Goal: Find specific fact: Find contact information

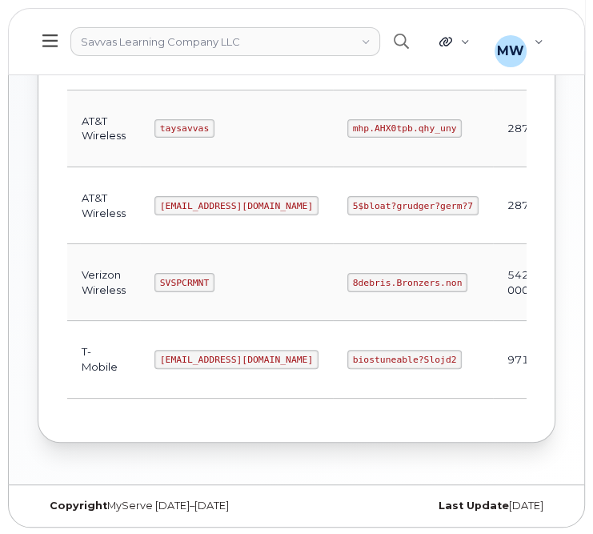
scroll to position [368, 0]
click at [182, 202] on code "savvas@dminc.com" at bounding box center [236, 204] width 164 height 19
copy code "savvas@dminc.com"
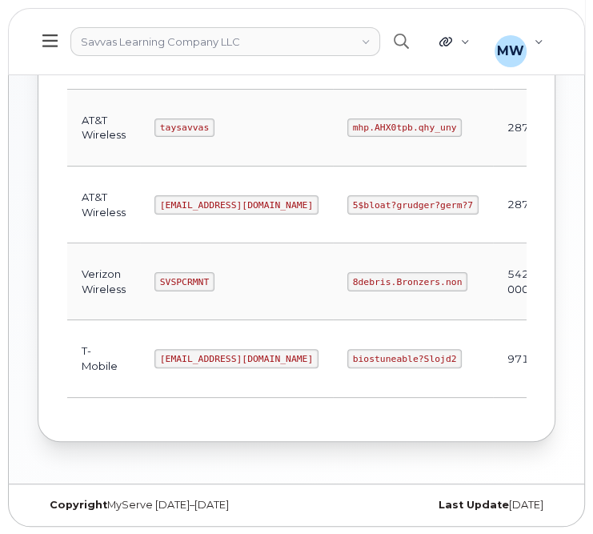
click at [358, 200] on code "5$bloat?grudger?germ?7" at bounding box center [412, 204] width 131 height 19
copy code "5$bloat?grudger?germ?7"
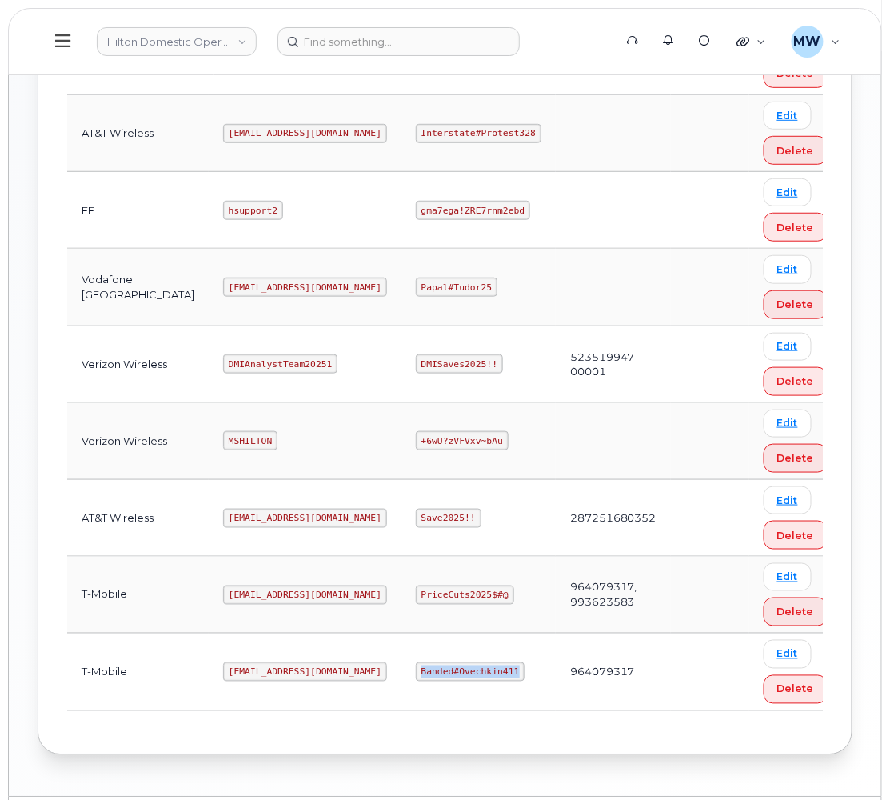
scroll to position [138, 0]
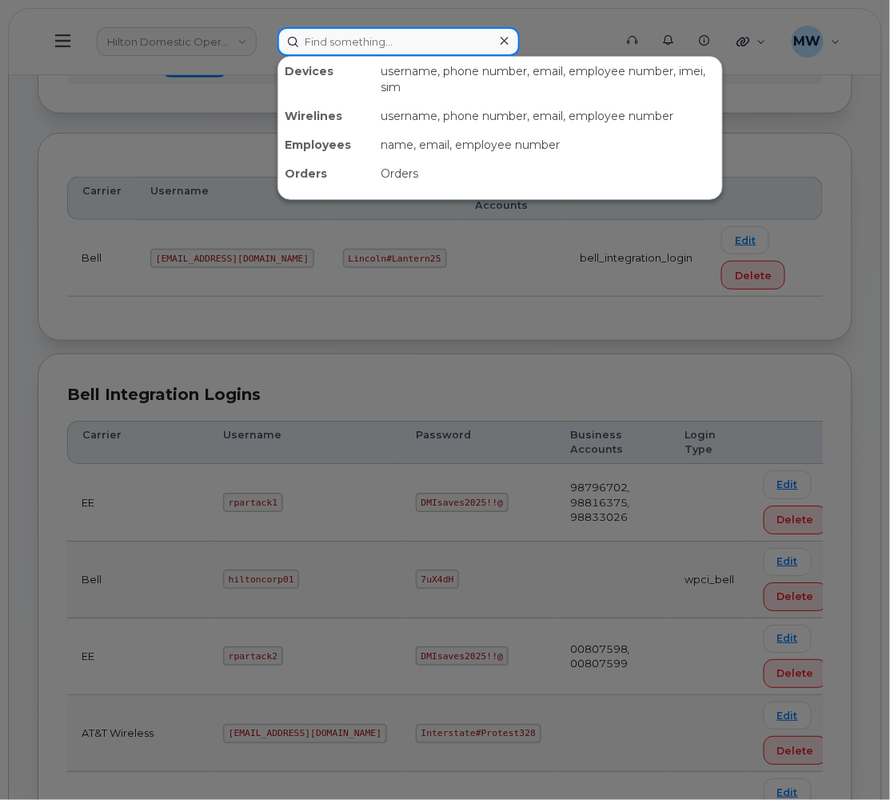
click at [358, 46] on input at bounding box center [399, 41] width 242 height 29
paste input "8172355068"
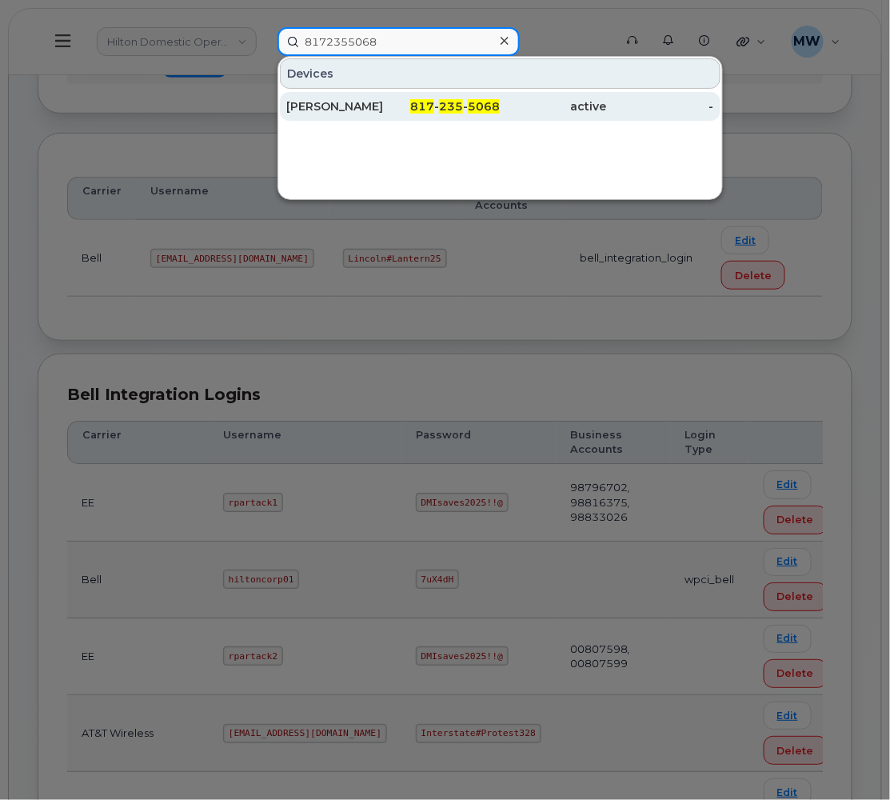
type input "8172355068"
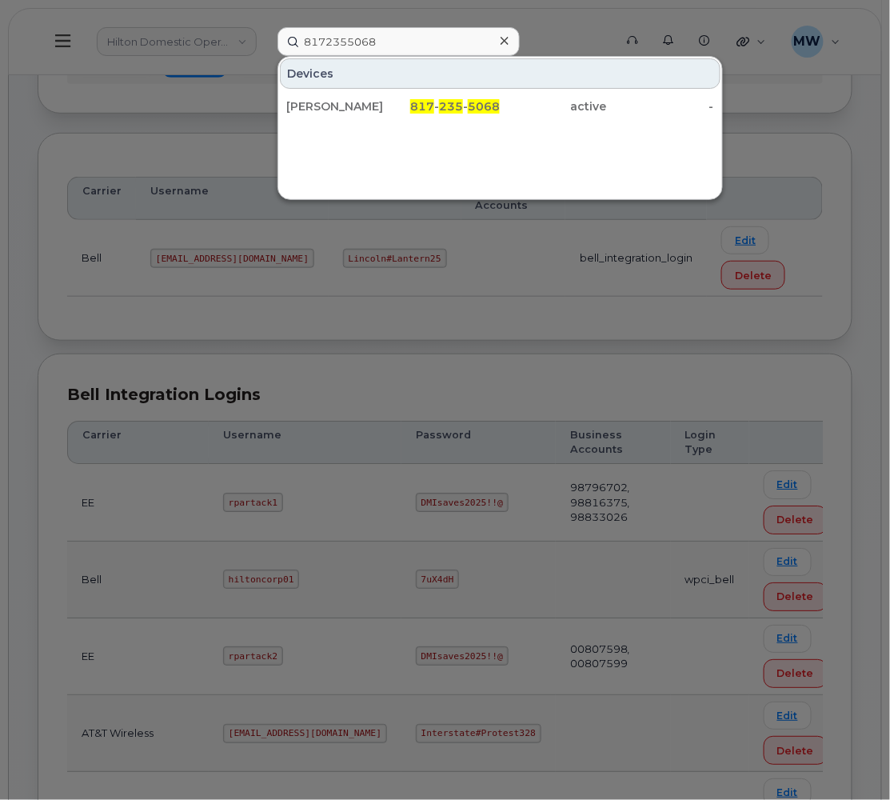
drag, startPoint x: 435, startPoint y: 110, endPoint x: 891, endPoint y: 250, distance: 477.0
click at [434, 109] on span "817" at bounding box center [422, 106] width 24 height 14
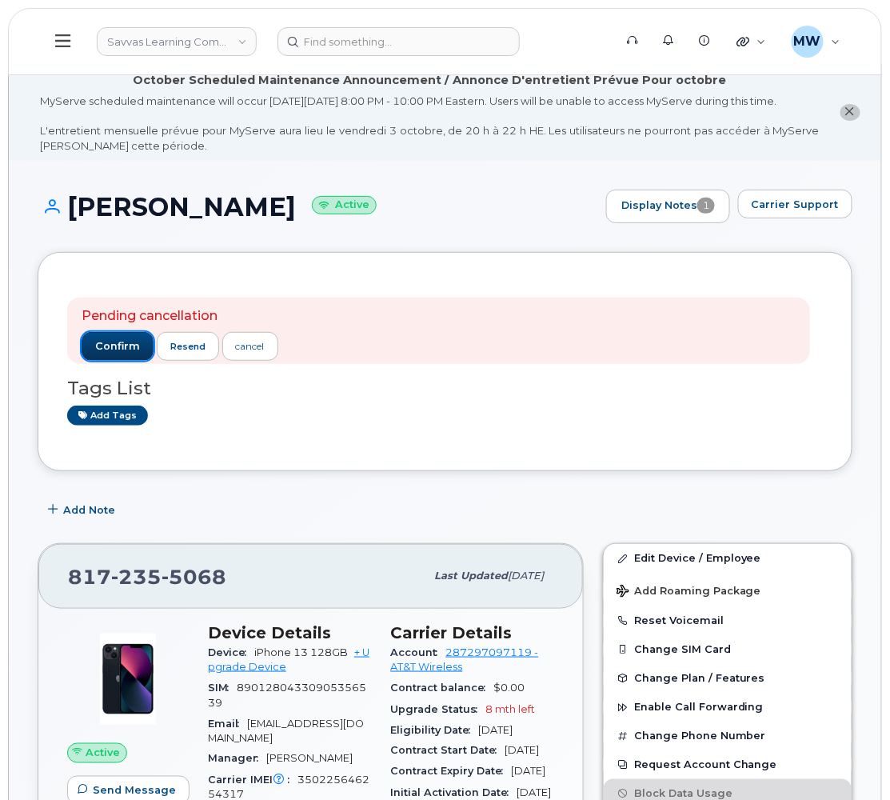
click at [123, 354] on span "confirm" at bounding box center [117, 346] width 45 height 14
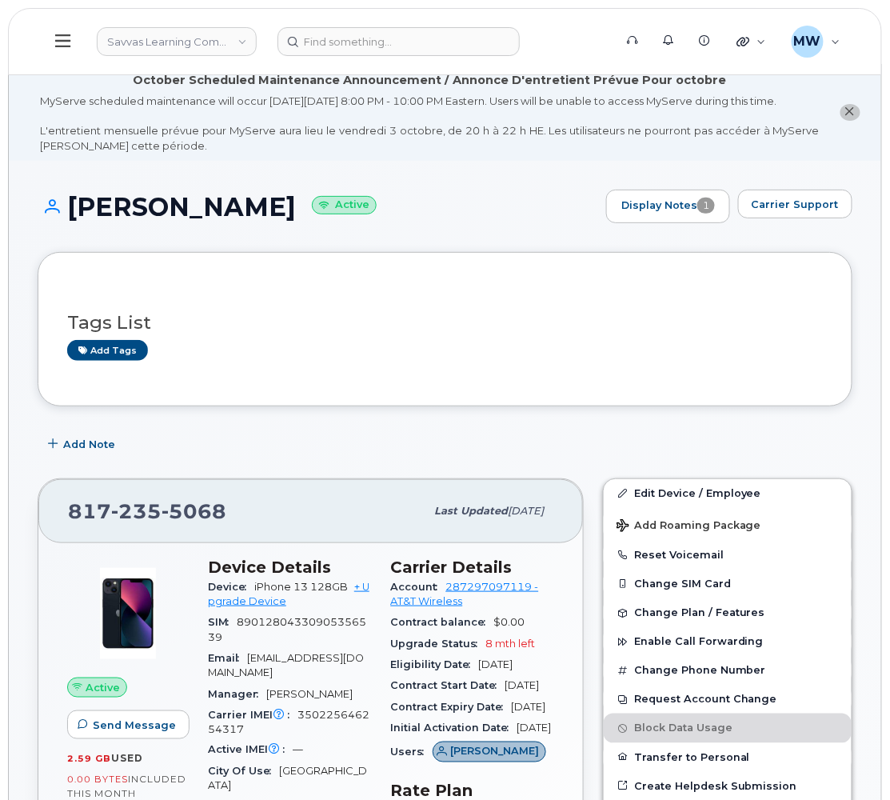
click at [450, 406] on div "Pending cancellation confirm resend cancel Tags List Add tags" at bounding box center [445, 329] width 815 height 154
drag, startPoint x: 114, startPoint y: 0, endPoint x: 54, endPoint y: 51, distance: 78.3
click at [54, 50] on button at bounding box center [63, 41] width 51 height 46
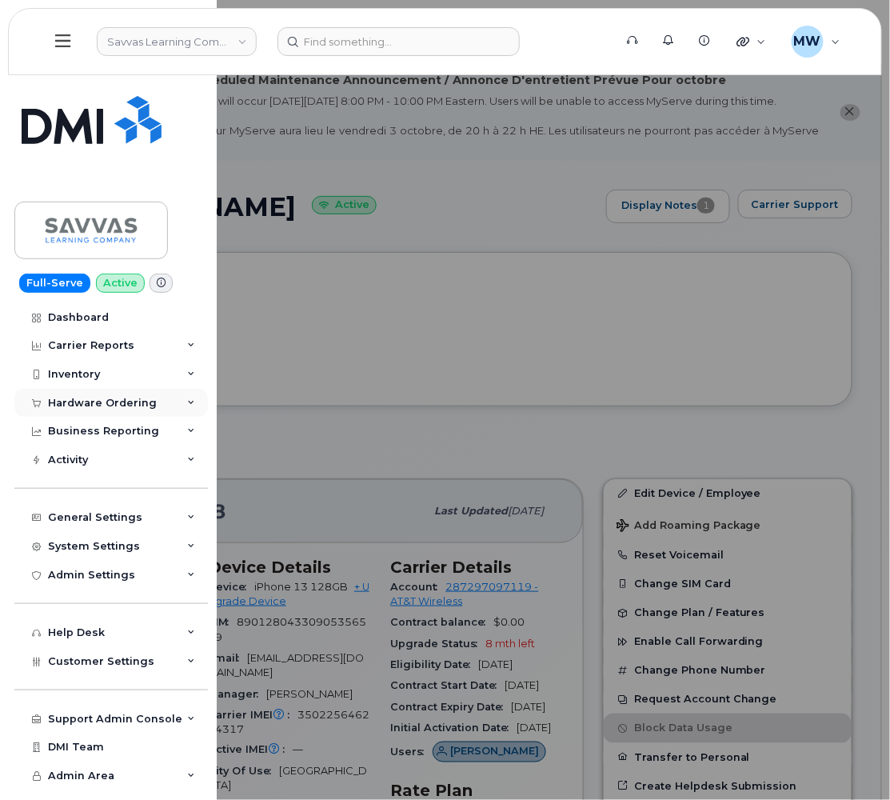
drag, startPoint x: 64, startPoint y: 402, endPoint x: 76, endPoint y: 408, distance: 13.6
click at [66, 402] on div "Hardware Ordering" at bounding box center [102, 403] width 109 height 13
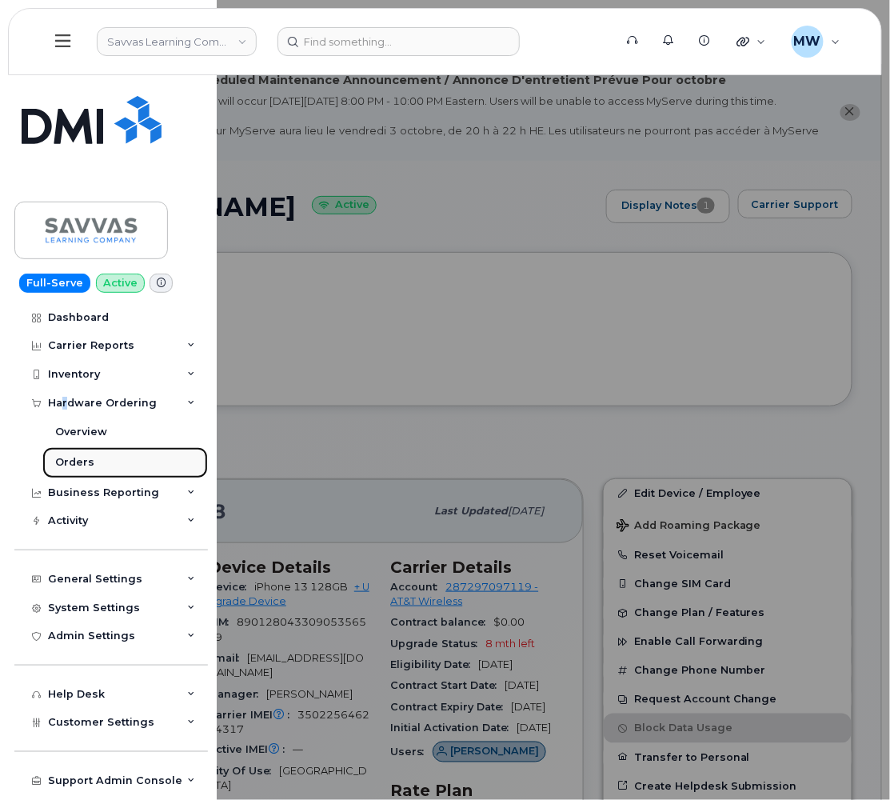
click at [108, 456] on link "Orders" at bounding box center [125, 462] width 166 height 30
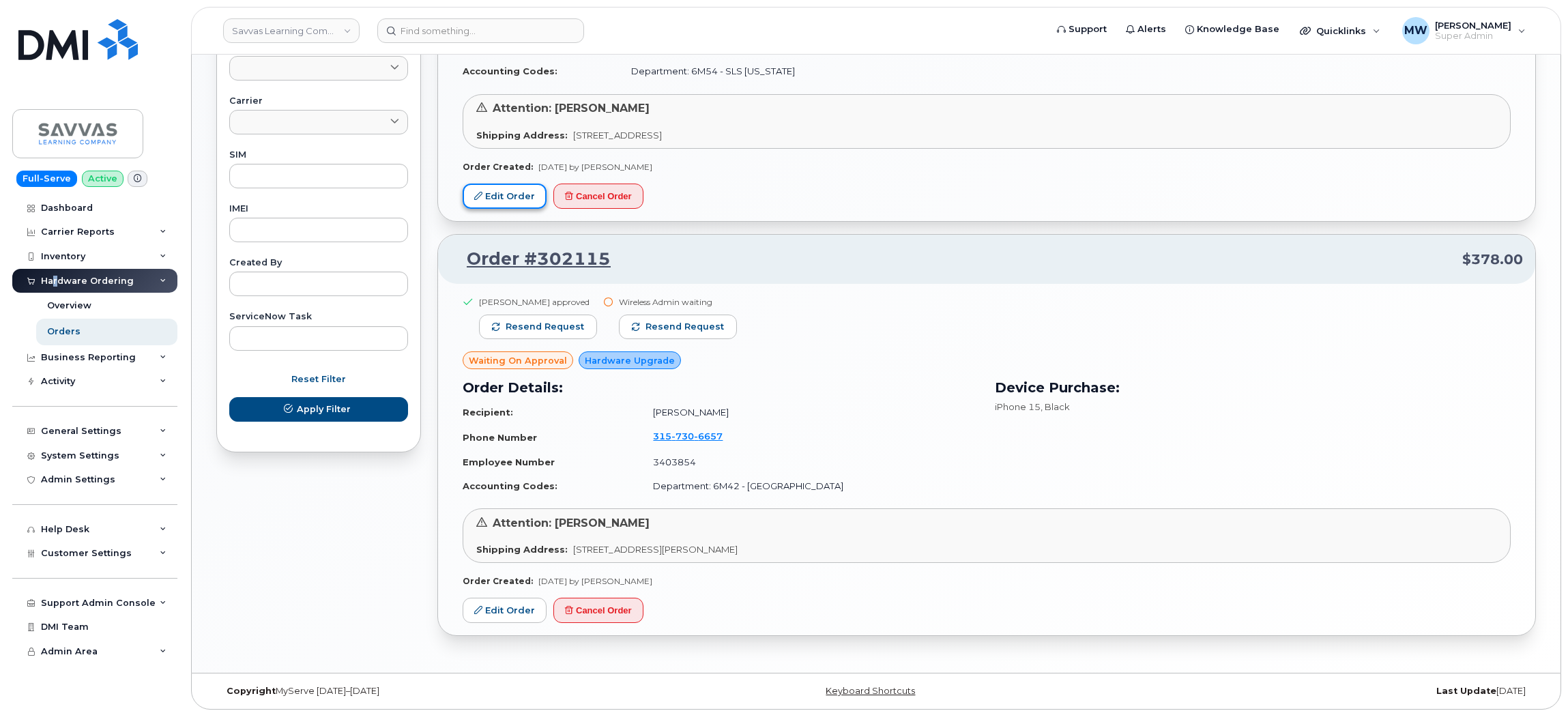
scroll to position [650, 0]
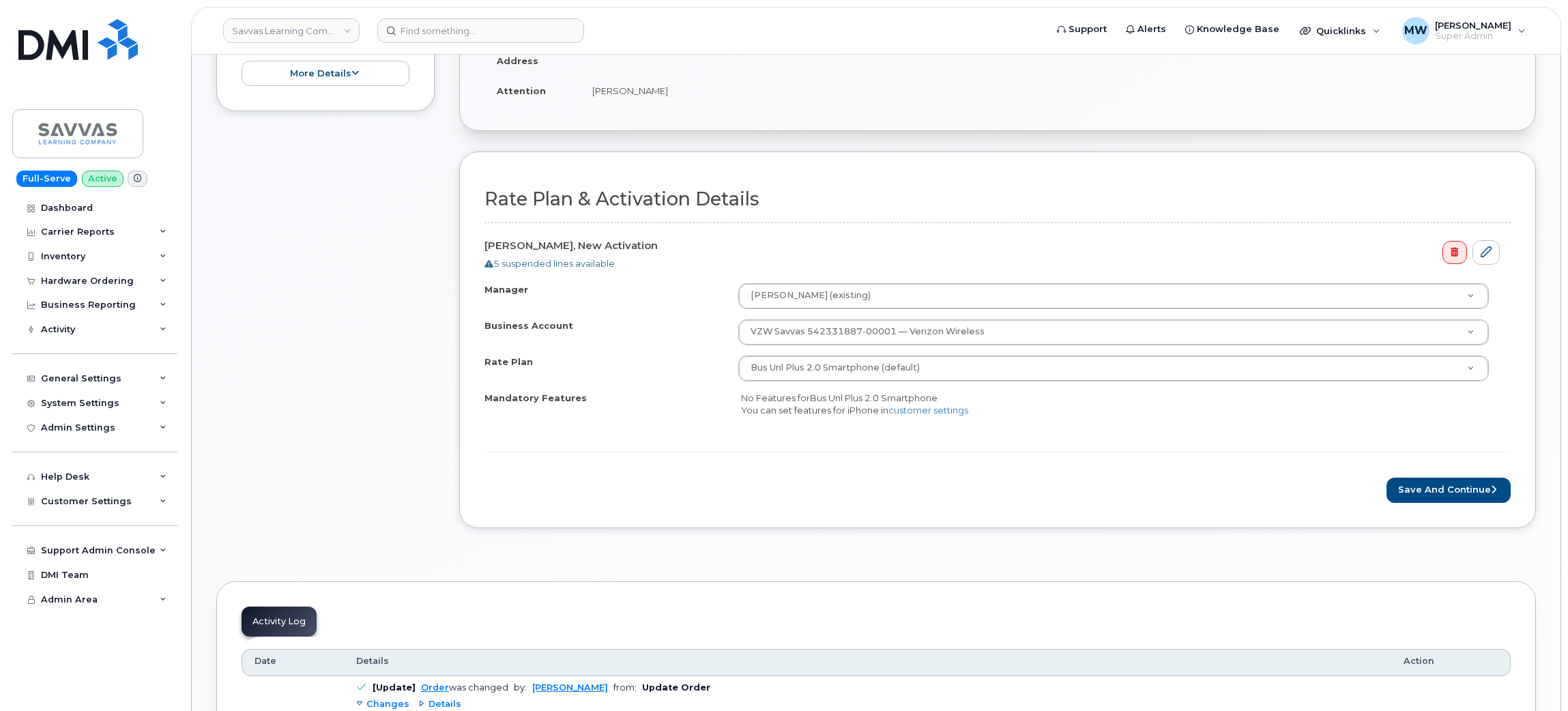
scroll to position [409, 0]
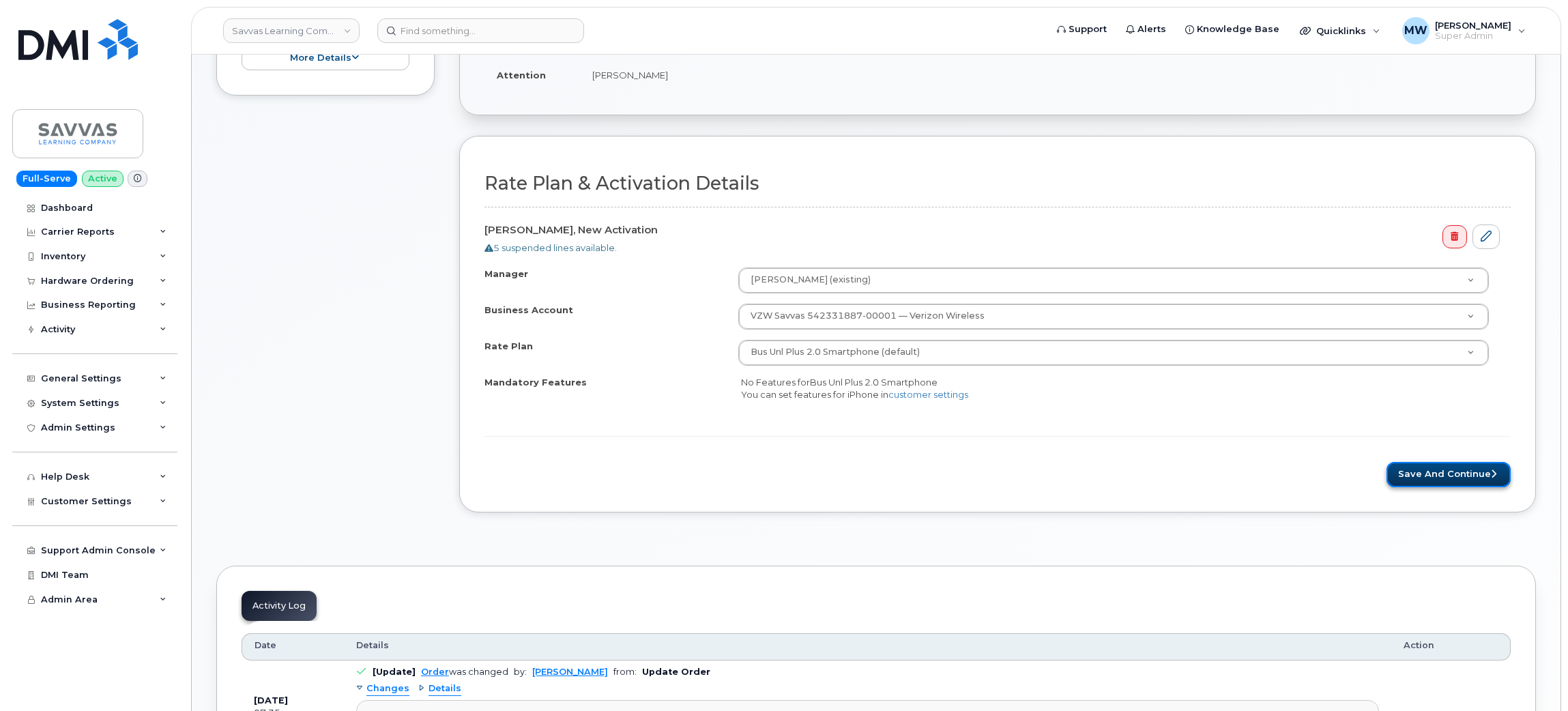
click at [1438, 480] on button "Save and Continue" at bounding box center [1449, 475] width 124 height 26
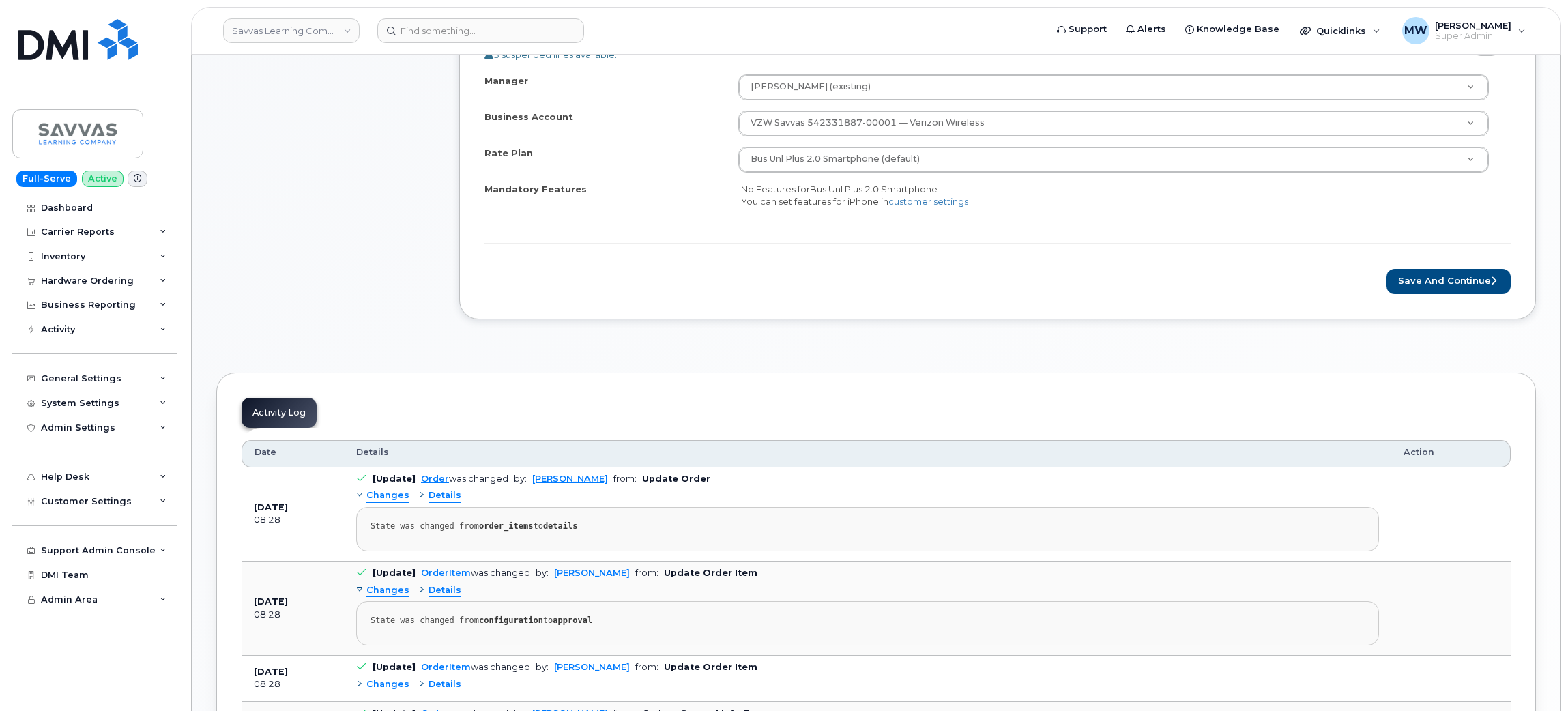
scroll to position [613, 0]
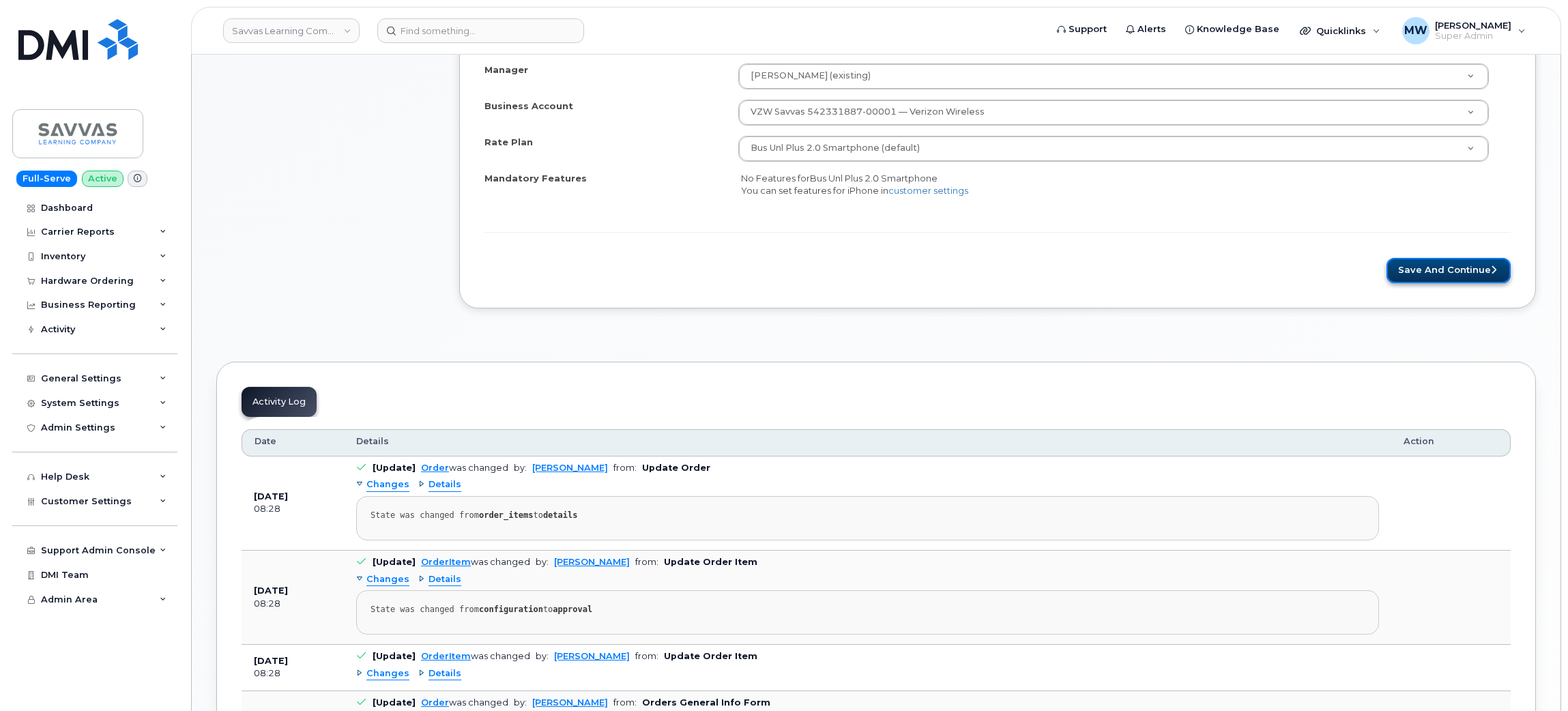
click at [1409, 277] on button "Save and Continue" at bounding box center [1449, 270] width 124 height 26
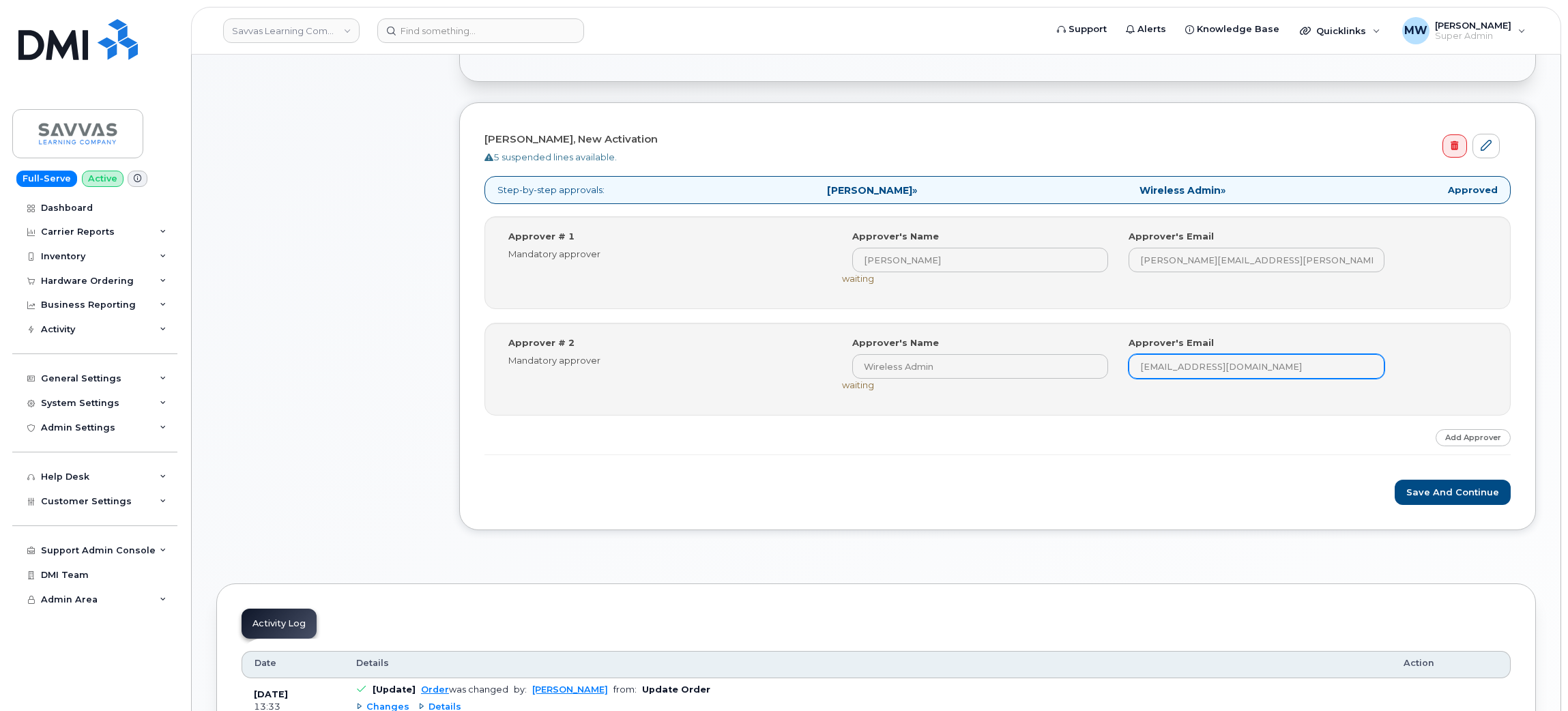
scroll to position [511, 0]
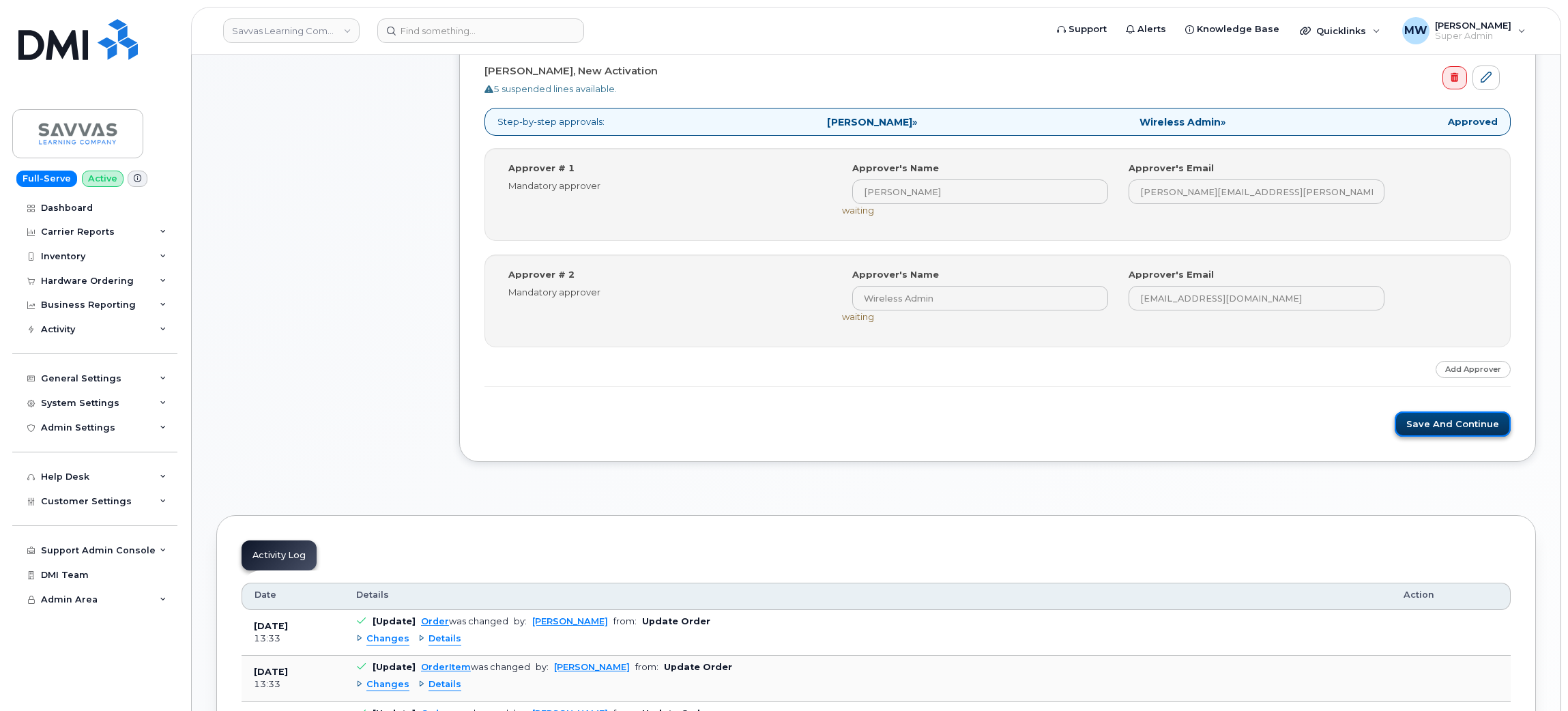
click at [1496, 424] on button "Save and Continue" at bounding box center [1452, 424] width 116 height 26
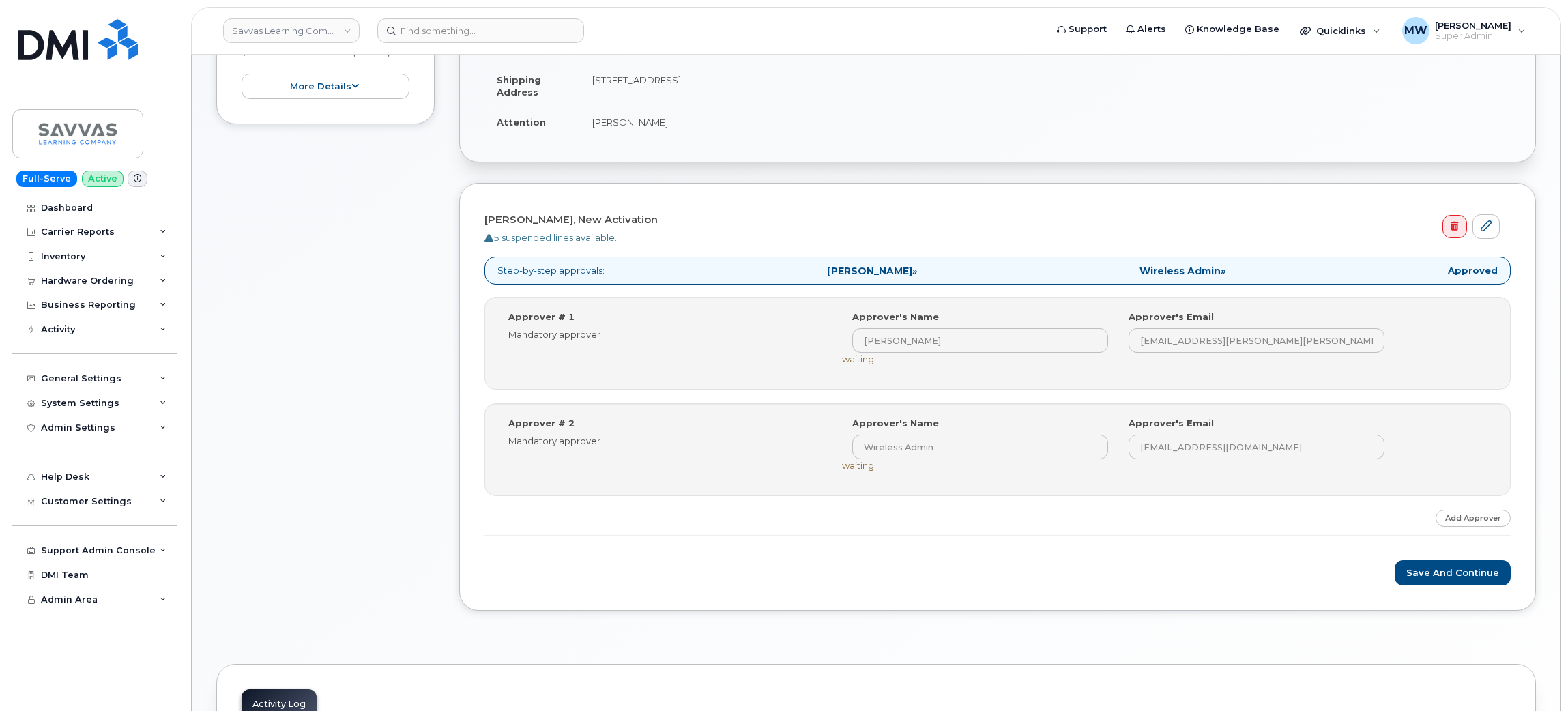
scroll to position [511, 0]
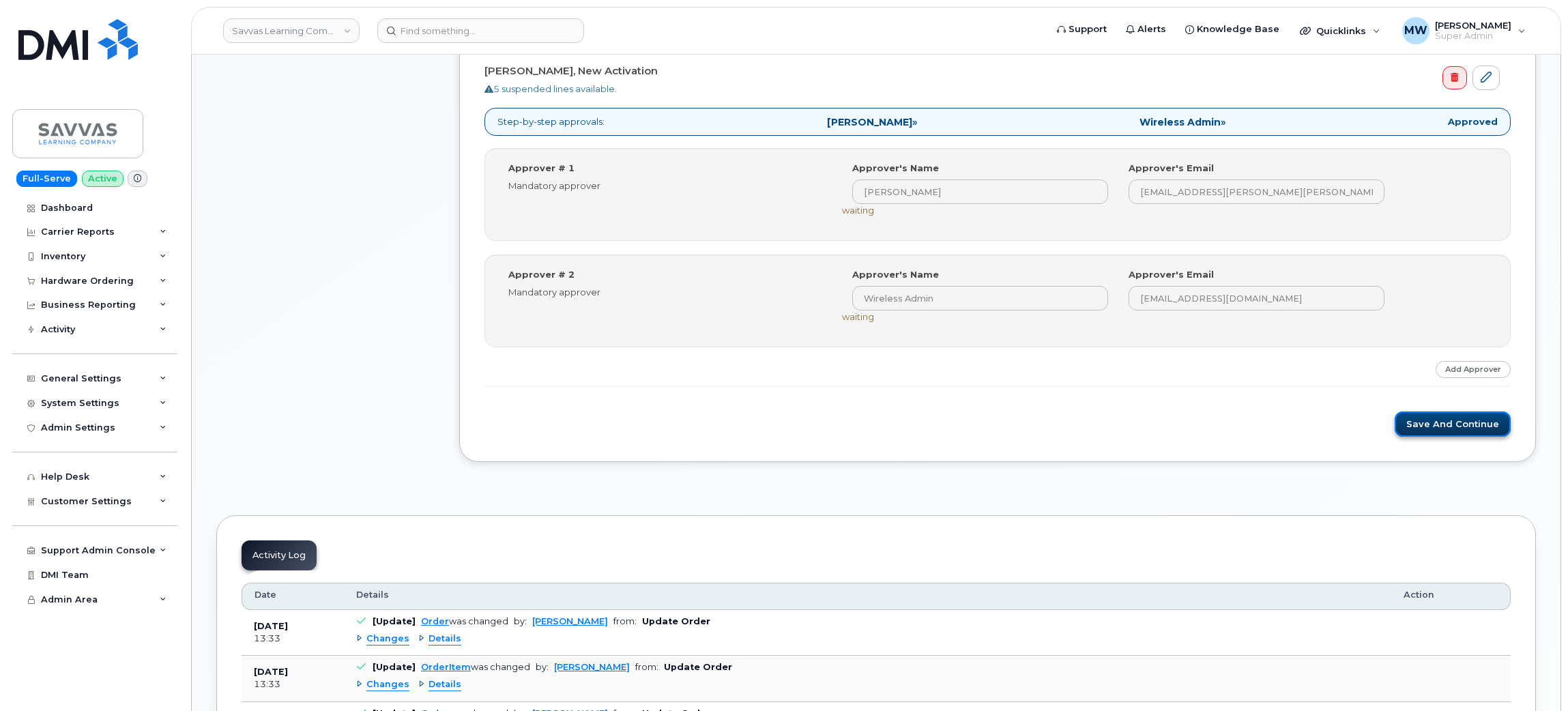
click at [1444, 431] on button "Save and Continue" at bounding box center [1452, 424] width 116 height 26
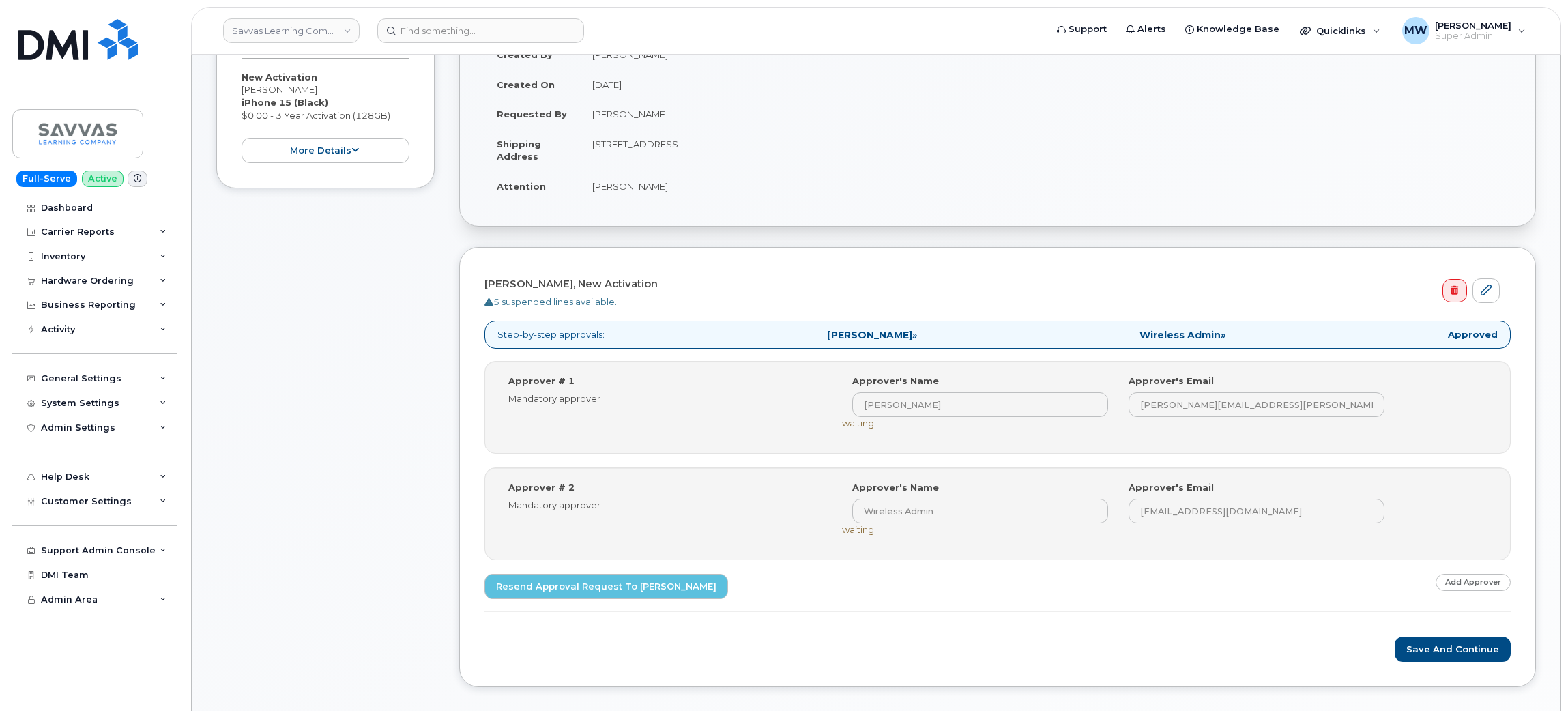
scroll to position [102, 0]
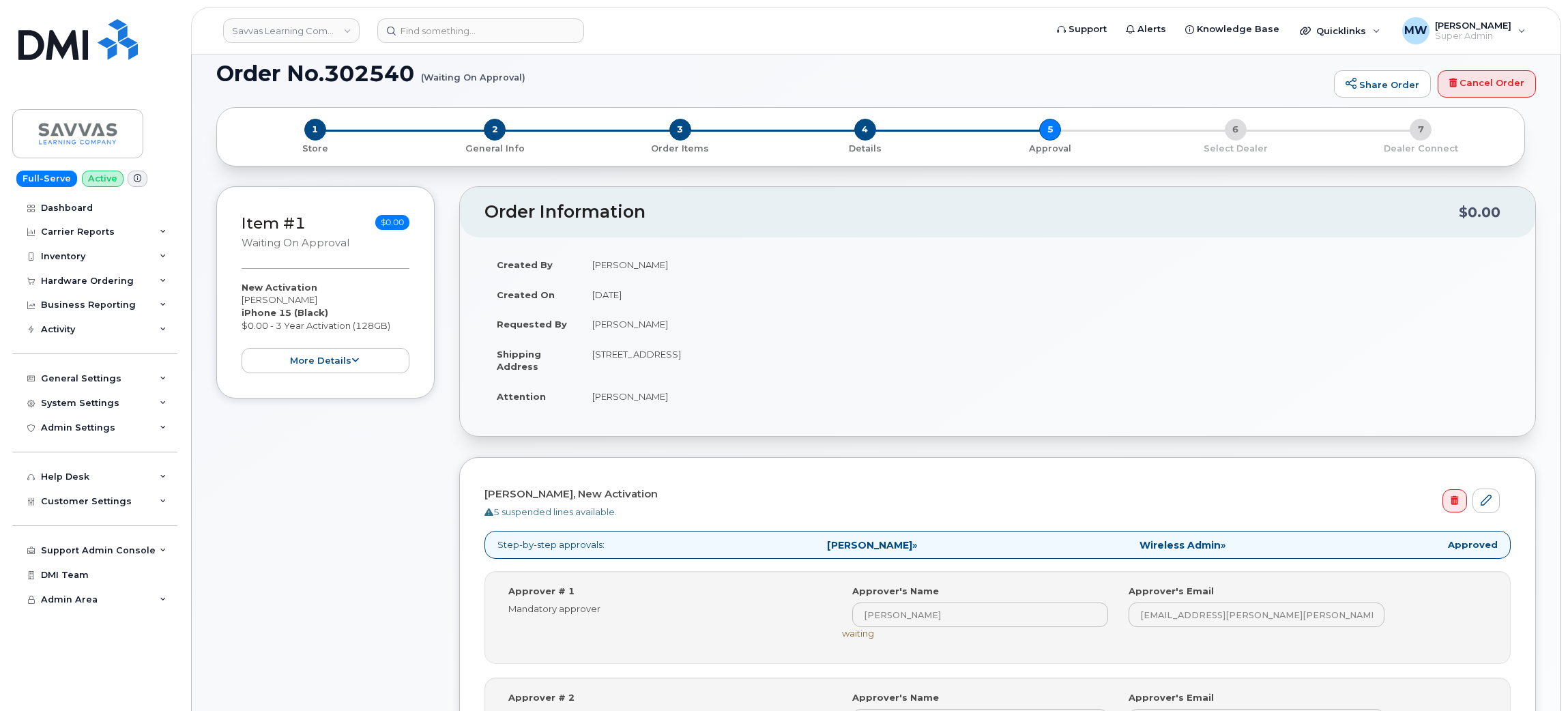
scroll to position [409, 0]
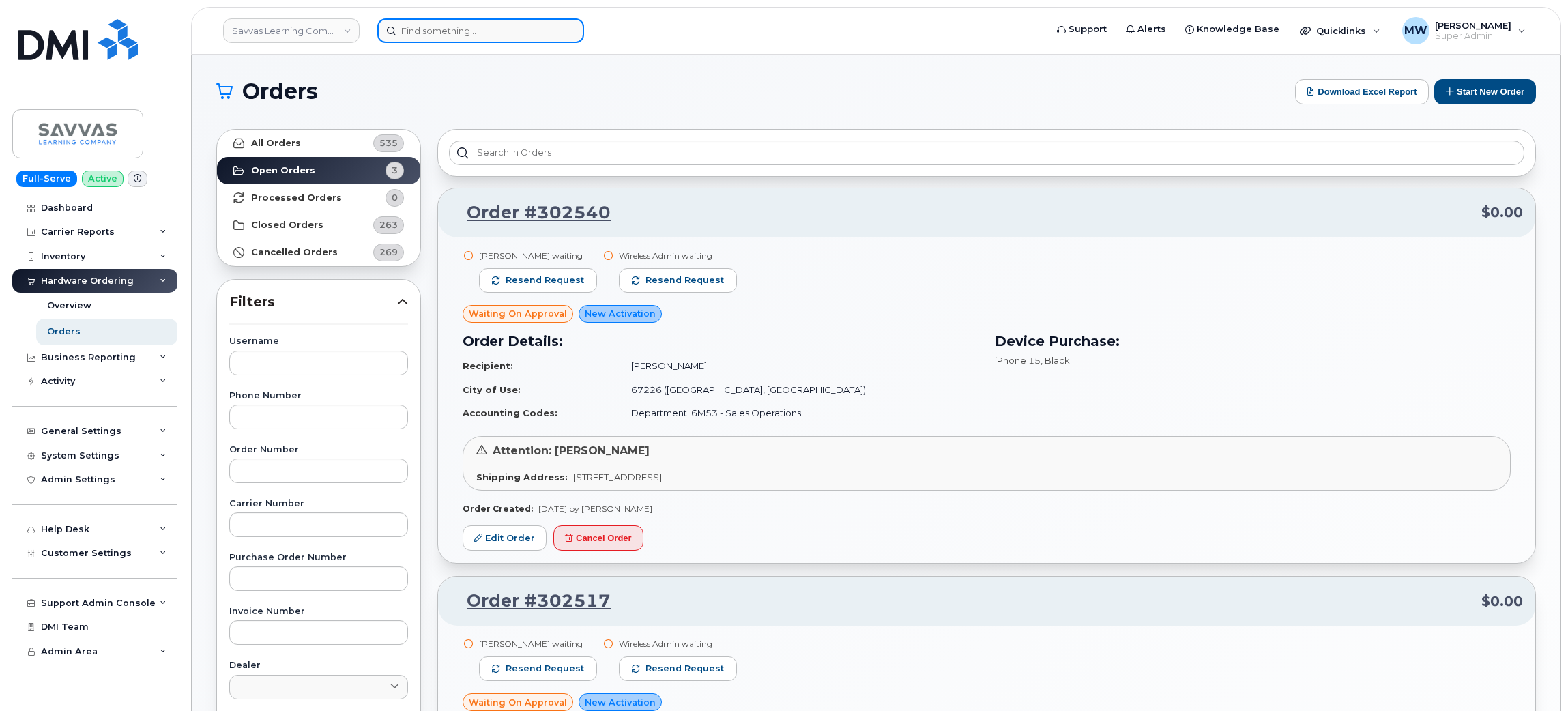
click at [411, 32] on input at bounding box center [480, 31] width 206 height 25
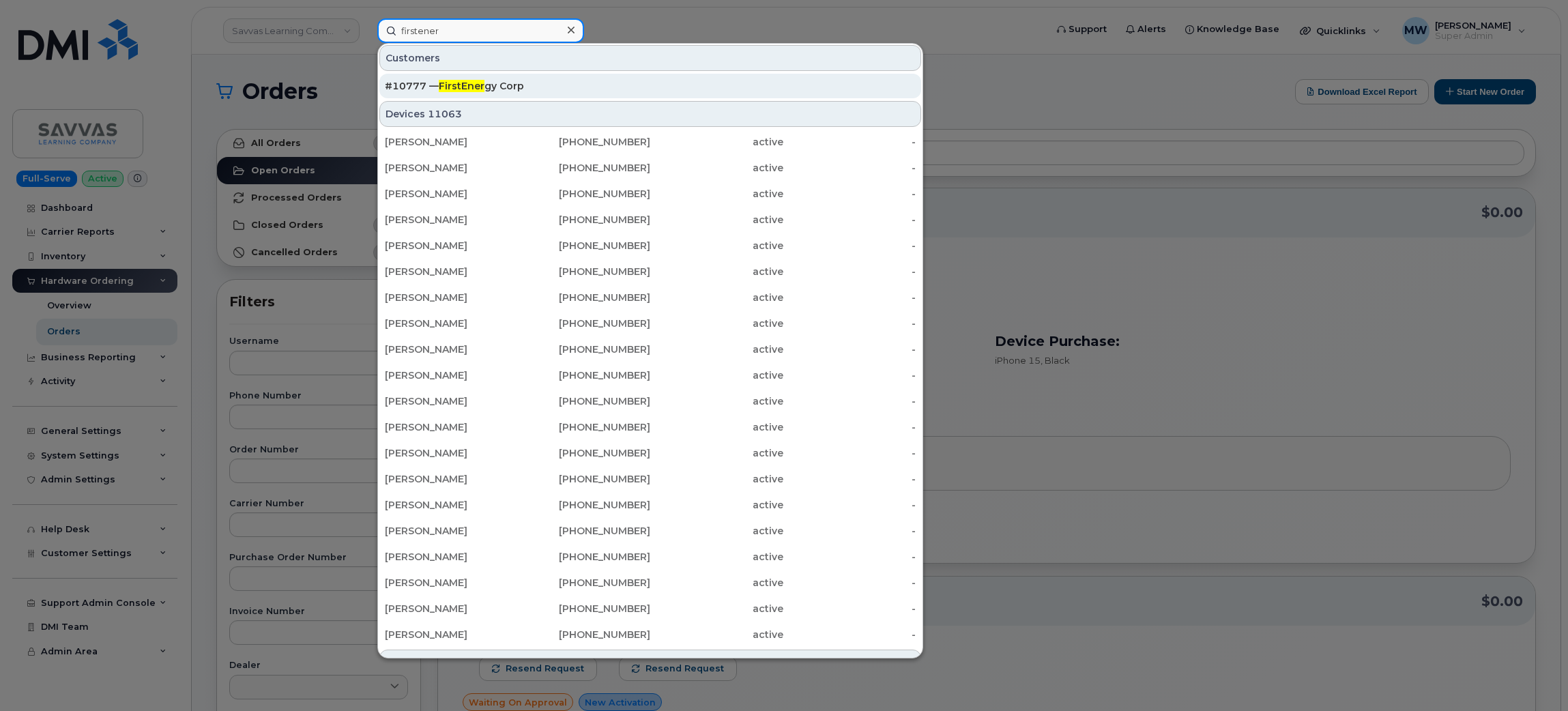
type input "firstener"
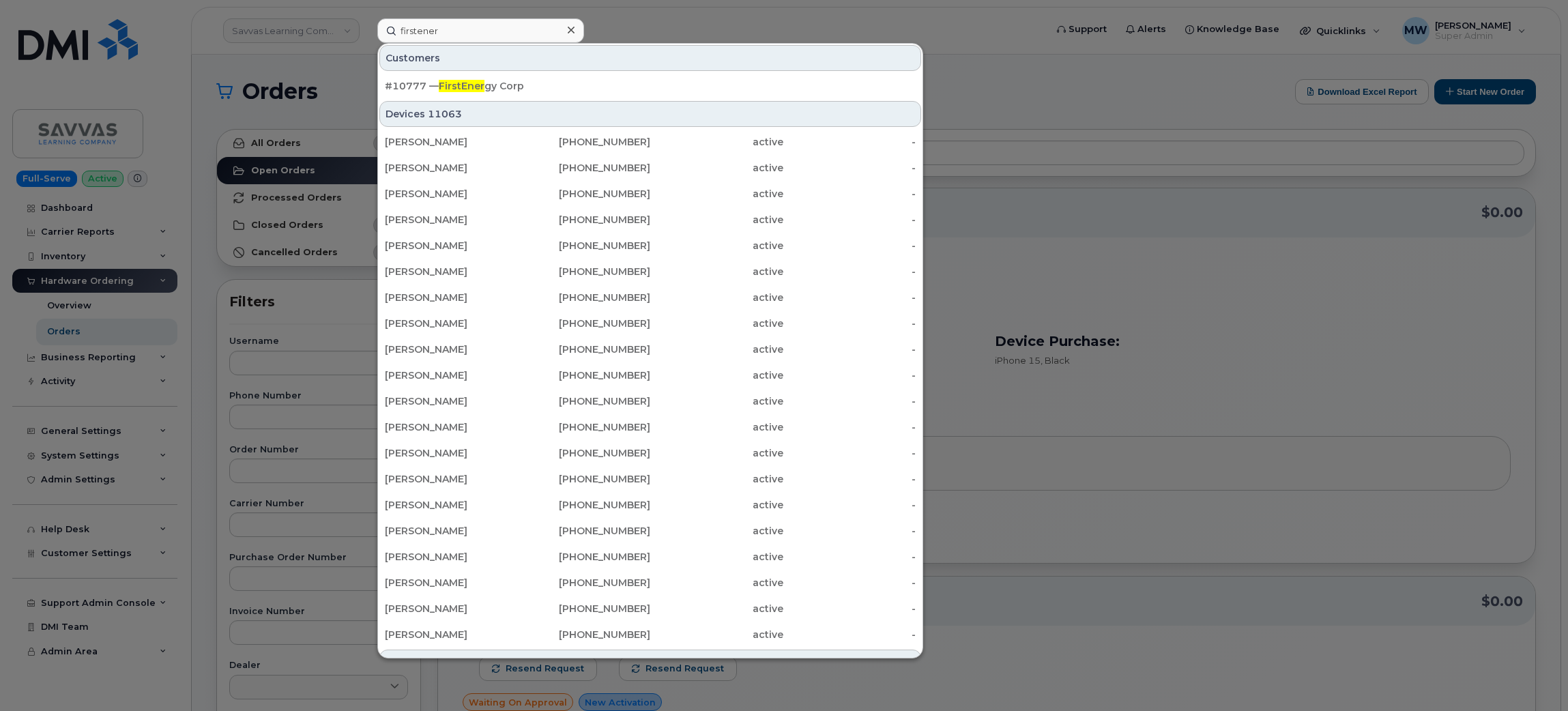
drag, startPoint x: 525, startPoint y: 80, endPoint x: 859, endPoint y: 122, distance: 336.6
click at [526, 80] on div "#10777 — FirstEner gy Corp" at bounding box center [650, 86] width 530 height 14
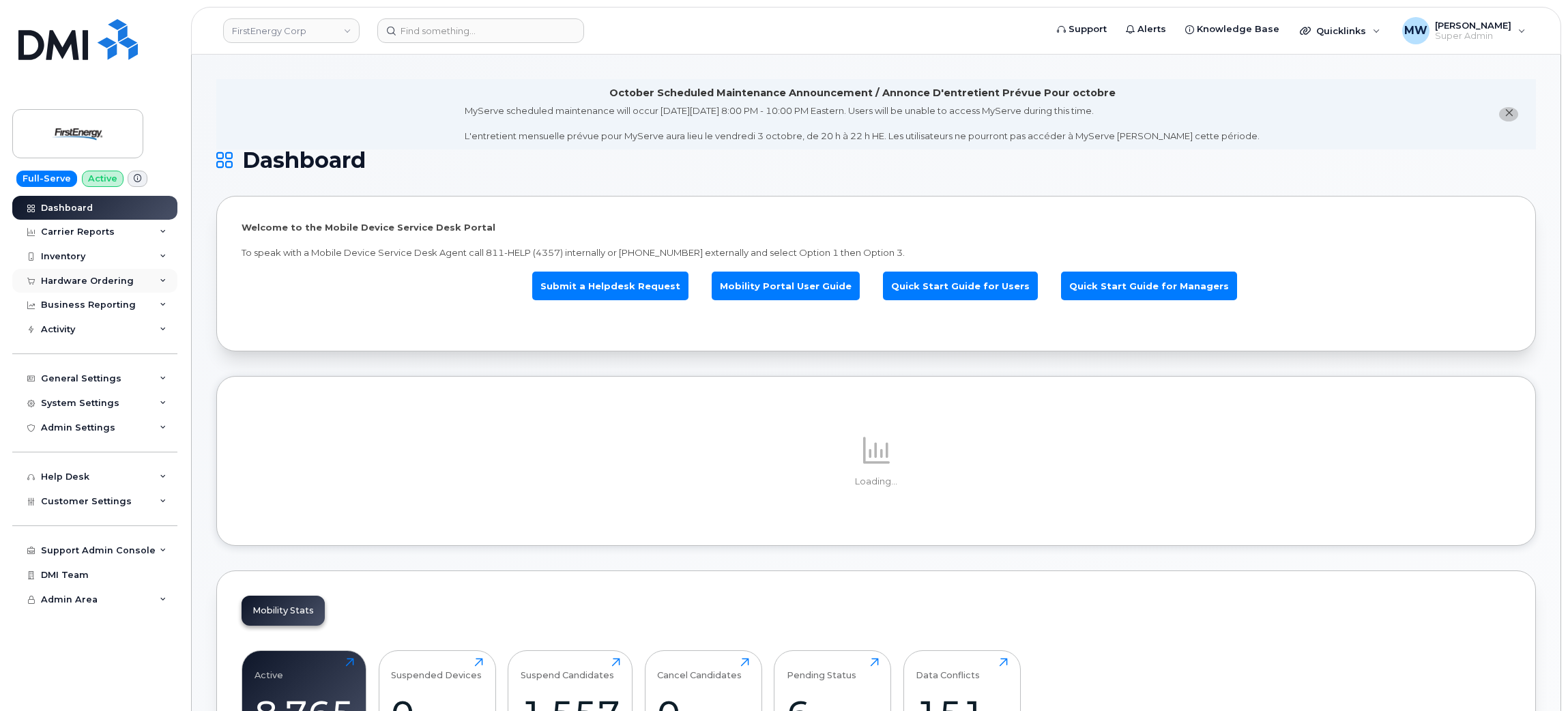
click at [107, 274] on div "Hardware Ordering" at bounding box center [95, 280] width 165 height 25
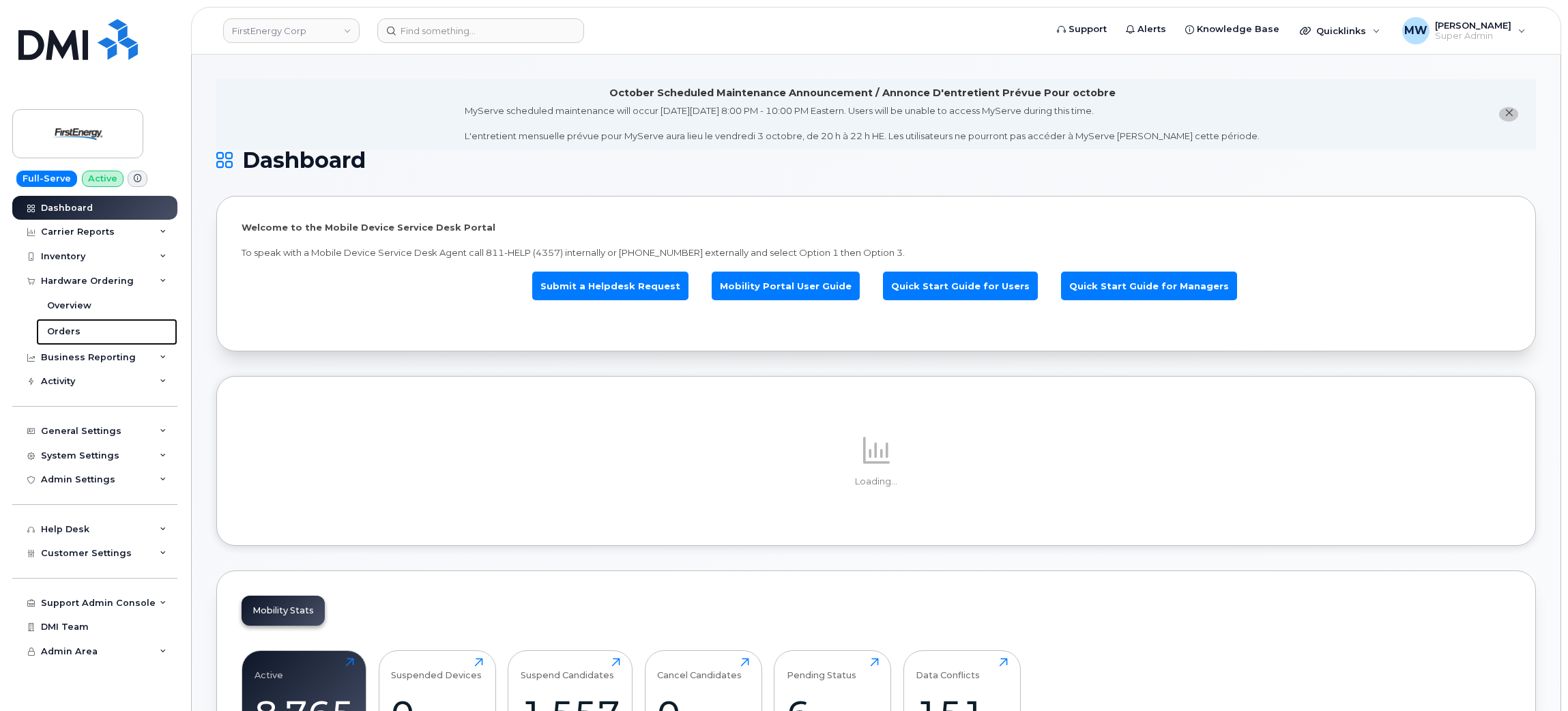
drag, startPoint x: 90, startPoint y: 327, endPoint x: 203, endPoint y: 322, distance: 113.1
click at [90, 327] on link "Orders" at bounding box center [107, 332] width 142 height 26
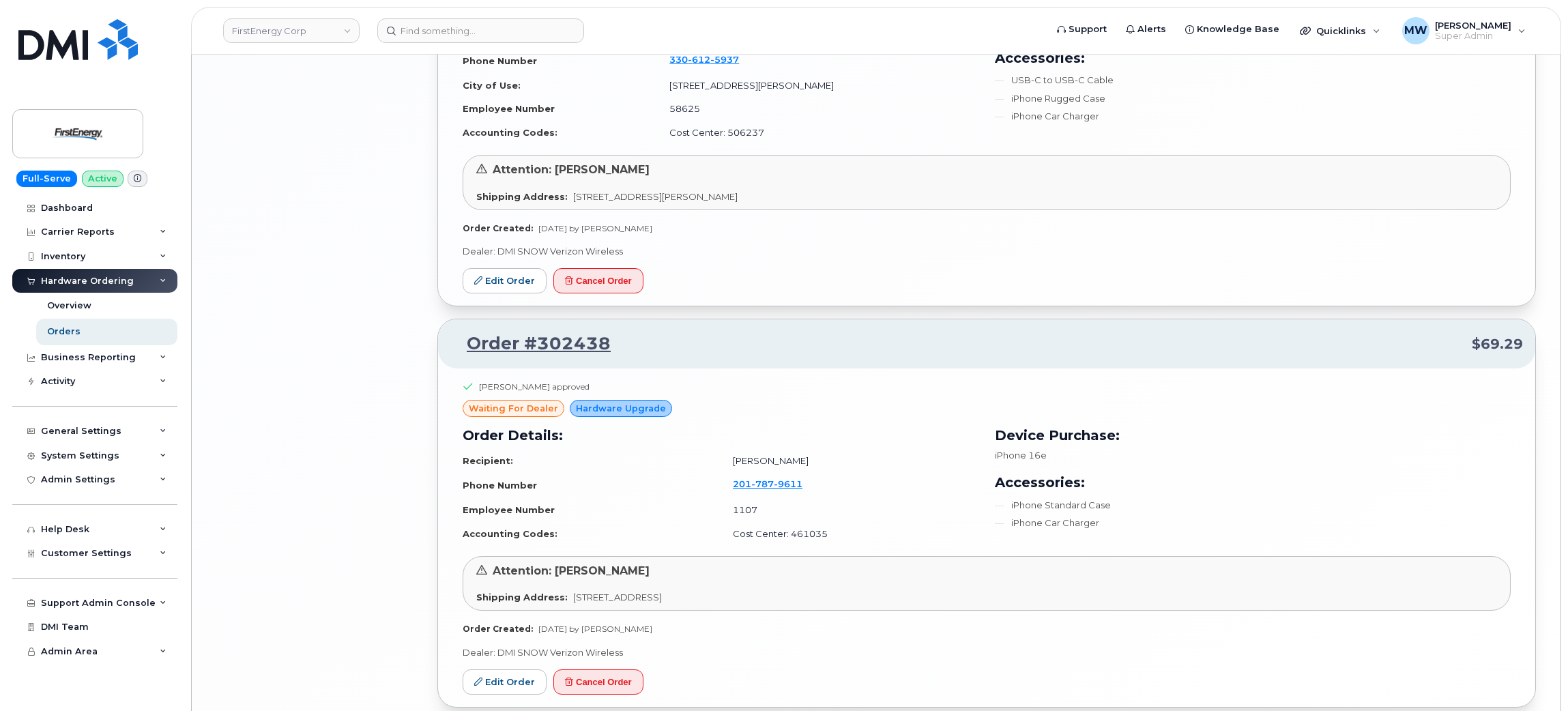
scroll to position [2690, 0]
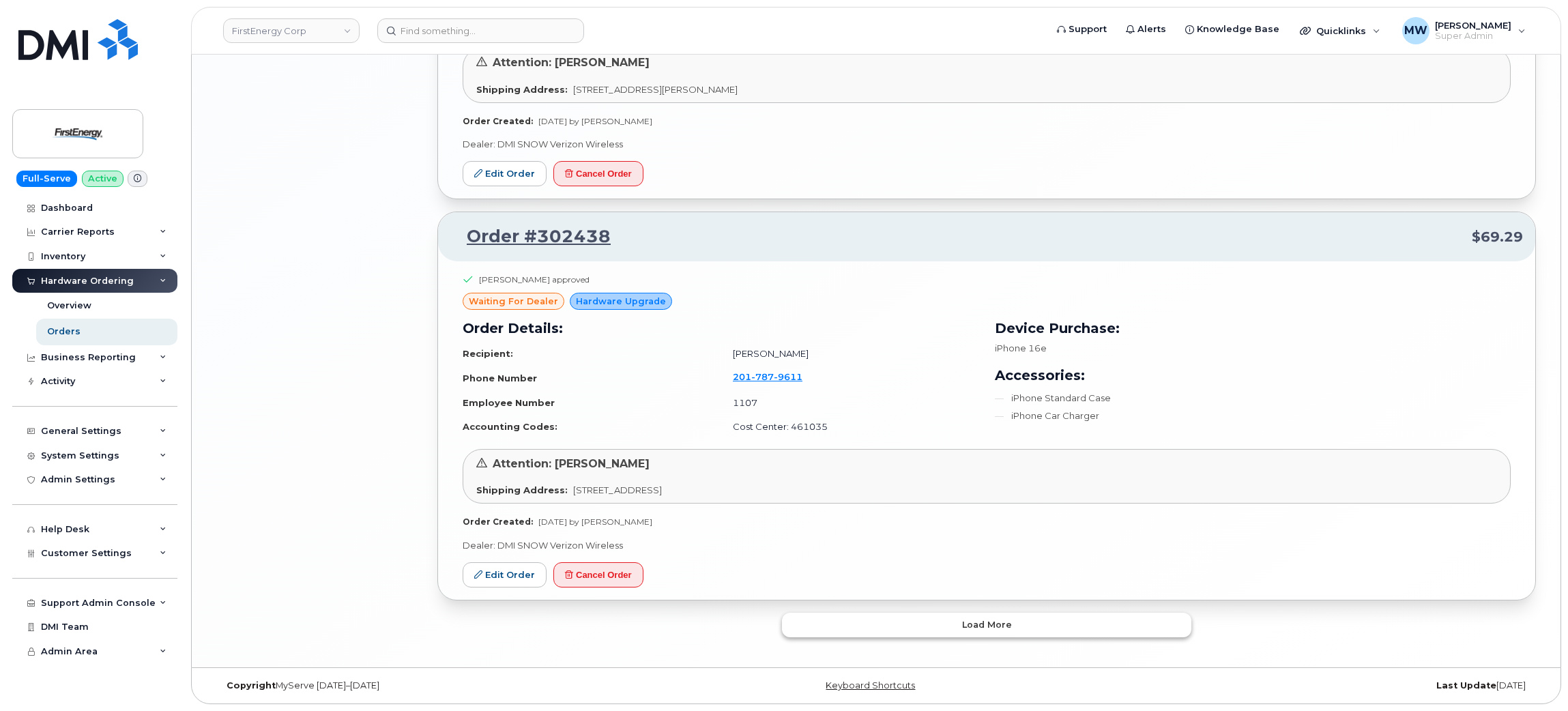
click at [875, 625] on button "Load more" at bounding box center [987, 624] width 409 height 25
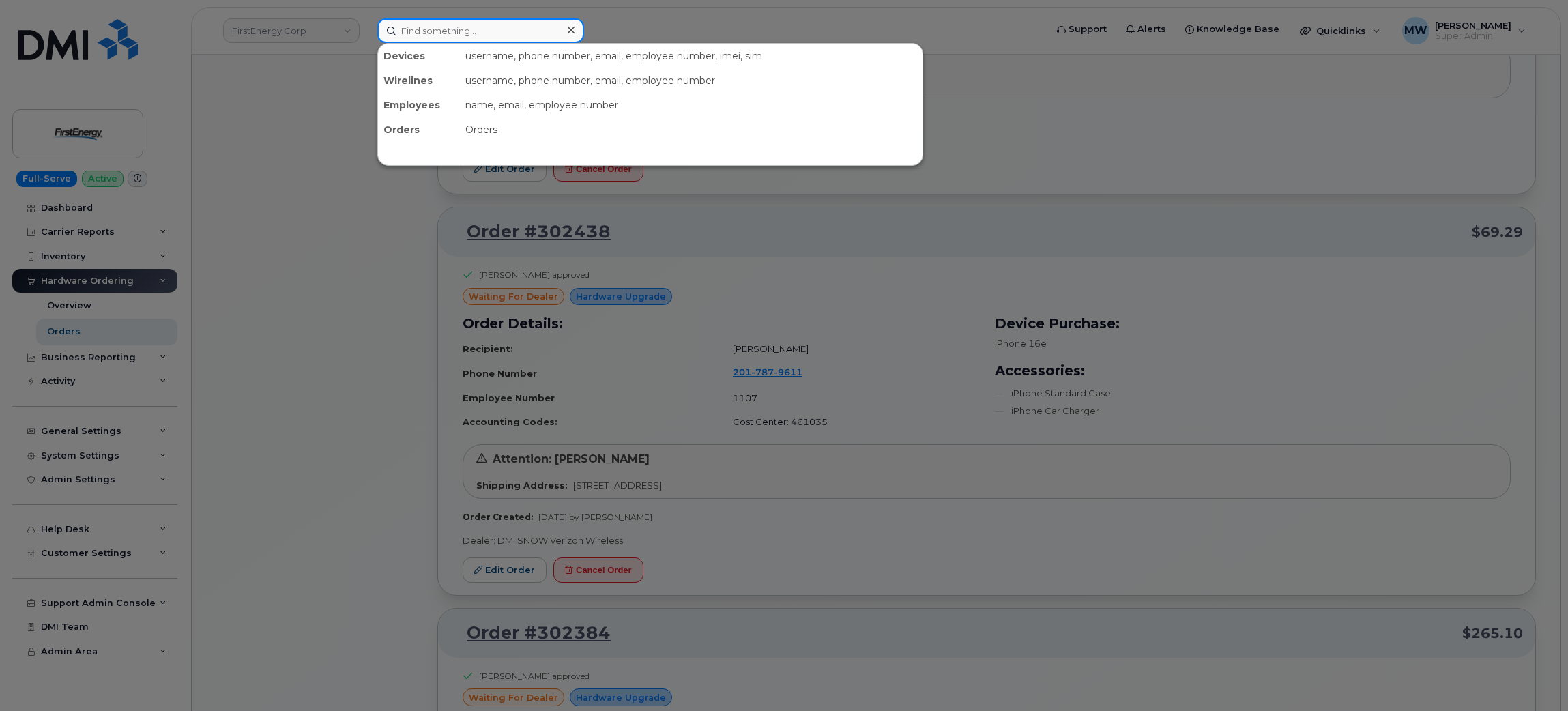
click at [426, 31] on input at bounding box center [480, 31] width 206 height 25
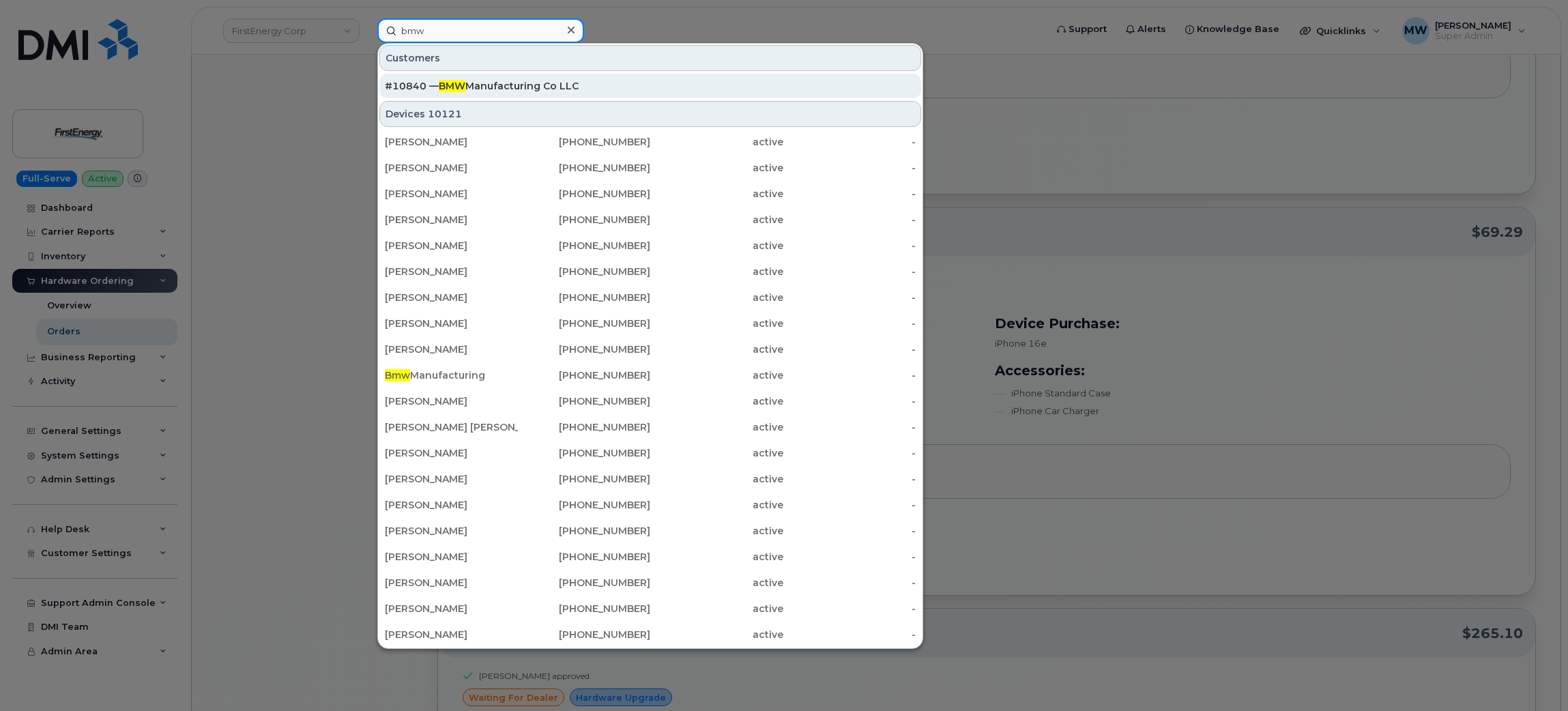
type input "bmw"
click at [526, 88] on div "#10840 — BMW Manufacturing Co LLC" at bounding box center [650, 86] width 530 height 14
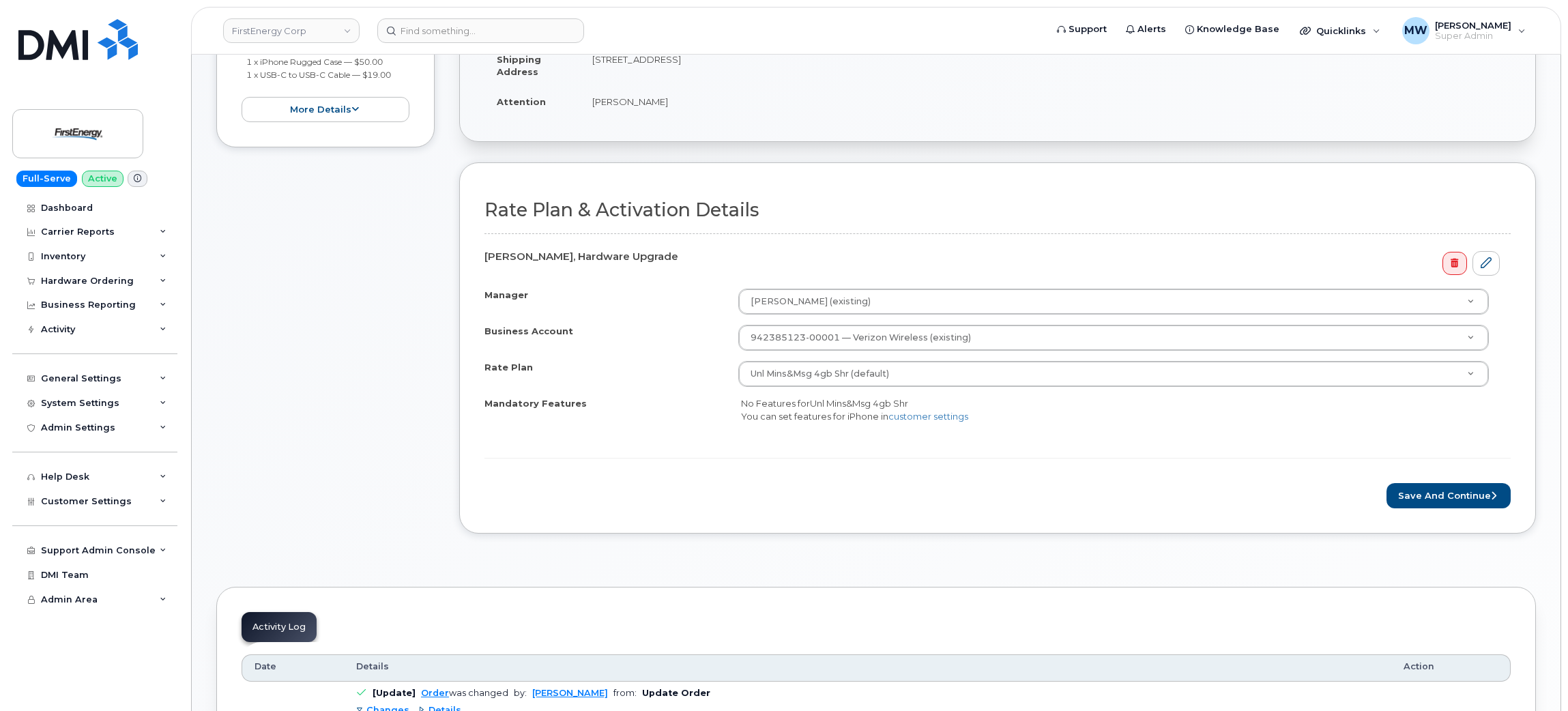
scroll to position [409, 0]
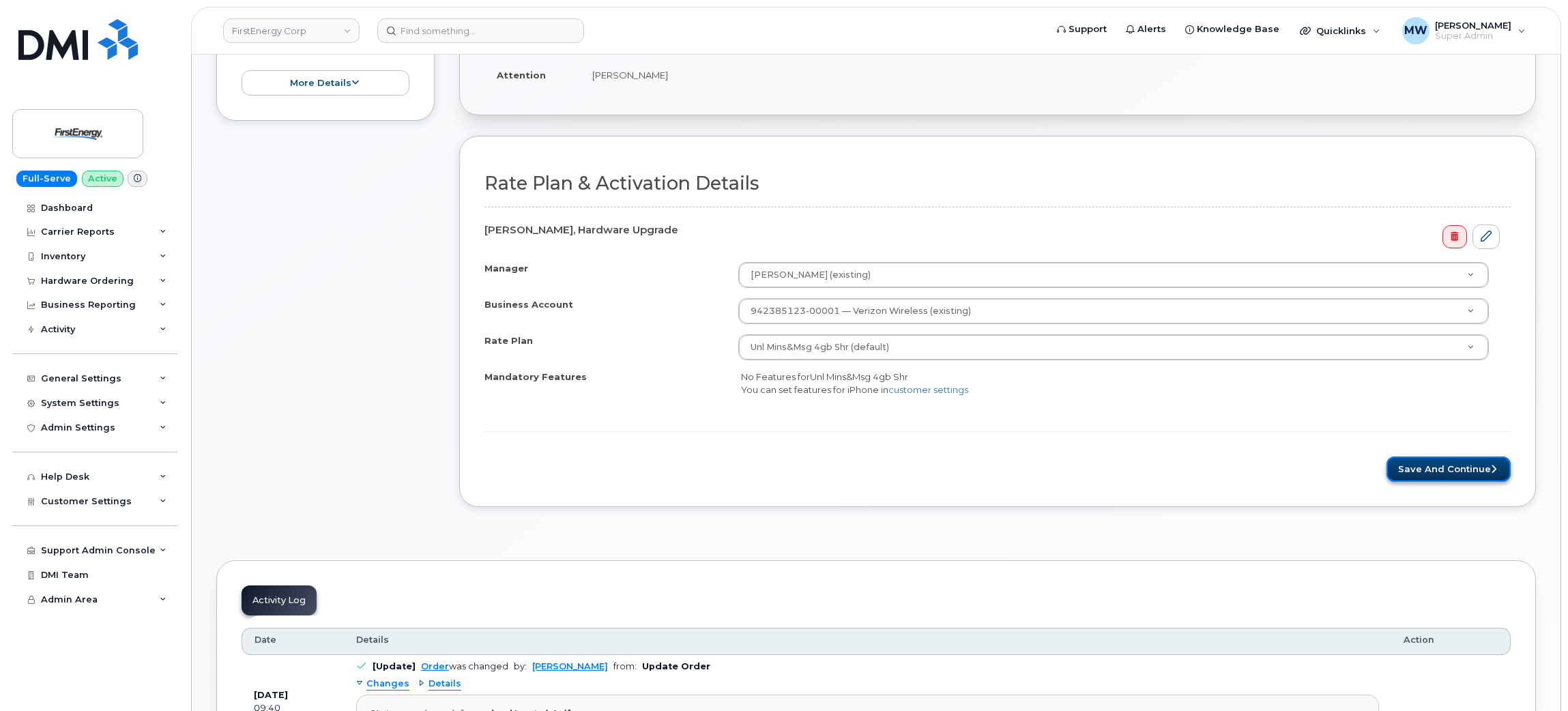
click at [1454, 477] on button "Save and Continue" at bounding box center [1449, 469] width 124 height 26
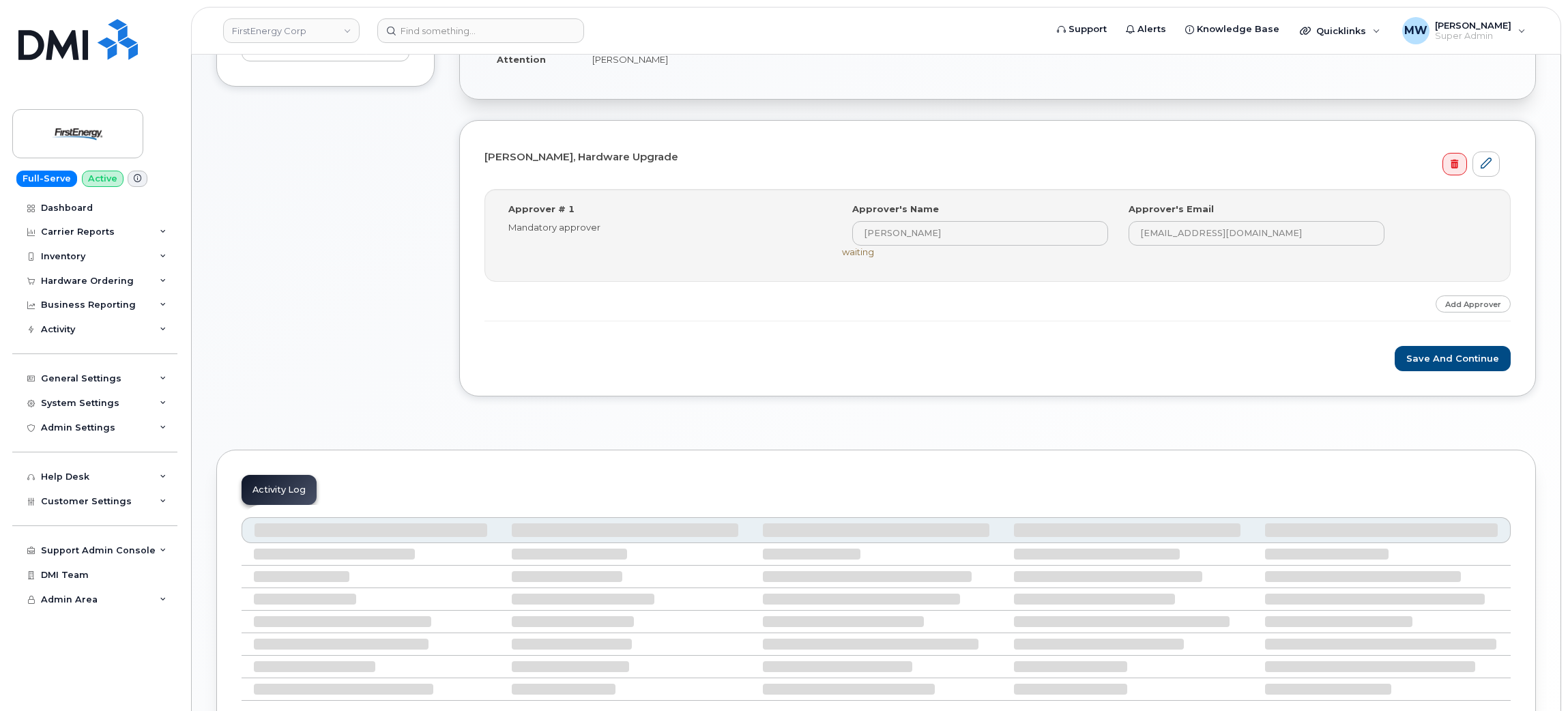
scroll to position [377, 0]
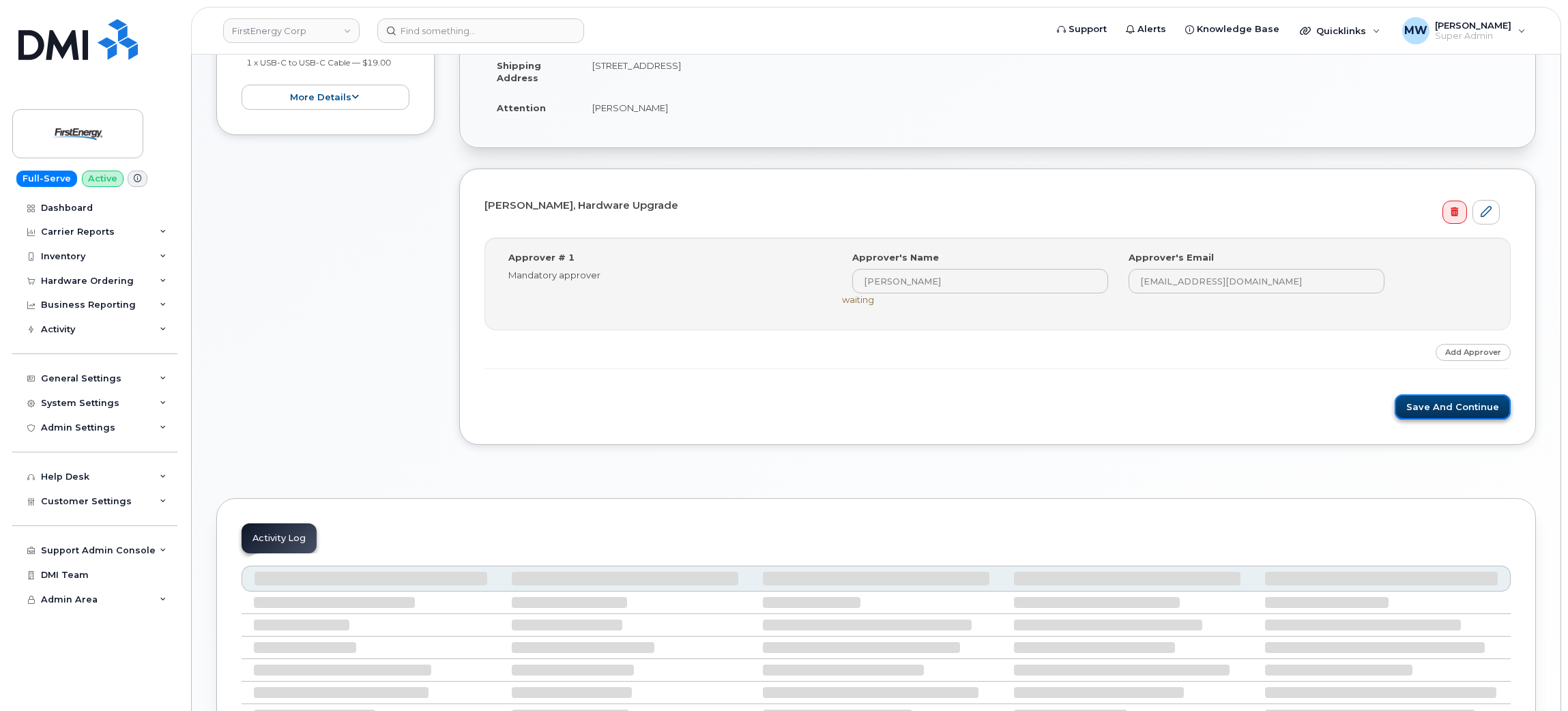
click at [1462, 412] on button "Save and Continue" at bounding box center [1452, 407] width 116 height 26
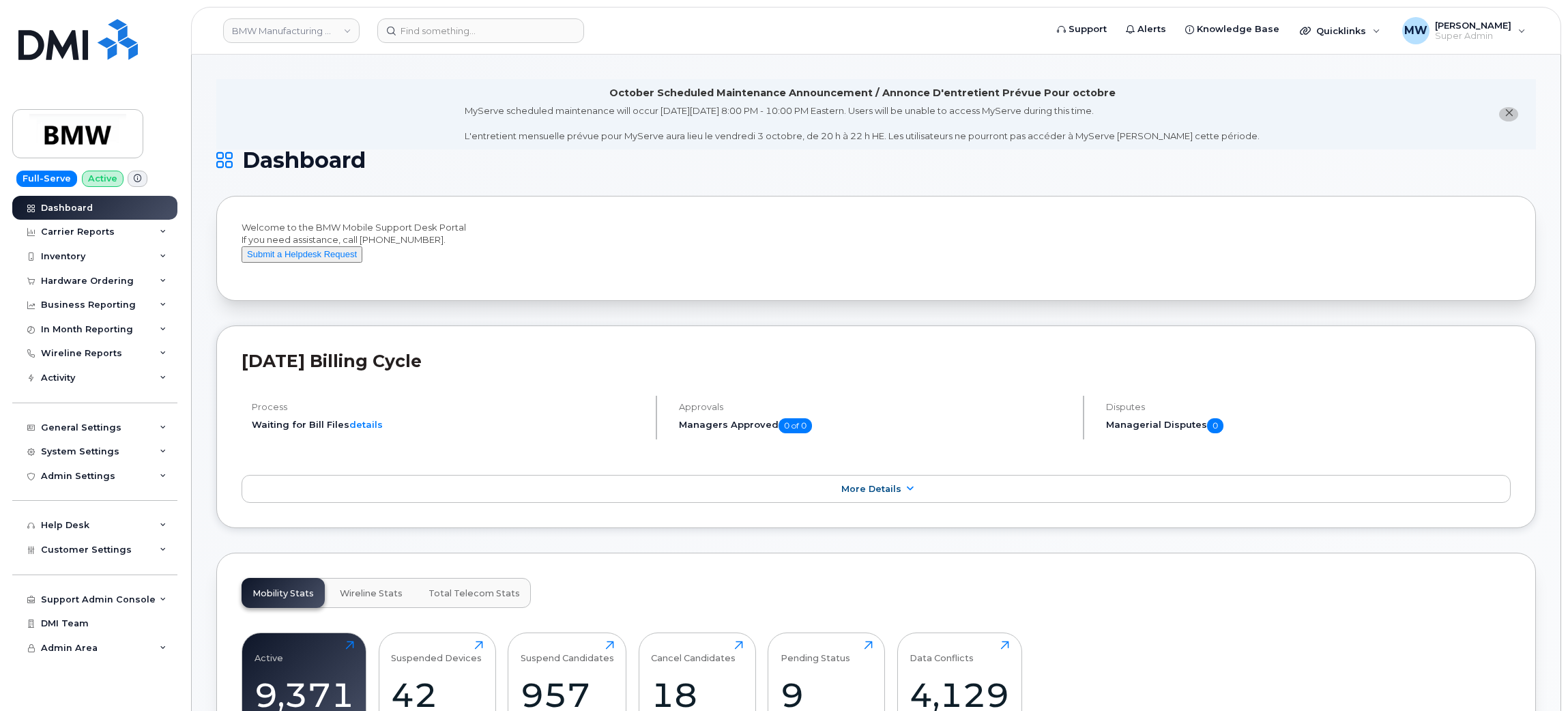
drag, startPoint x: 85, startPoint y: 281, endPoint x: 90, endPoint y: 300, distance: 19.6
click at [85, 281] on div "Hardware Ordering" at bounding box center [87, 280] width 93 height 11
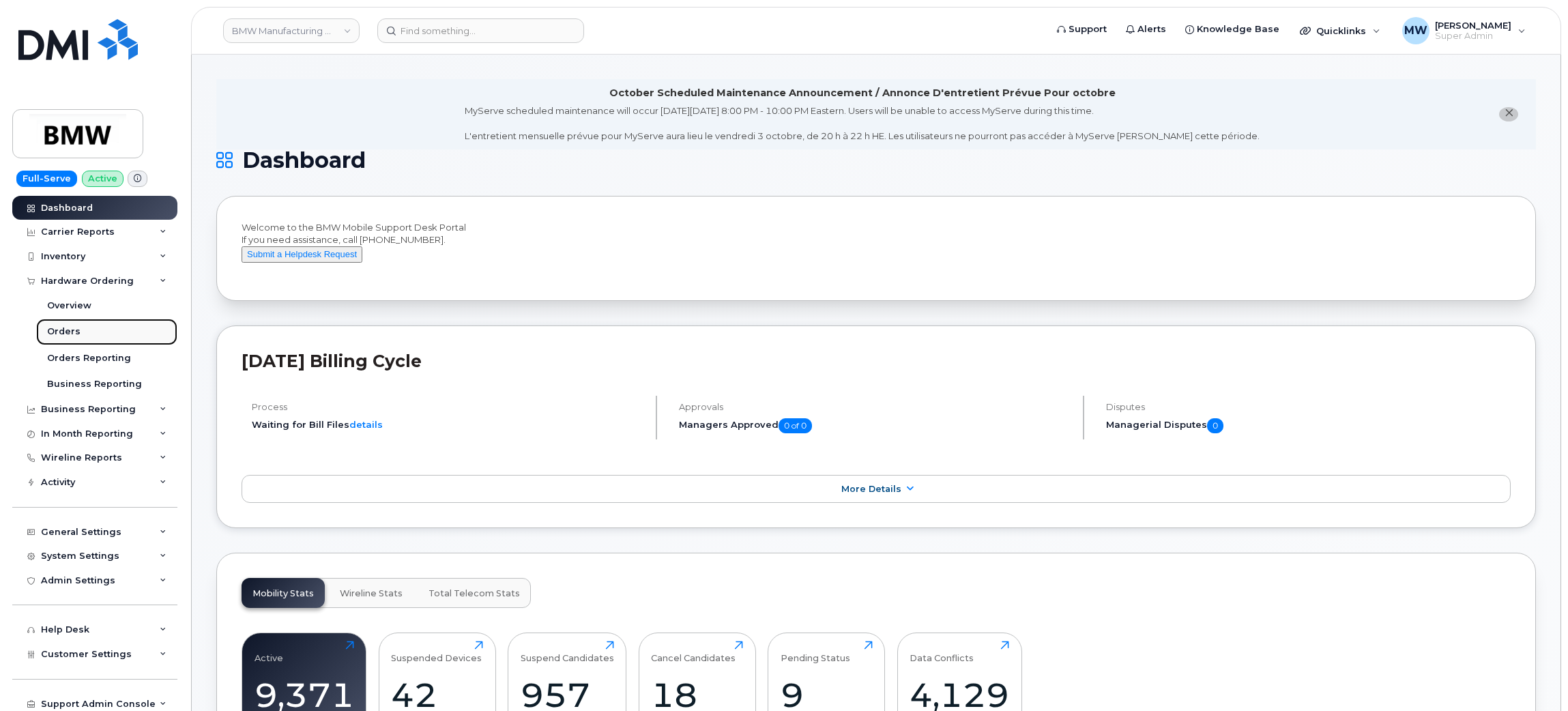
click at [103, 322] on link "Orders" at bounding box center [107, 332] width 142 height 26
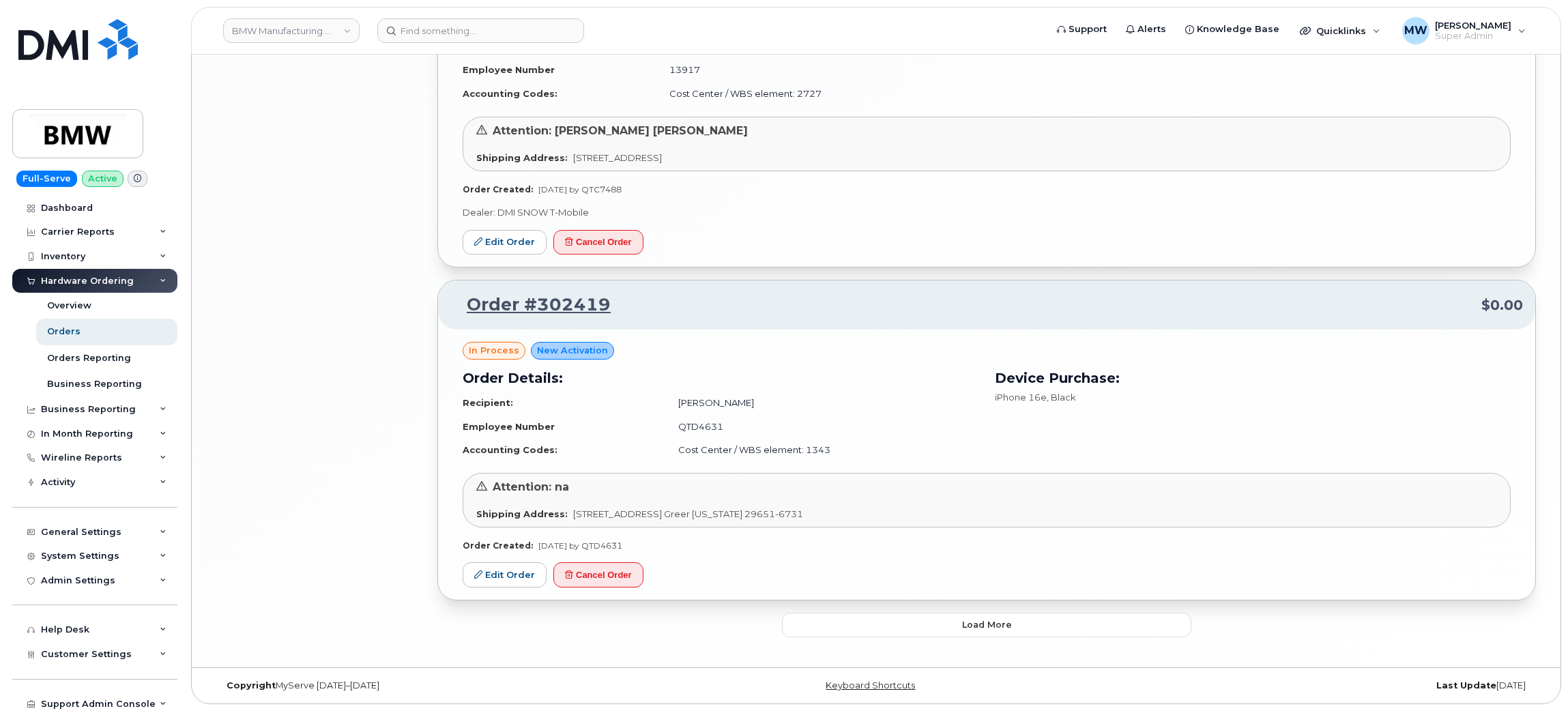
scroll to position [2522, 0]
click at [938, 416] on td "QTD4631" at bounding box center [822, 426] width 312 height 24
drag, startPoint x: 981, startPoint y: 605, endPoint x: 994, endPoint y: 626, distance: 24.7
click at [994, 626] on span "Load more" at bounding box center [987, 624] width 49 height 13
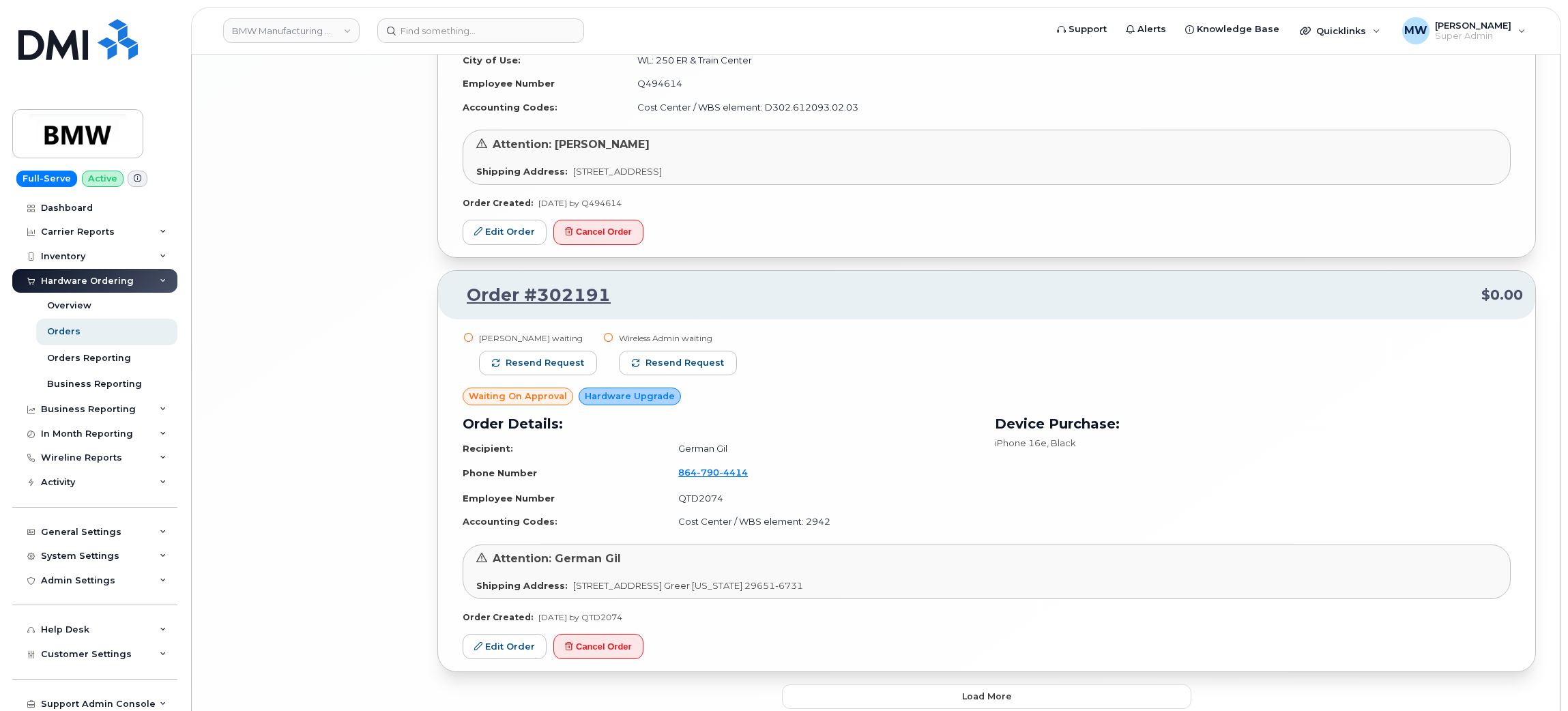
scroll to position [5543, 0]
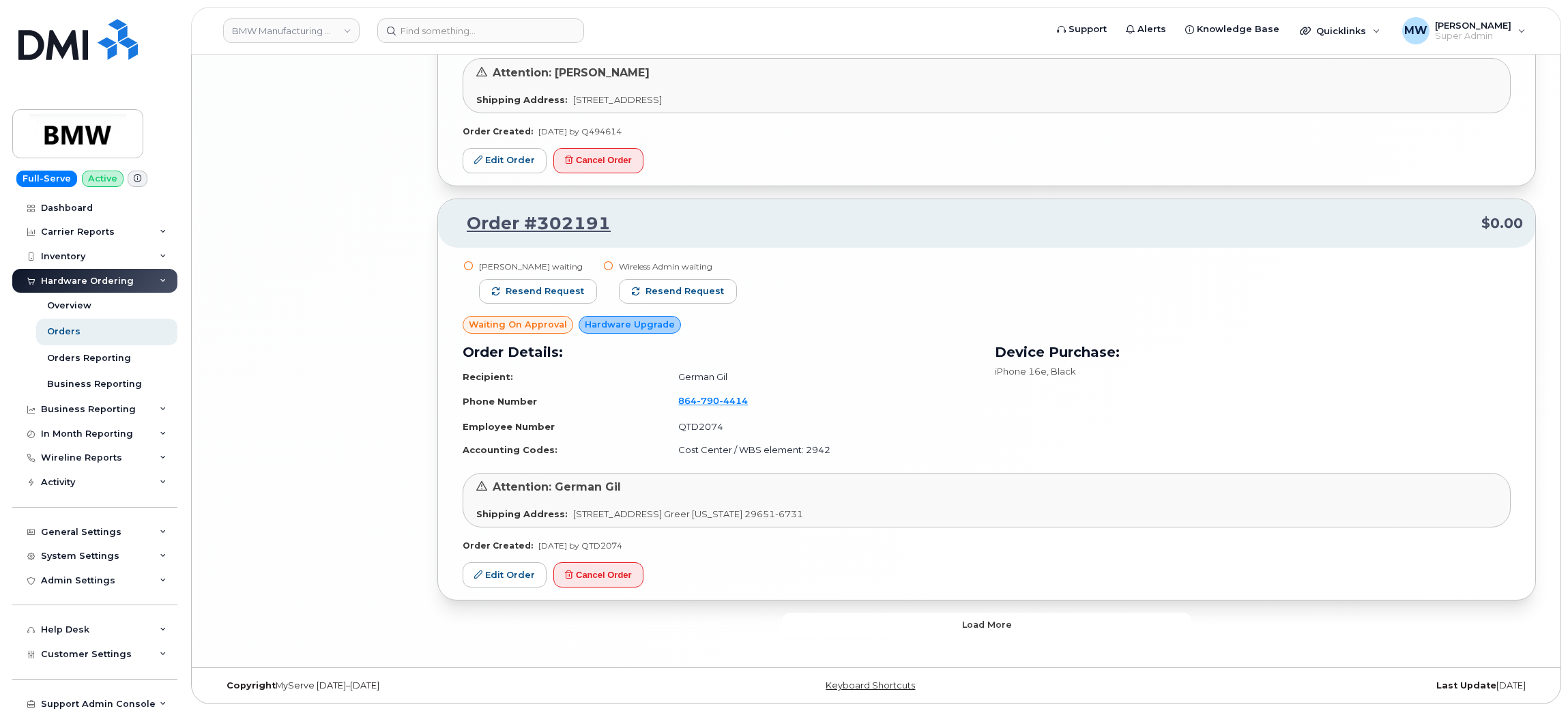
drag, startPoint x: 969, startPoint y: 617, endPoint x: 1050, endPoint y: 526, distance: 121.8
click at [969, 614] on button "Load more" at bounding box center [987, 624] width 409 height 25
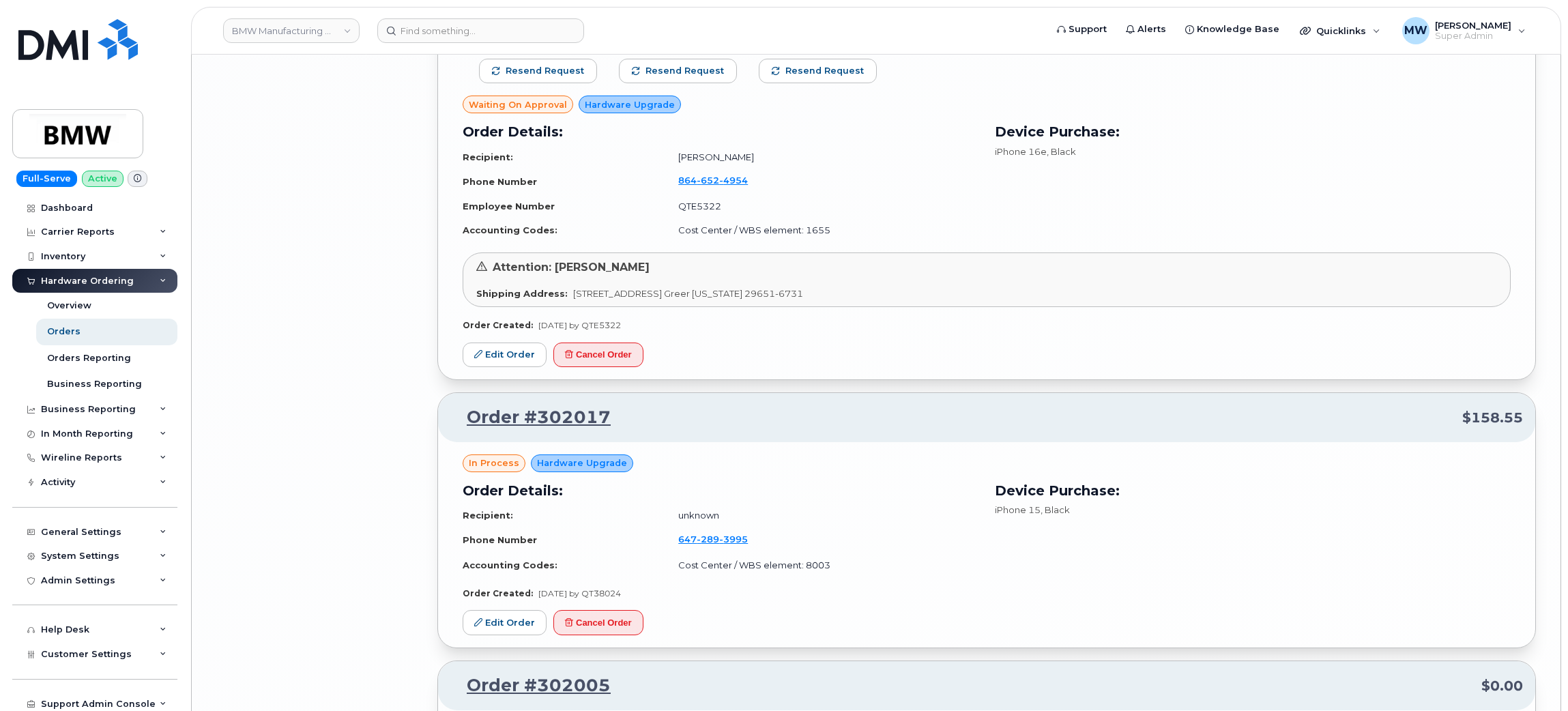
scroll to position [6975, 0]
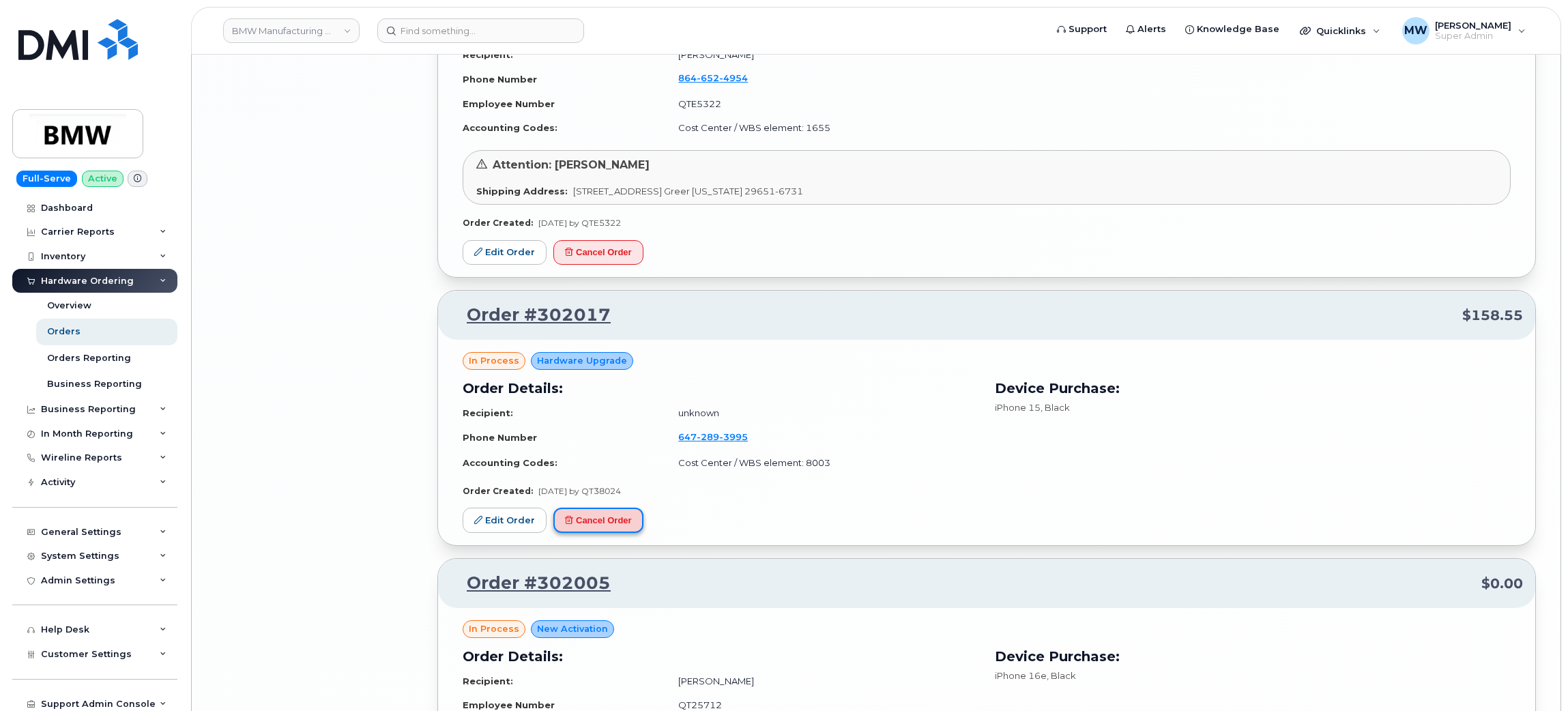
click at [609, 519] on button "Cancel Order" at bounding box center [599, 520] width 90 height 26
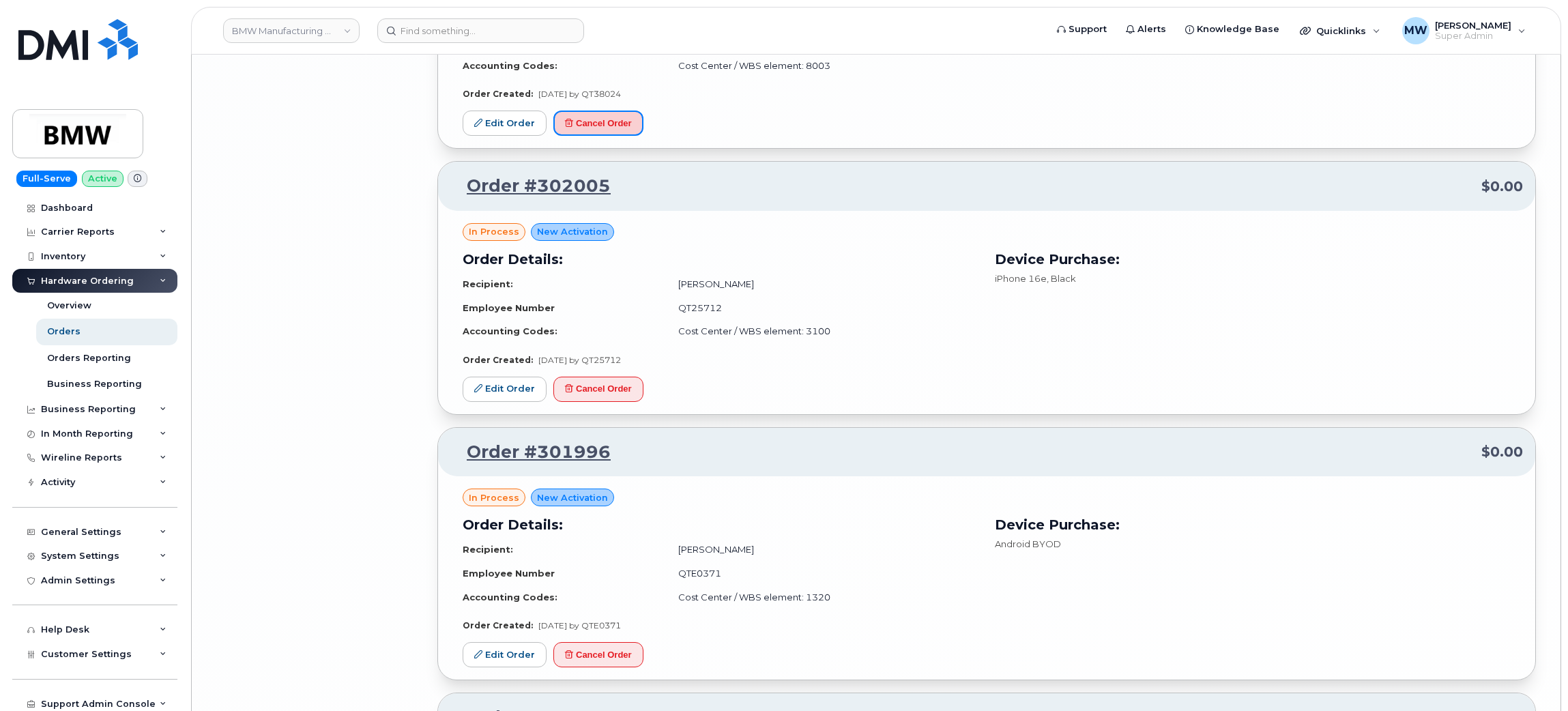
scroll to position [7385, 0]
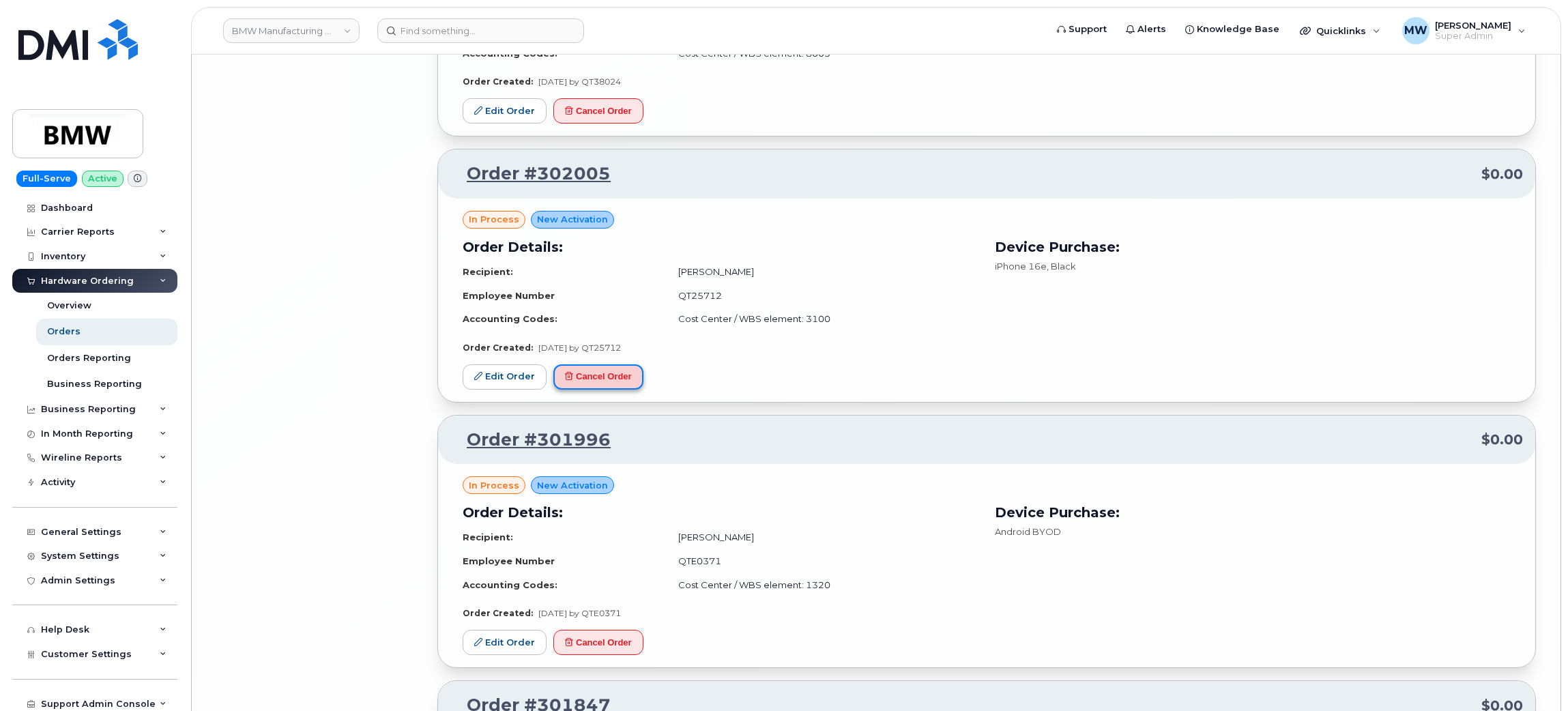
click at [625, 379] on button "Cancel Order" at bounding box center [599, 377] width 90 height 26
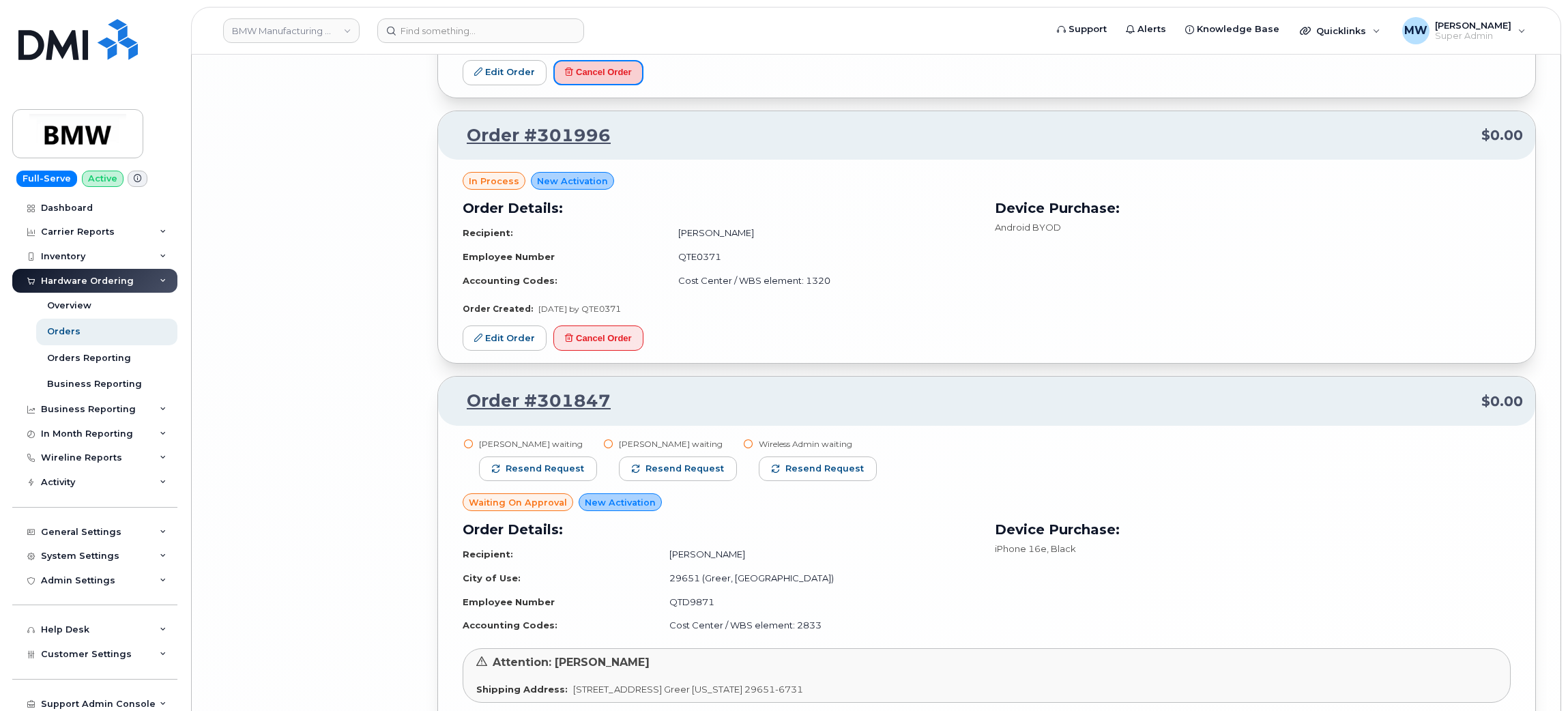
scroll to position [7691, 0]
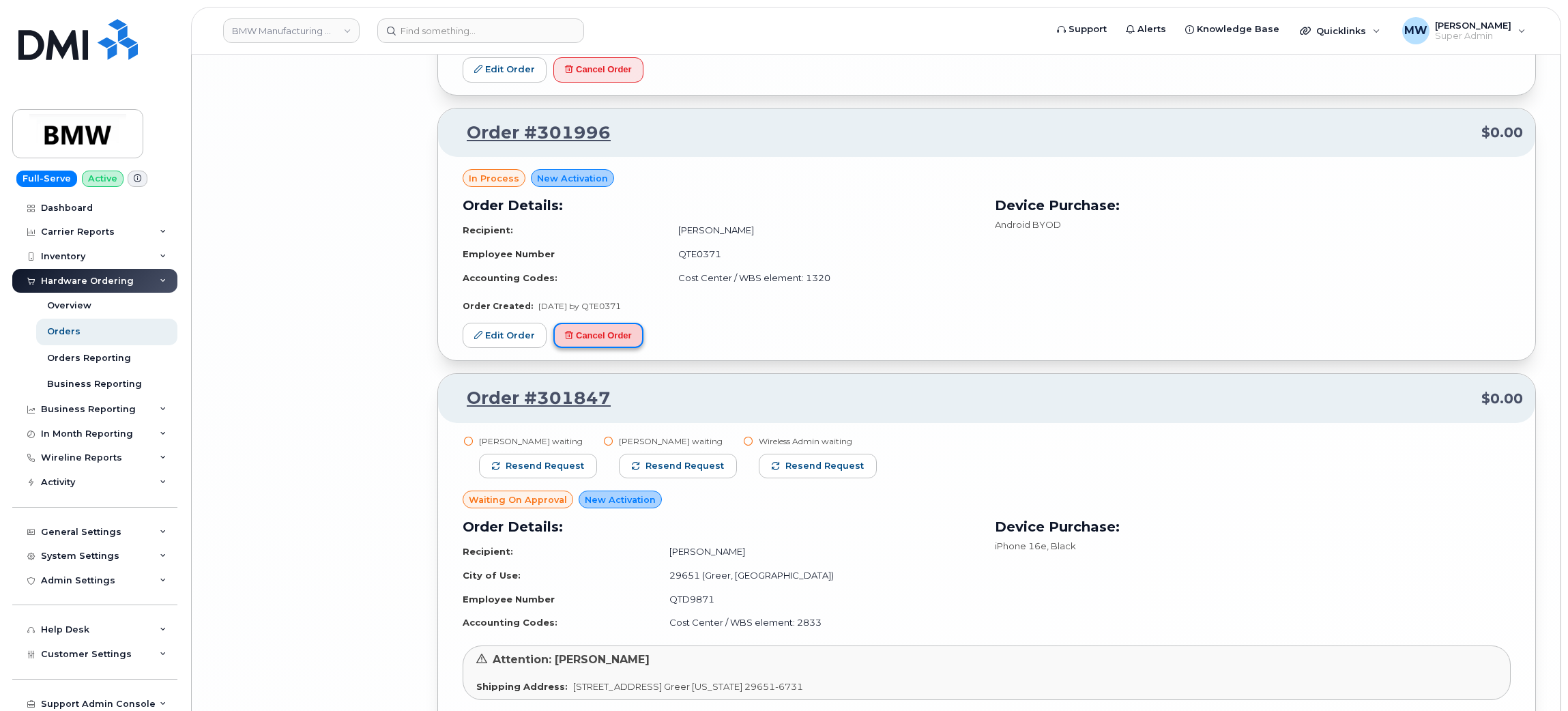
click at [619, 348] on button "Cancel Order" at bounding box center [599, 335] width 90 height 26
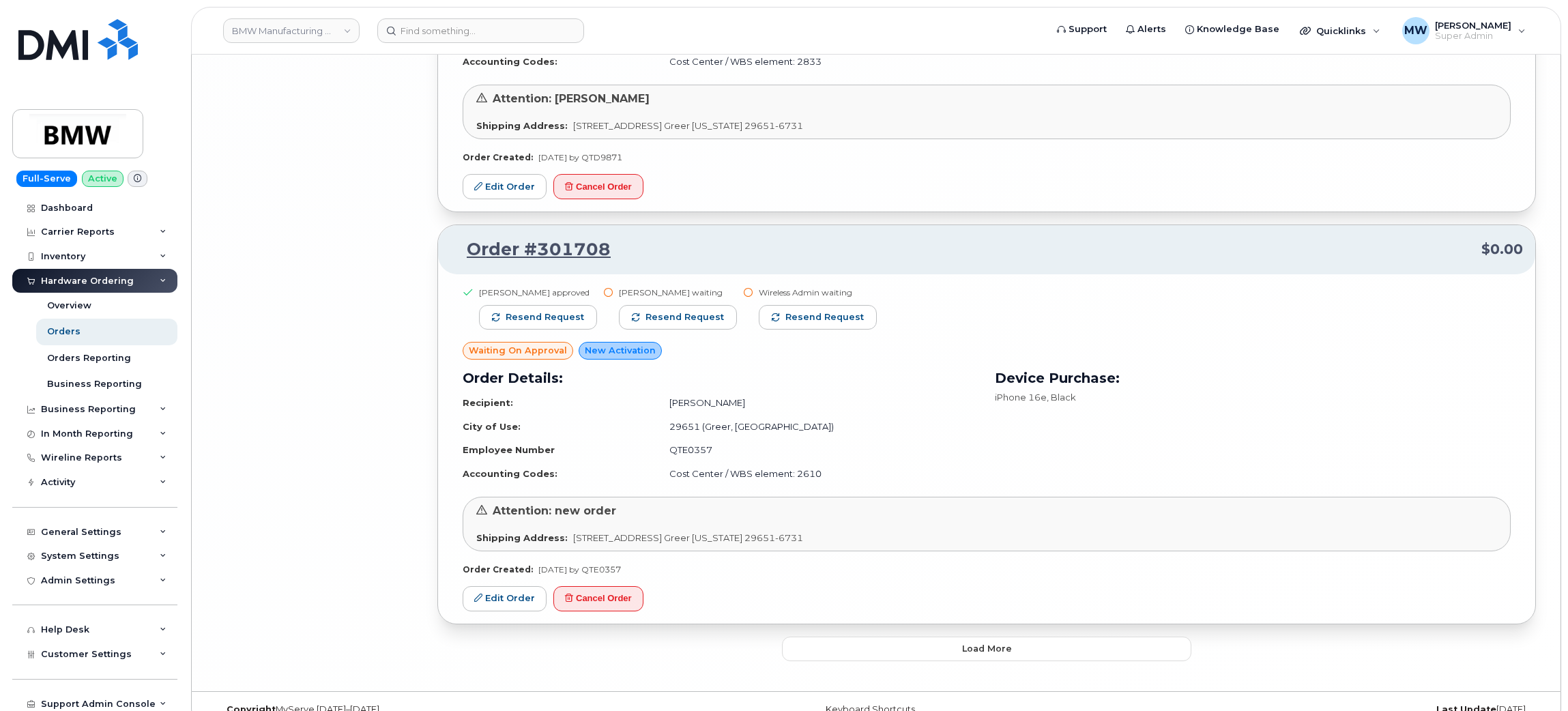
scroll to position [8287, 0]
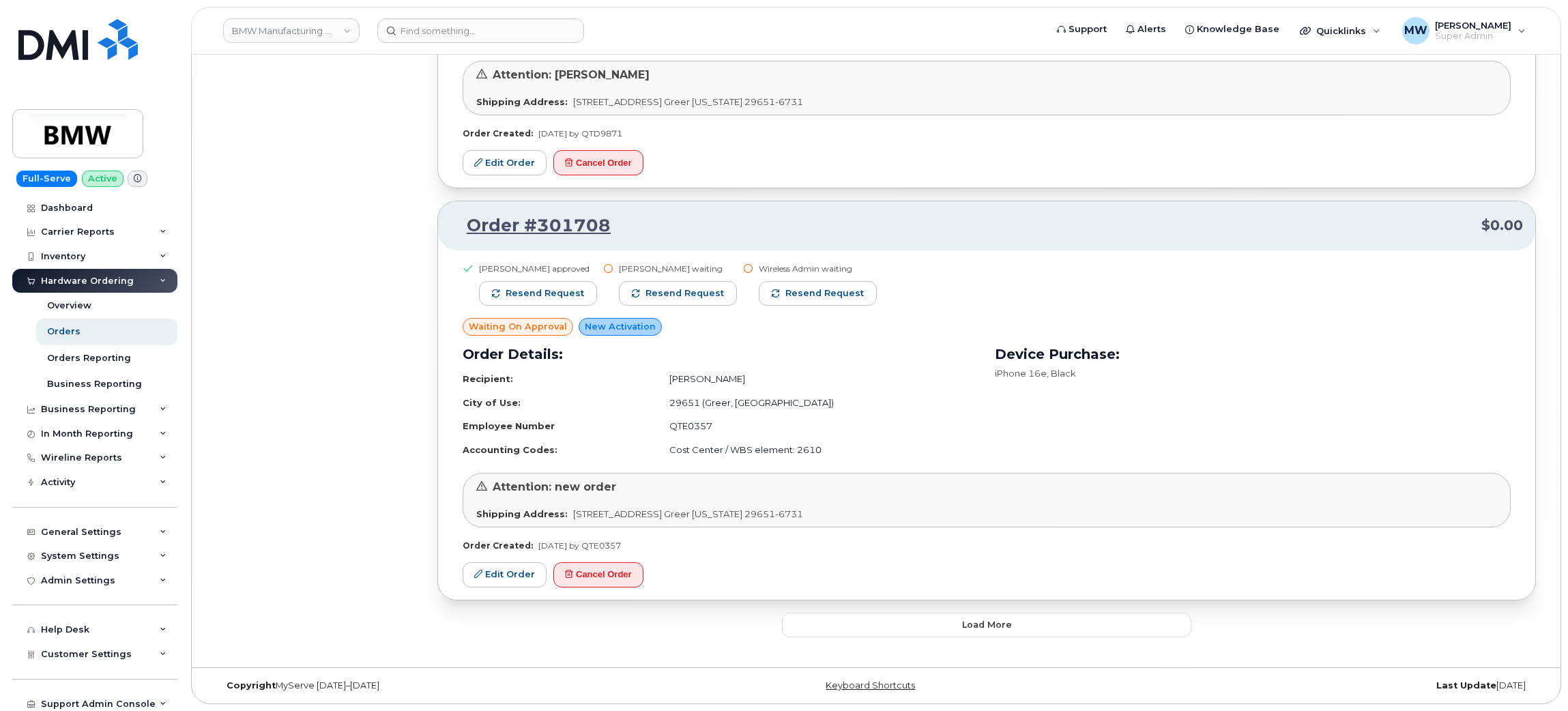
click at [980, 632] on button "Load more" at bounding box center [987, 624] width 409 height 25
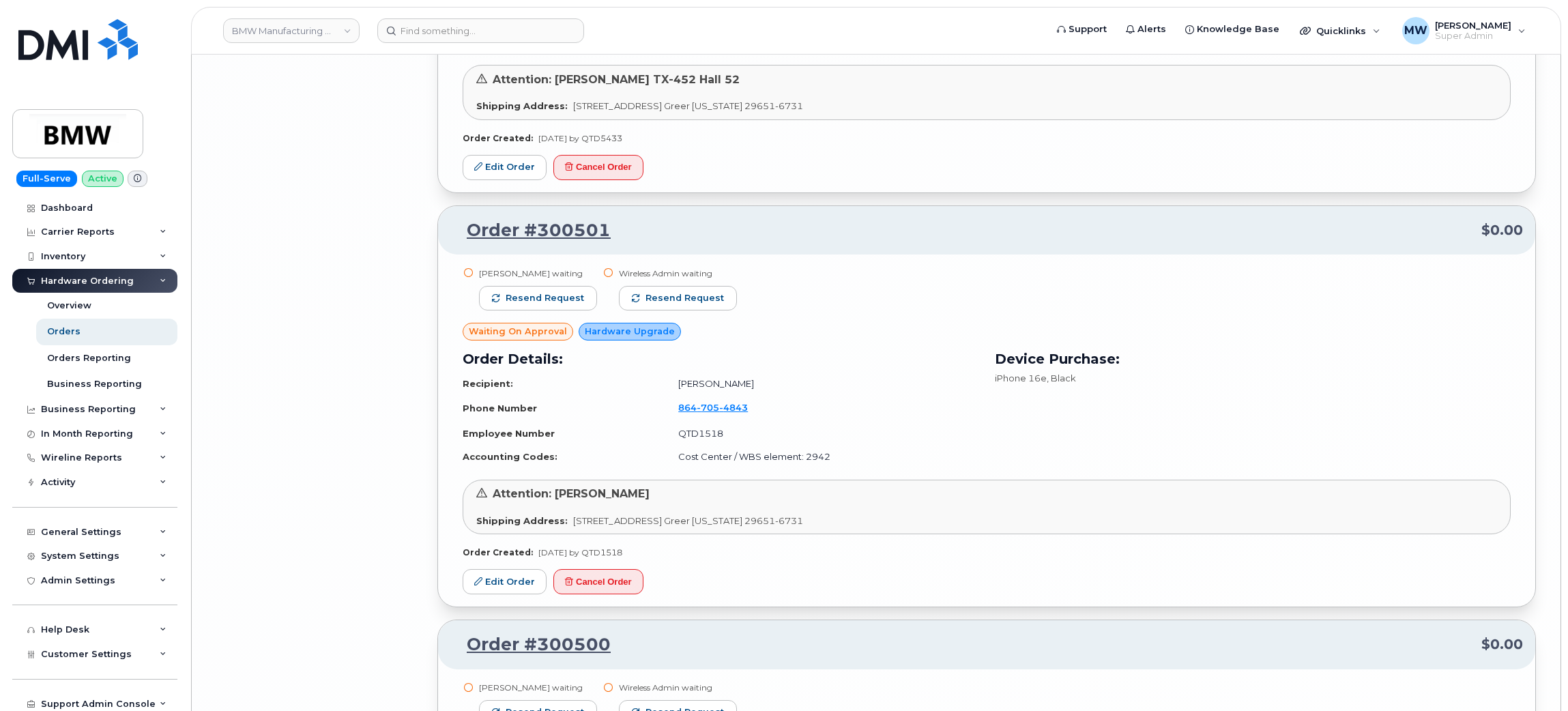
scroll to position [9925, 0]
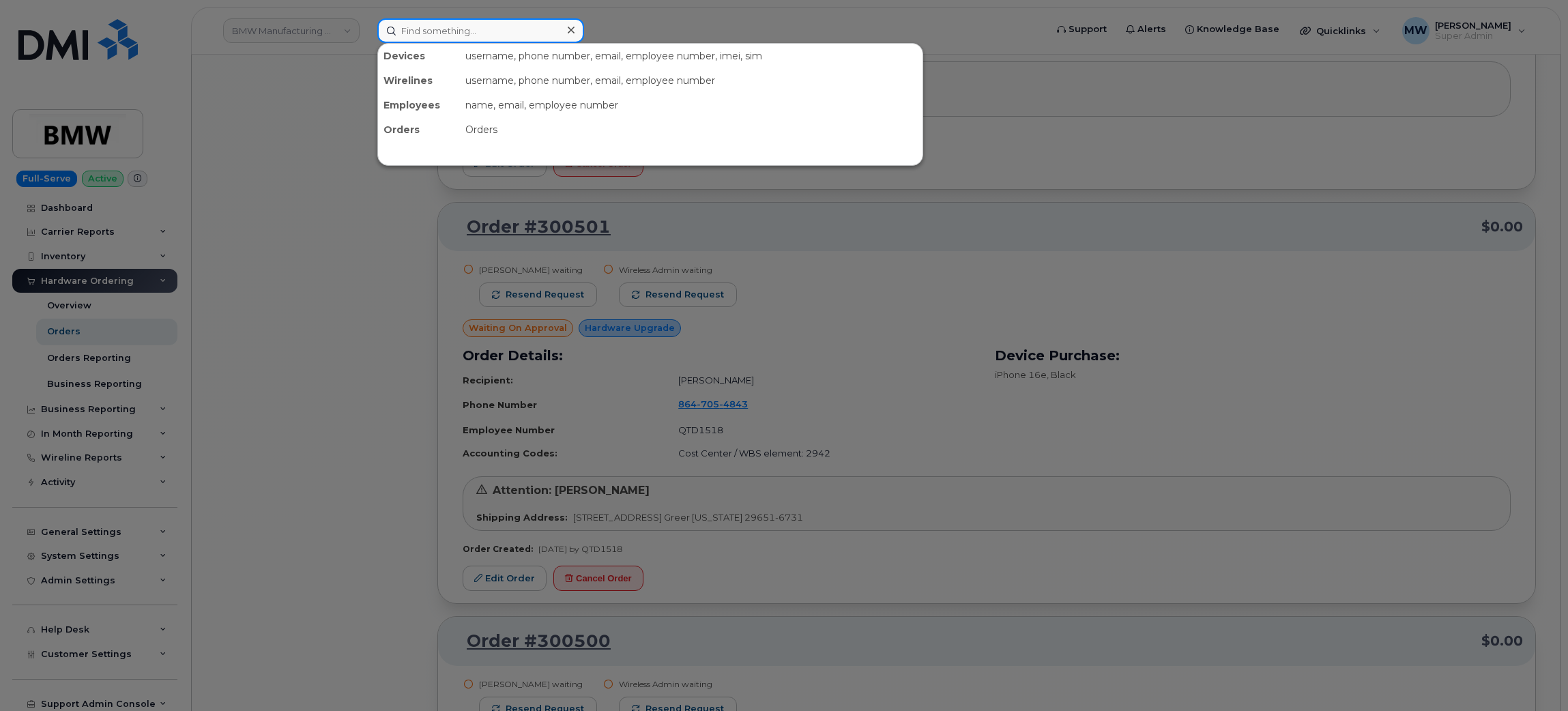
click at [496, 34] on input at bounding box center [480, 31] width 206 height 25
paste input "351418497493147"
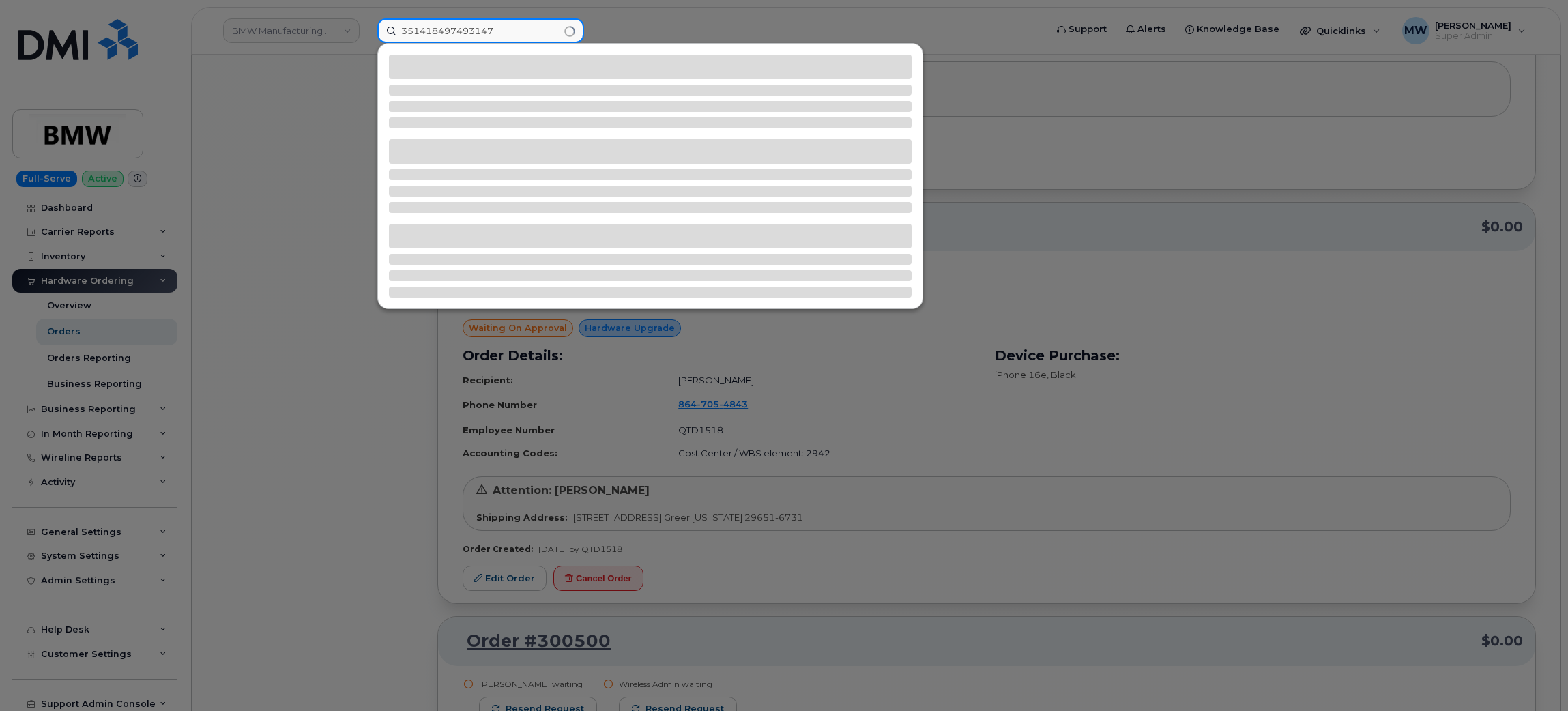
type input "351418497493147"
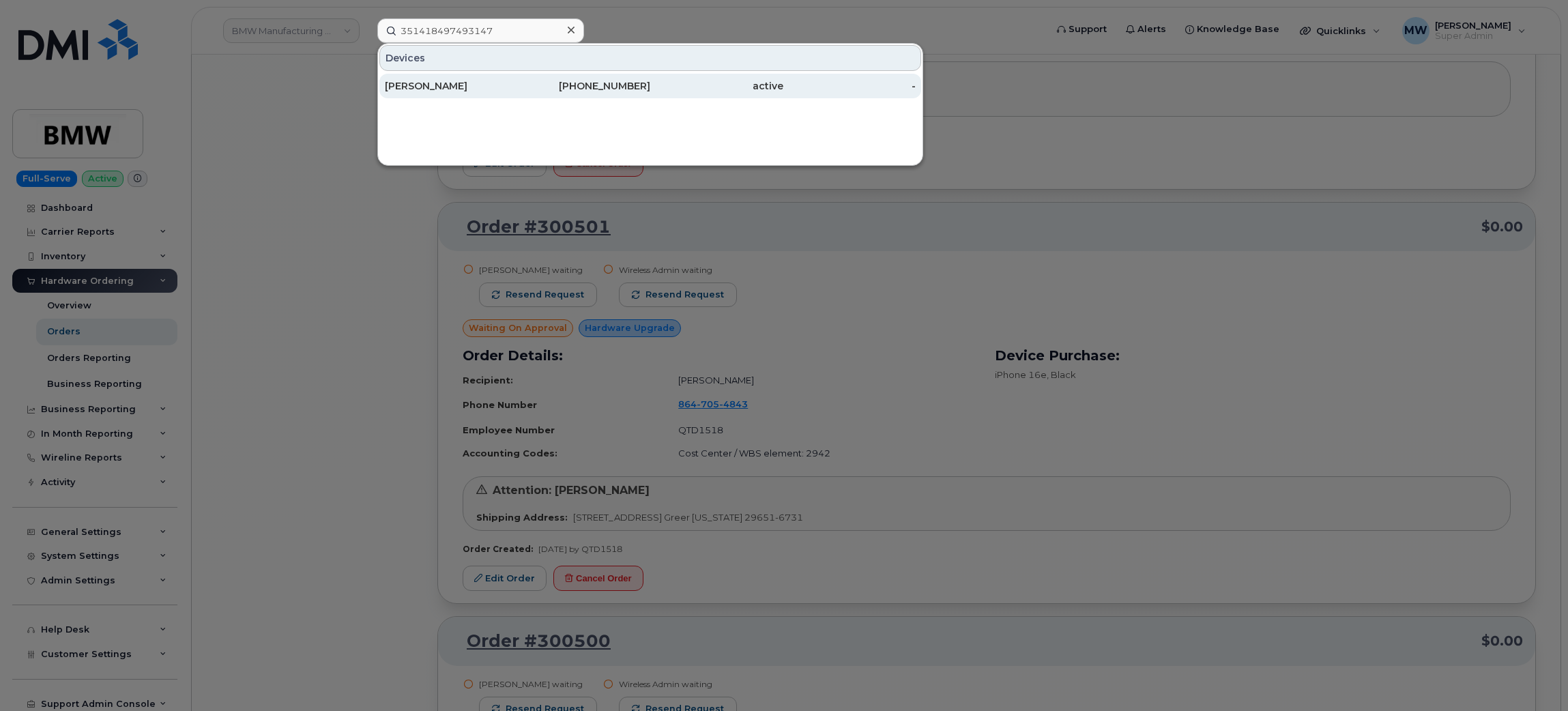
click at [535, 82] on div "951-441-1604" at bounding box center [584, 86] width 133 height 14
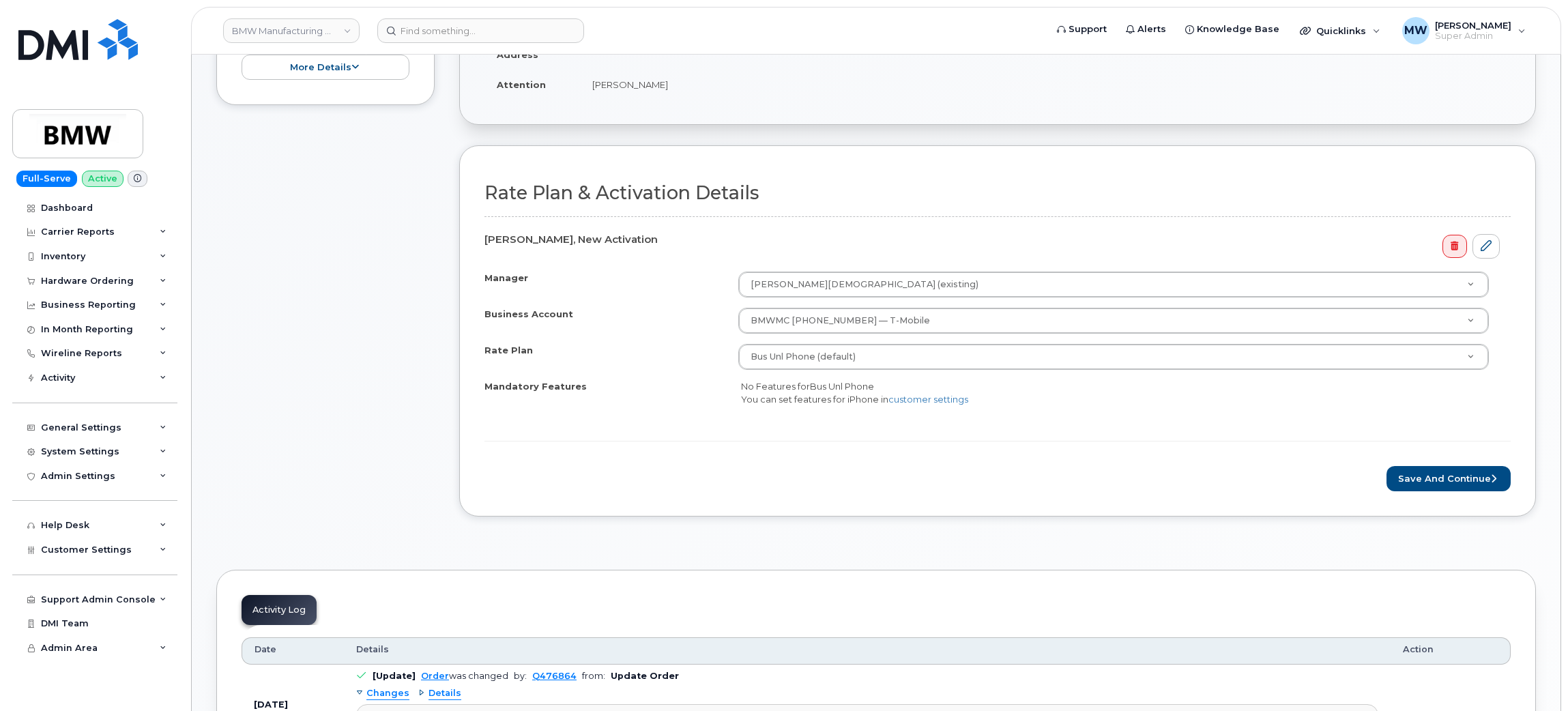
scroll to position [409, 0]
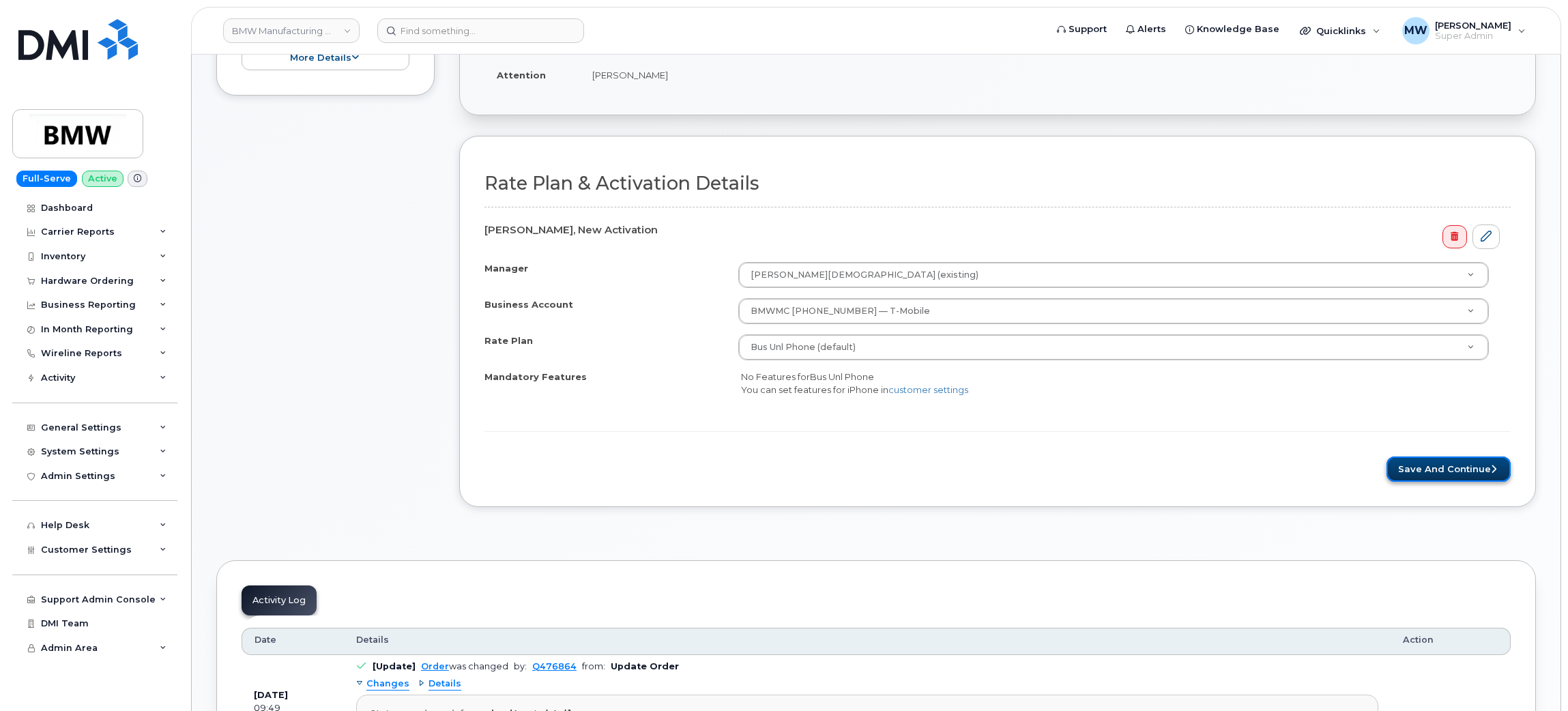
click at [1434, 466] on button "Save and Continue" at bounding box center [1449, 469] width 124 height 26
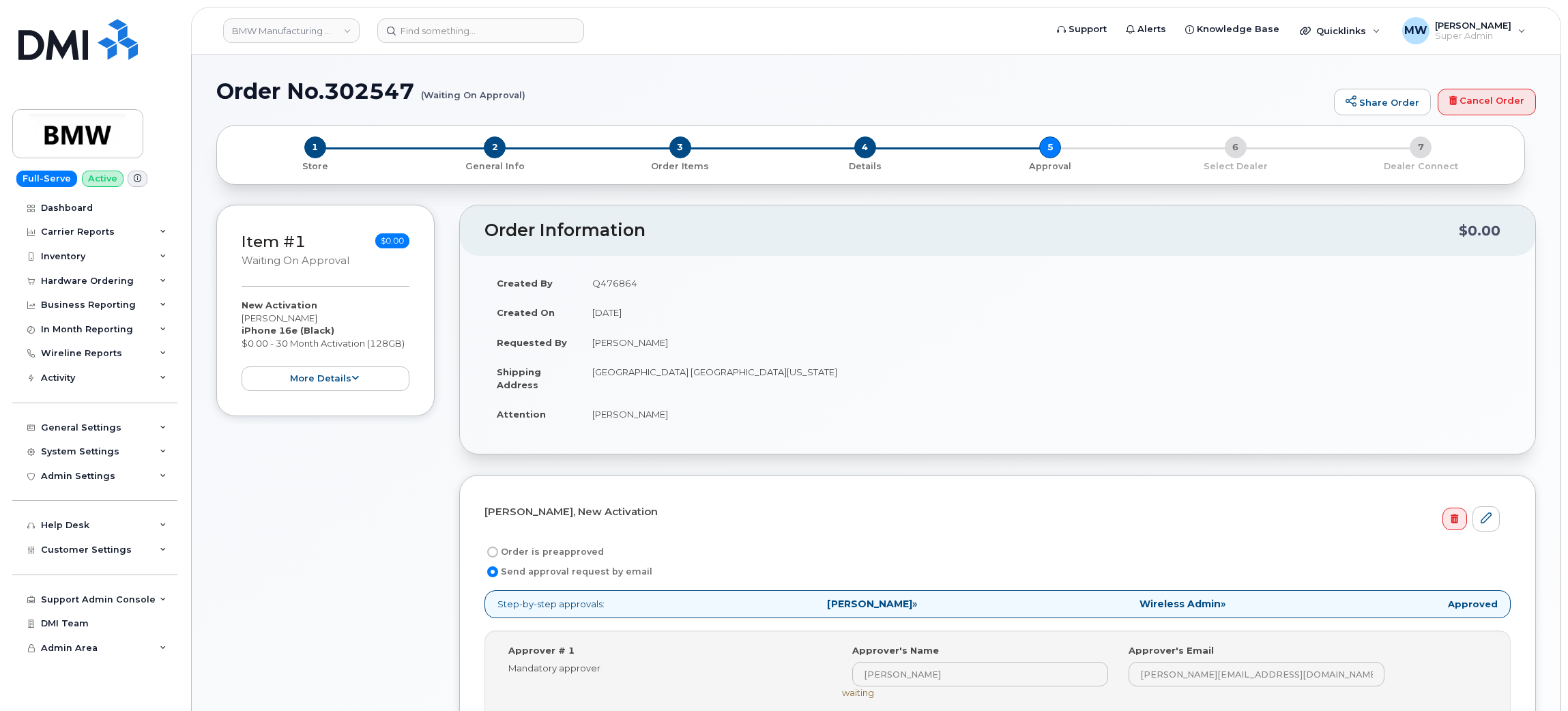
click at [386, 552] on div "Item #1 Waiting On Approval $0.00 New Activation [PERSON_NAME] iPhone 16e (Blac…" at bounding box center [326, 584] width 218 height 760
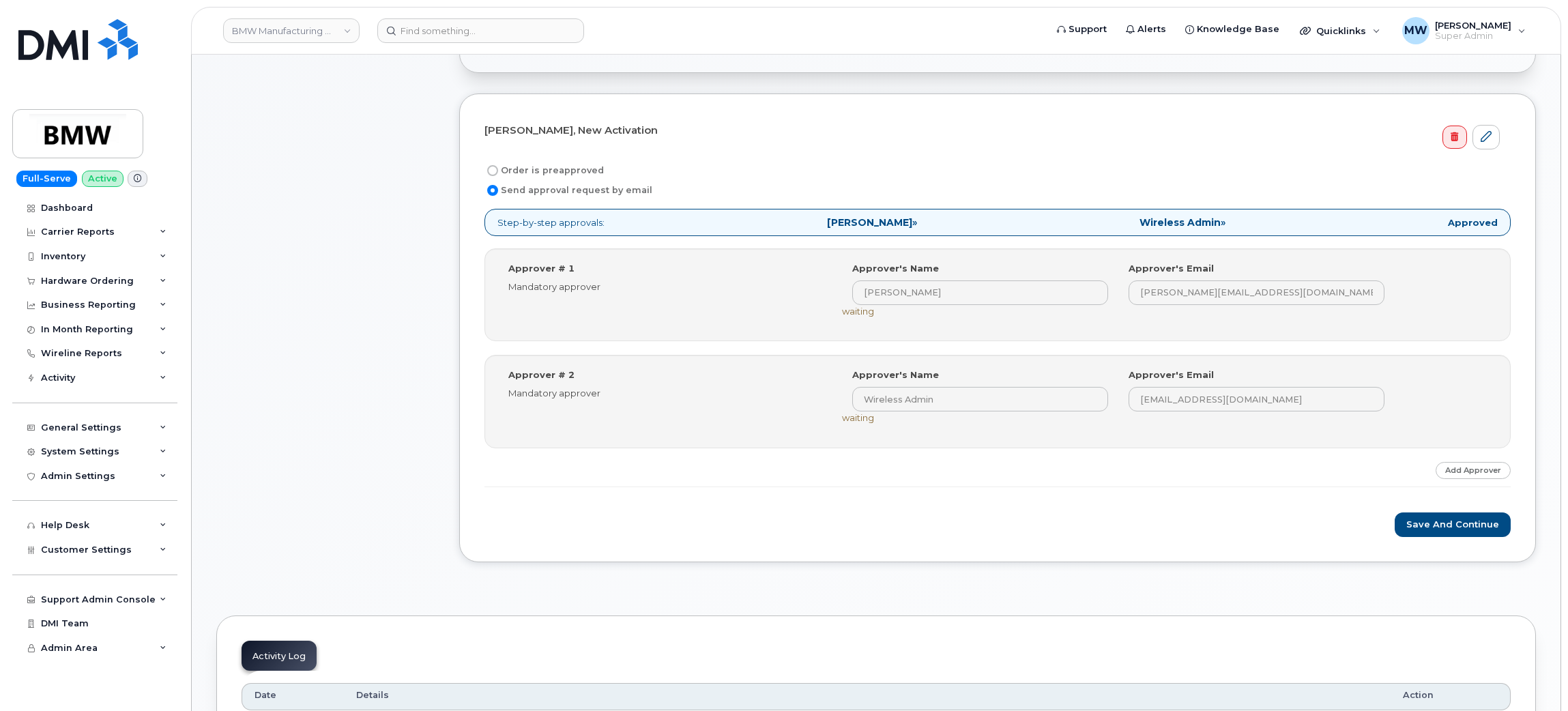
scroll to position [511, 0]
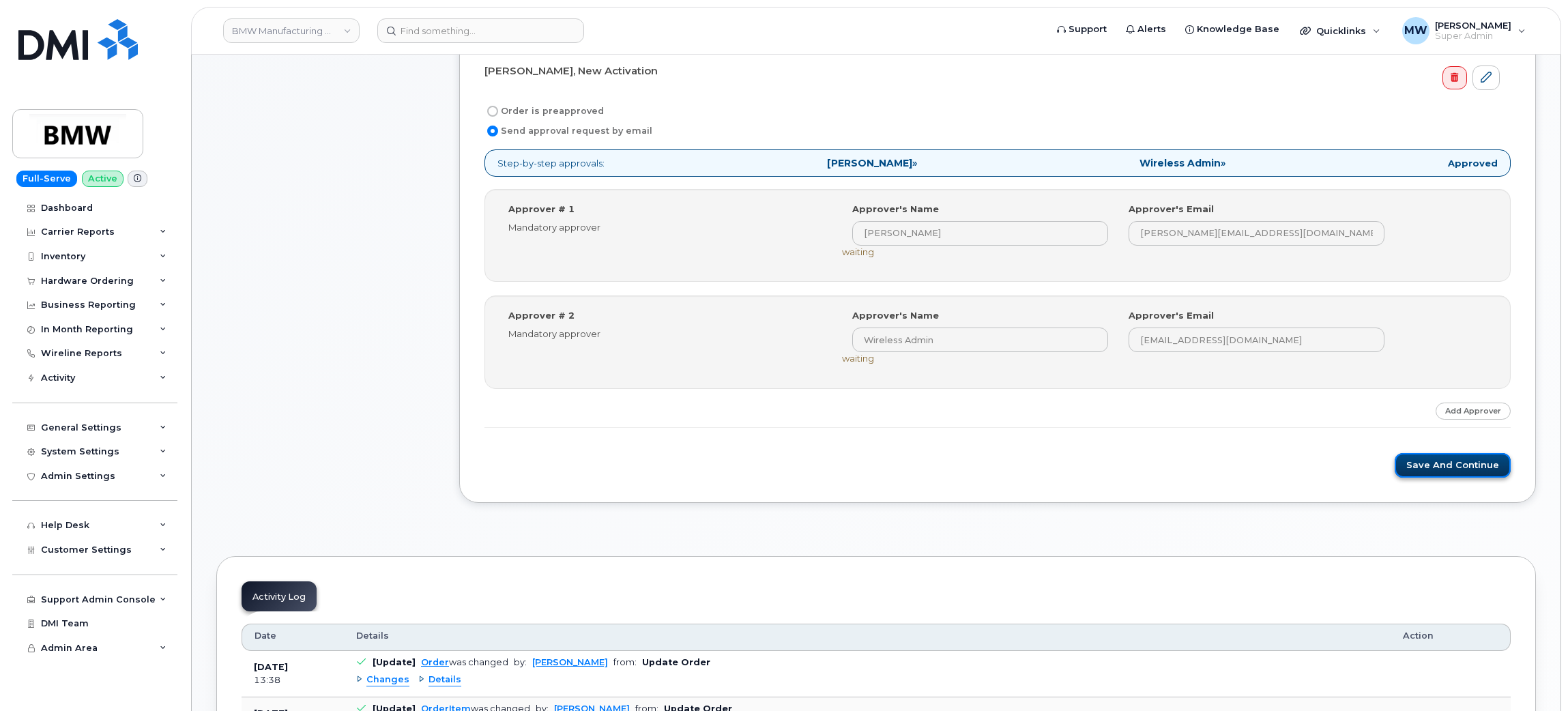
click at [1467, 473] on button "Save and Continue" at bounding box center [1452, 465] width 116 height 26
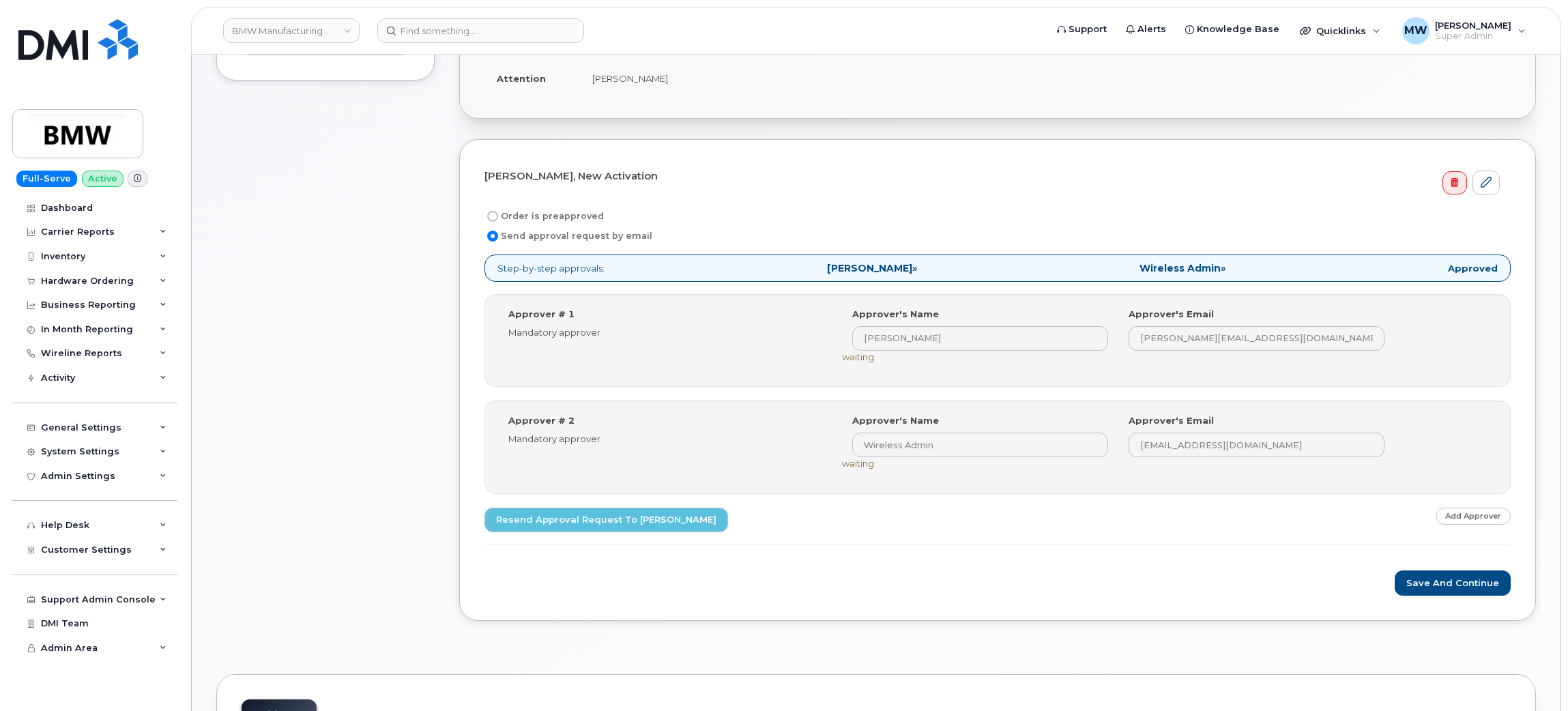
scroll to position [405, 0]
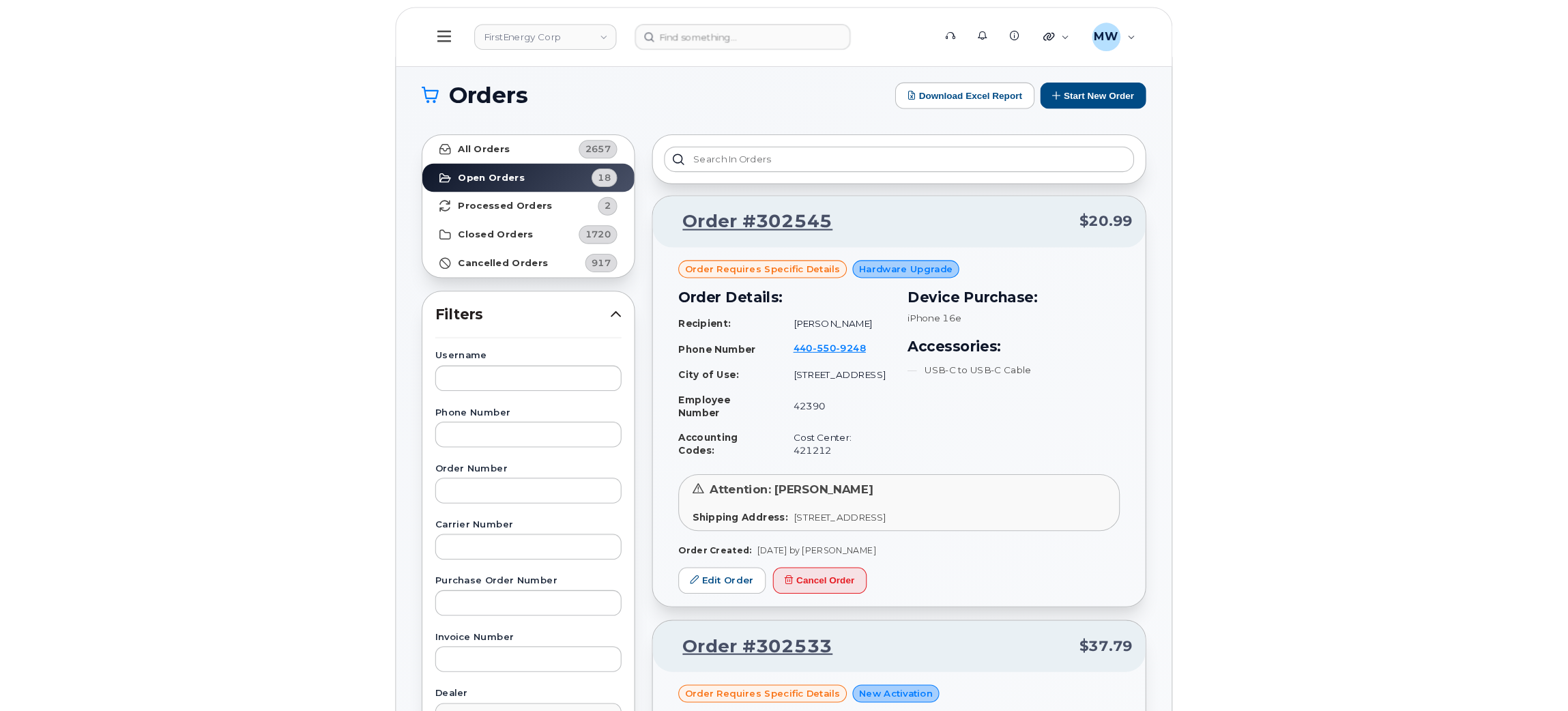
scroll to position [102, 0]
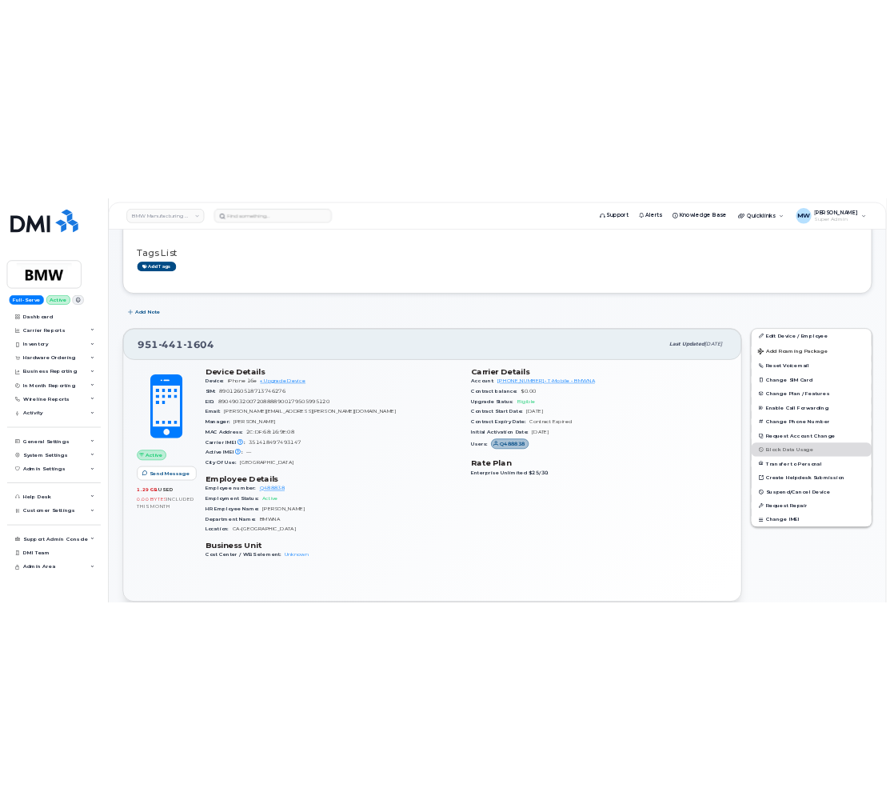
scroll to position [193, 0]
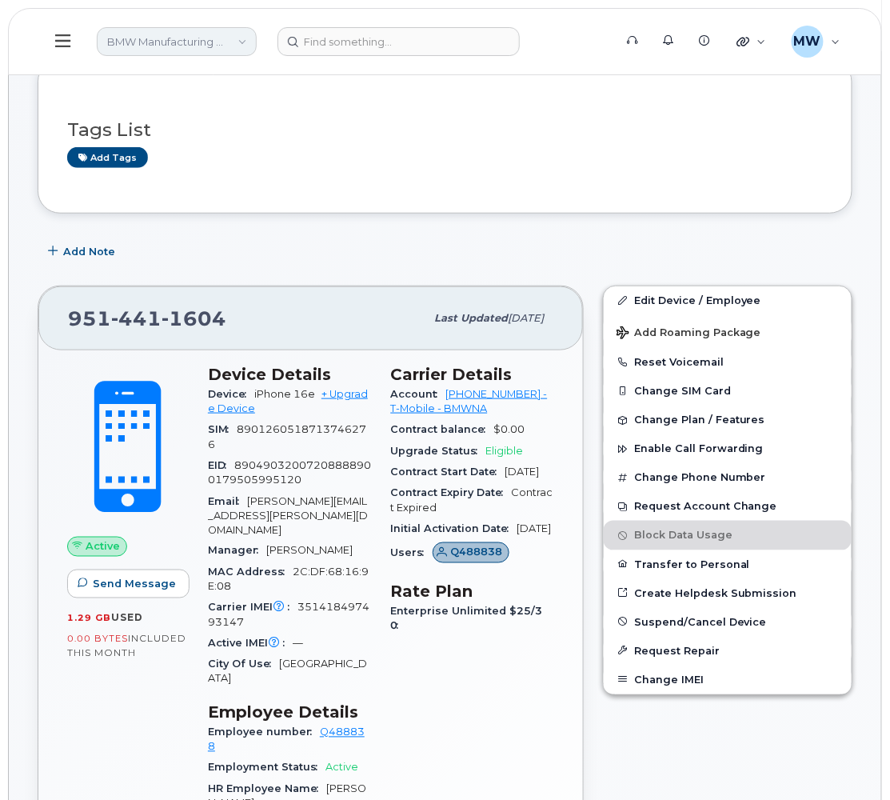
drag, startPoint x: 190, startPoint y: 42, endPoint x: 189, endPoint y: 51, distance: 9.6
click at [190, 43] on link "BMW Manufacturing Co LLC" at bounding box center [177, 41] width 160 height 29
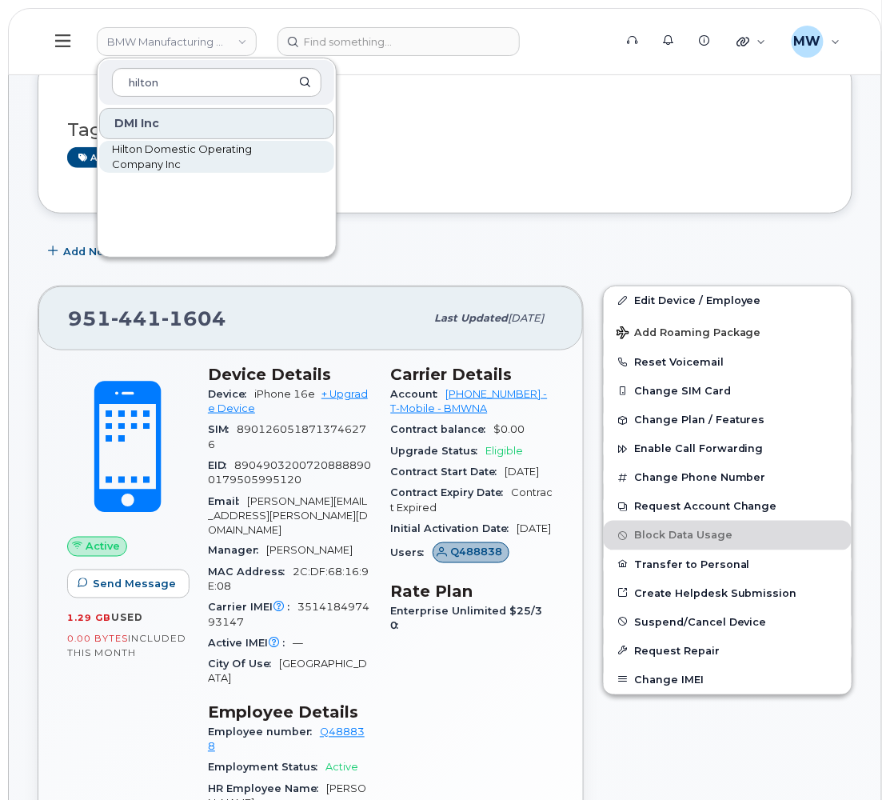
type input "hilton"
click at [196, 163] on span "Hilton Domestic Operating Company Inc" at bounding box center [204, 157] width 184 height 31
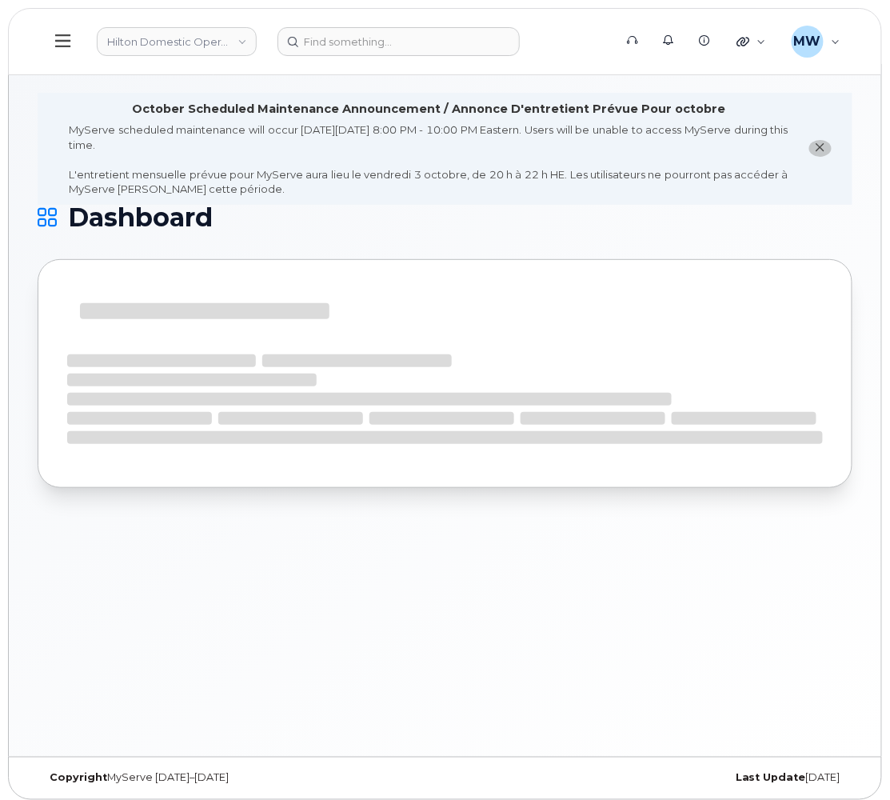
click at [64, 50] on icon at bounding box center [62, 41] width 15 height 18
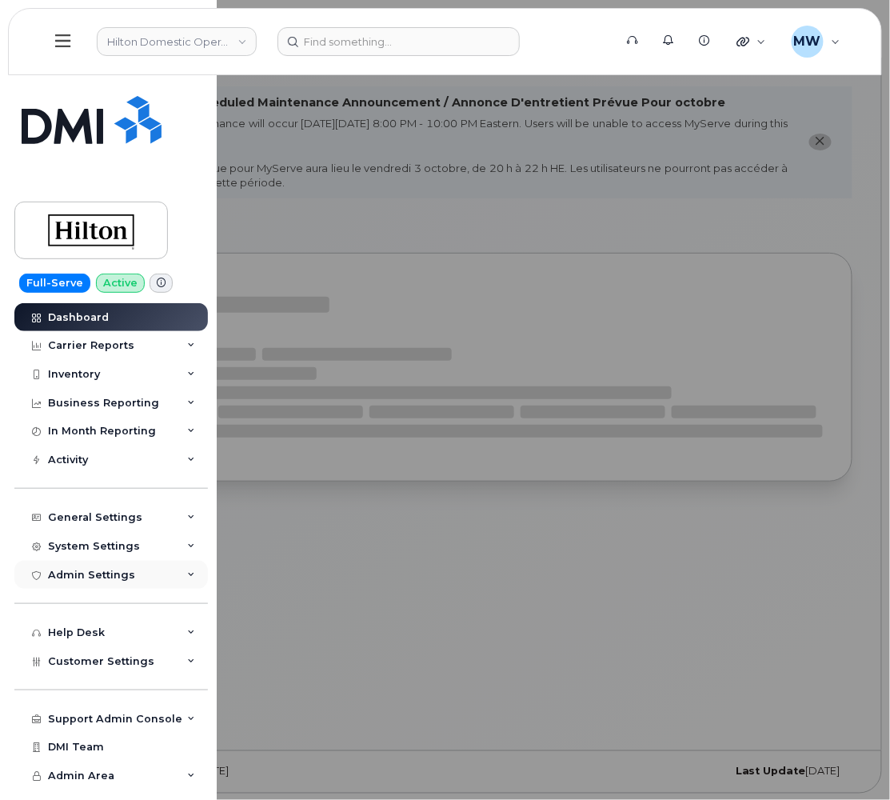
scroll to position [8, 0]
click at [117, 667] on span "Customer Settings" at bounding box center [101, 661] width 106 height 12
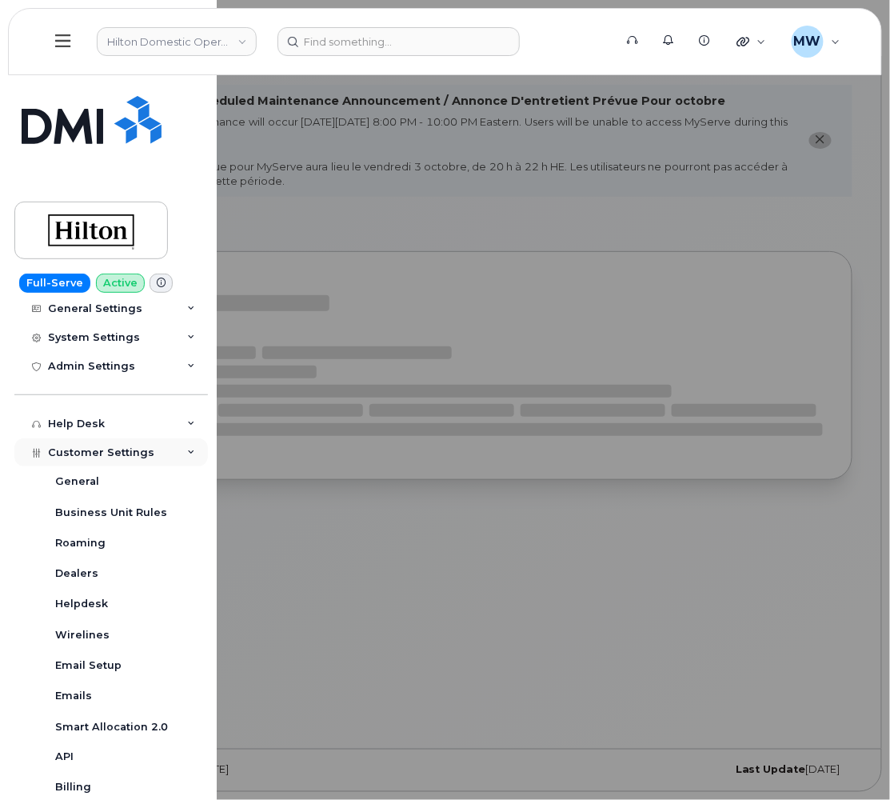
scroll to position [359, 0]
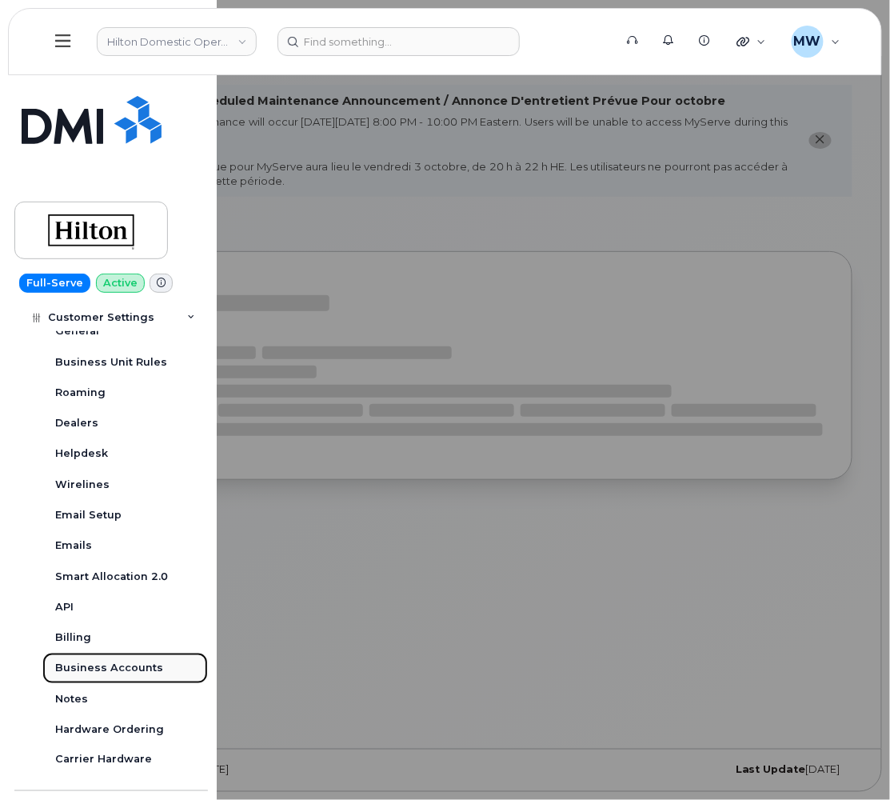
click at [116, 665] on div "Business Accounts" at bounding box center [109, 668] width 108 height 14
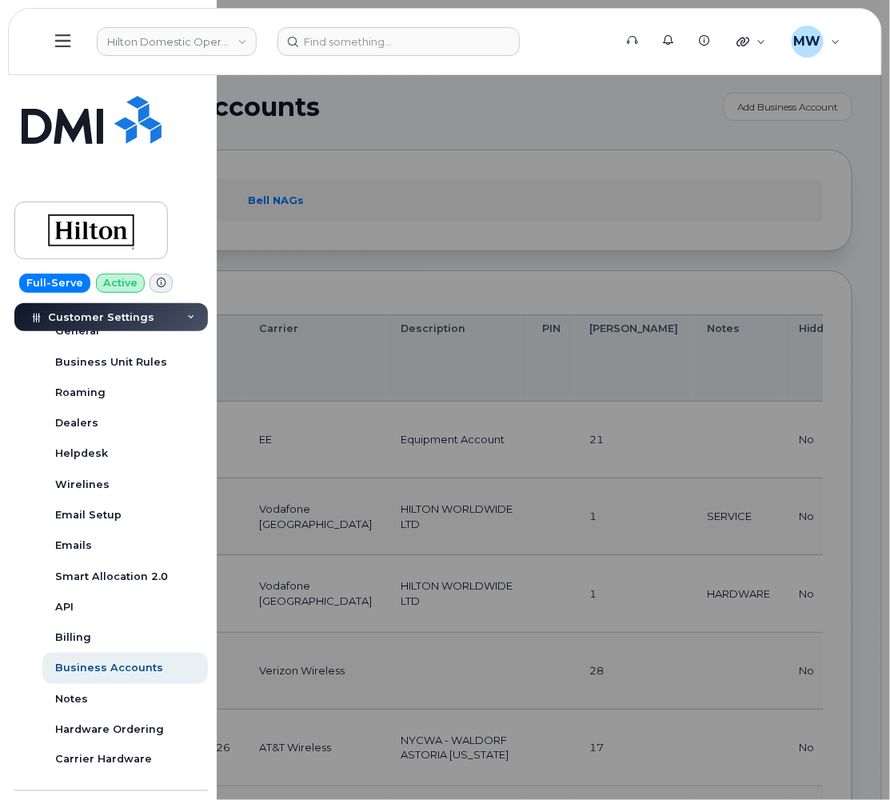
click at [367, 238] on div at bounding box center [445, 400] width 890 height 800
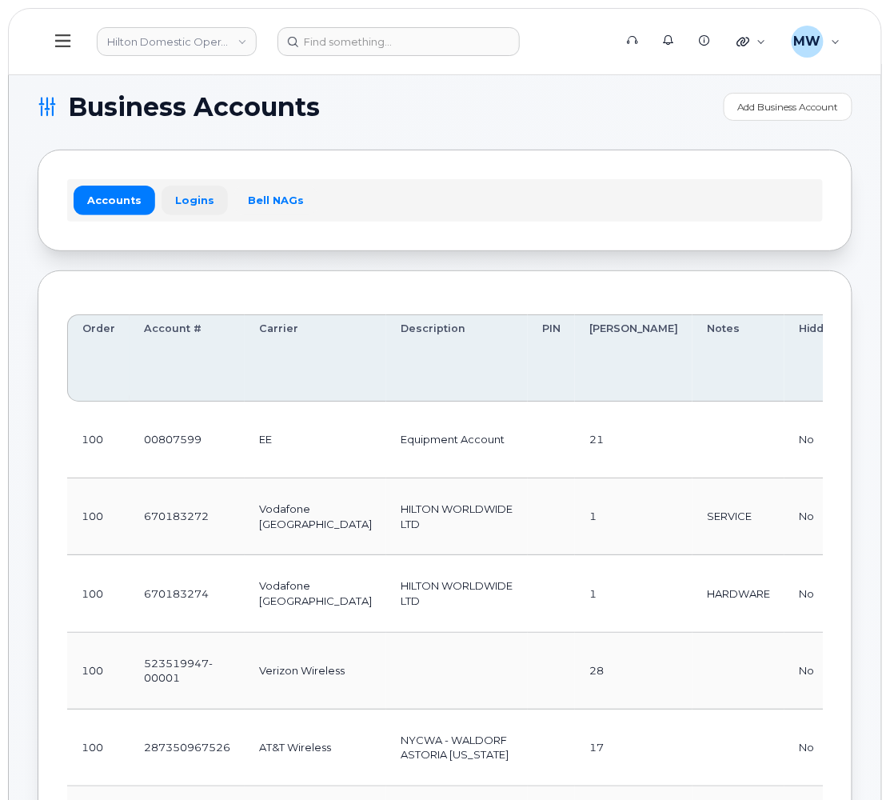
drag, startPoint x: 206, startPoint y: 175, endPoint x: 196, endPoint y: 195, distance: 22.2
click at [206, 177] on div "Accounts Logins Bell NAGs" at bounding box center [445, 200] width 815 height 101
click at [188, 204] on link "Logins" at bounding box center [195, 200] width 66 height 29
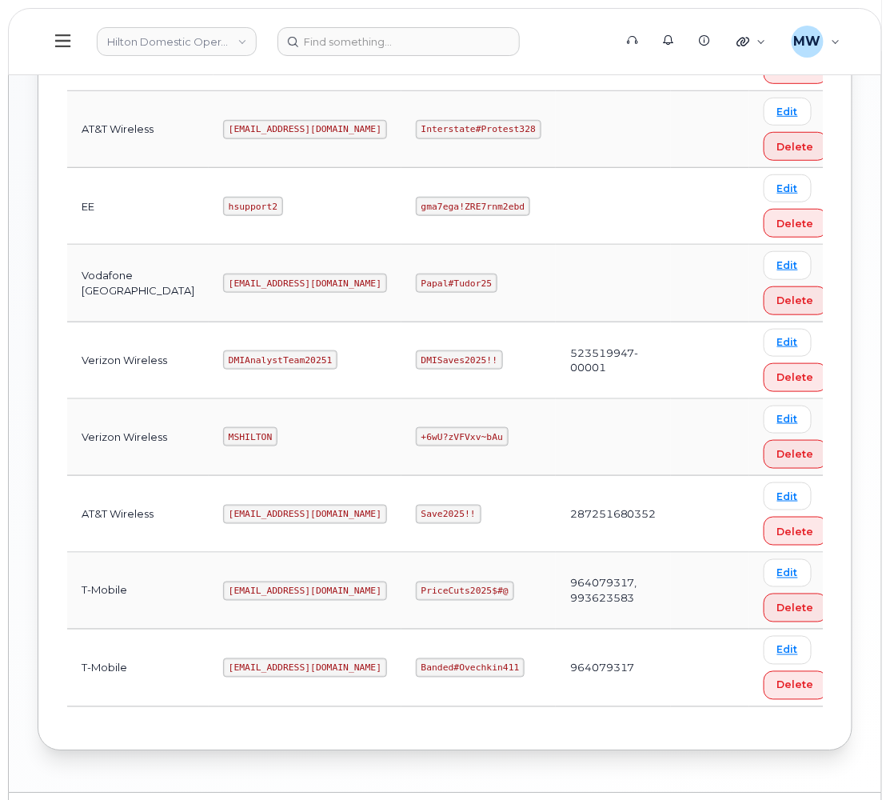
scroll to position [742, 0]
click at [262, 581] on code "[EMAIL_ADDRESS][DOMAIN_NAME]" at bounding box center [305, 590] width 164 height 19
click at [263, 581] on code "[EMAIL_ADDRESS][DOMAIN_NAME]" at bounding box center [305, 590] width 164 height 19
click at [265, 581] on code "[EMAIL_ADDRESS][DOMAIN_NAME]" at bounding box center [305, 590] width 164 height 19
copy code "[EMAIL_ADDRESS][DOMAIN_NAME]"
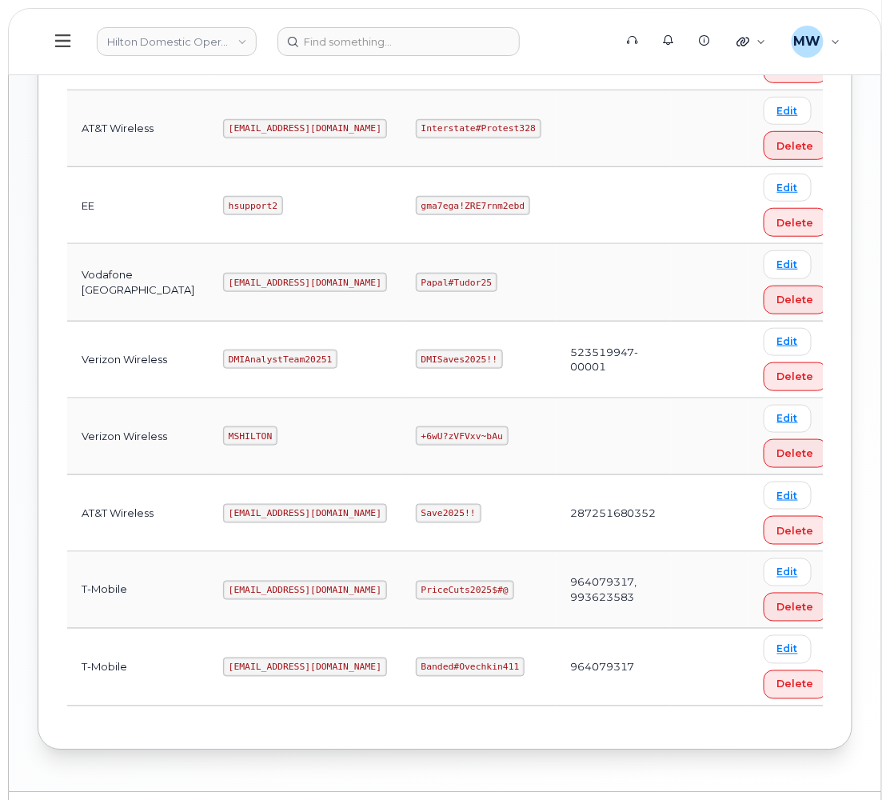
click at [234, 658] on code "[EMAIL_ADDRESS][DOMAIN_NAME]" at bounding box center [305, 667] width 164 height 19
drag, startPoint x: 234, startPoint y: 626, endPoint x: 732, endPoint y: 560, distance: 502.7
click at [238, 658] on code "[EMAIL_ADDRESS][DOMAIN_NAME]" at bounding box center [305, 667] width 164 height 19
copy code "[EMAIL_ADDRESS][DOMAIN_NAME]"
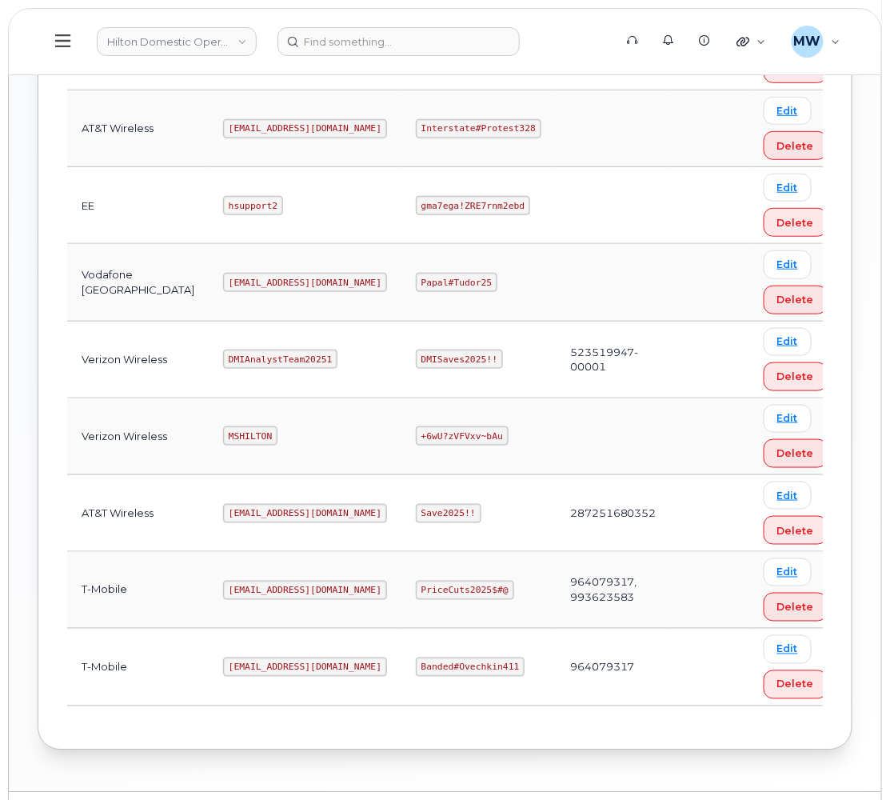
click at [416, 658] on code "Banded#Ovechkin411" at bounding box center [470, 667] width 109 height 19
copy code "Banded#Ovechkin411"
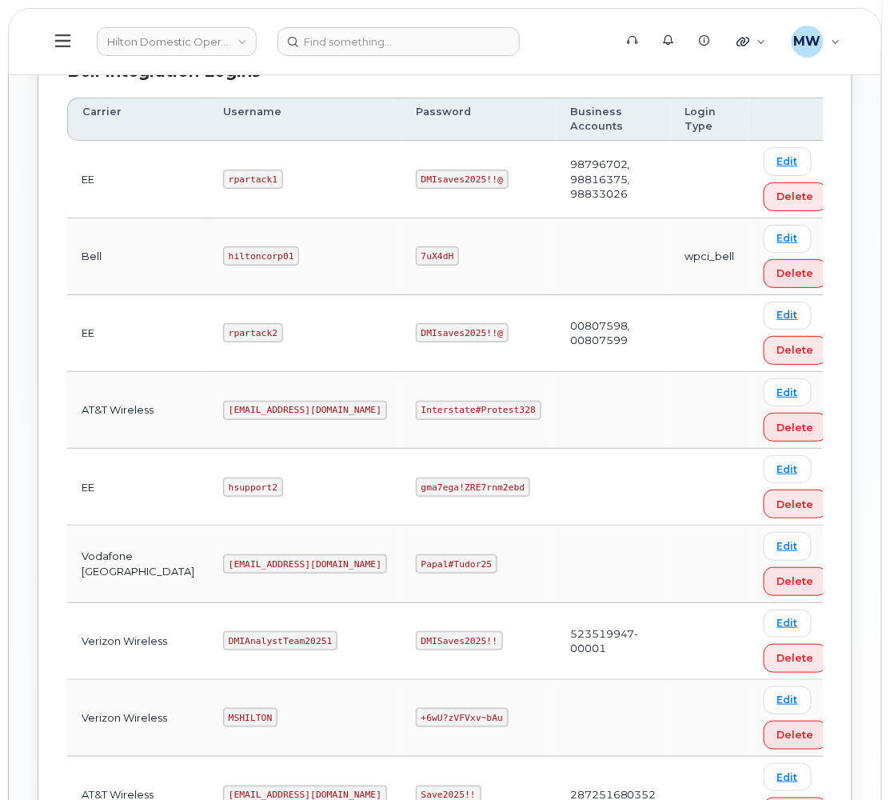
scroll to position [502, 0]
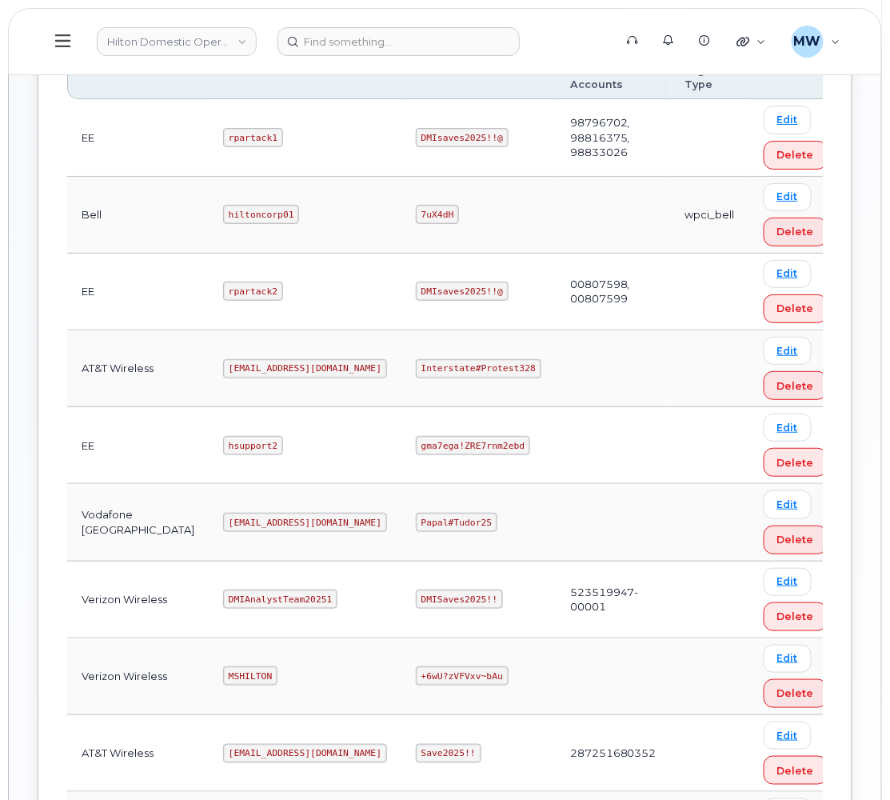
click at [223, 359] on code "[EMAIL_ADDRESS][DOMAIN_NAME]" at bounding box center [305, 368] width 164 height 19
copy code "[EMAIL_ADDRESS][DOMAIN_NAME]"
click at [421, 359] on code "Interstate#Protest328" at bounding box center [479, 368] width 126 height 19
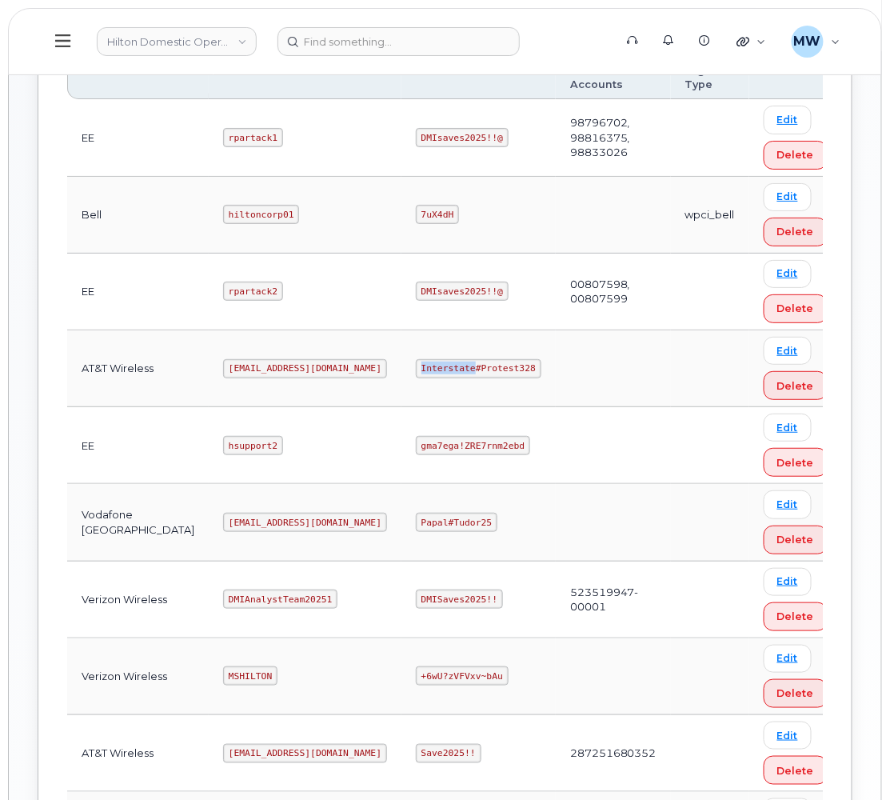
click at [421, 359] on code "Interstate#Protest328" at bounding box center [479, 368] width 126 height 19
copy code "Interstate#Protest328"
click at [227, 359] on code "[EMAIL_ADDRESS][DOMAIN_NAME]" at bounding box center [305, 368] width 164 height 19
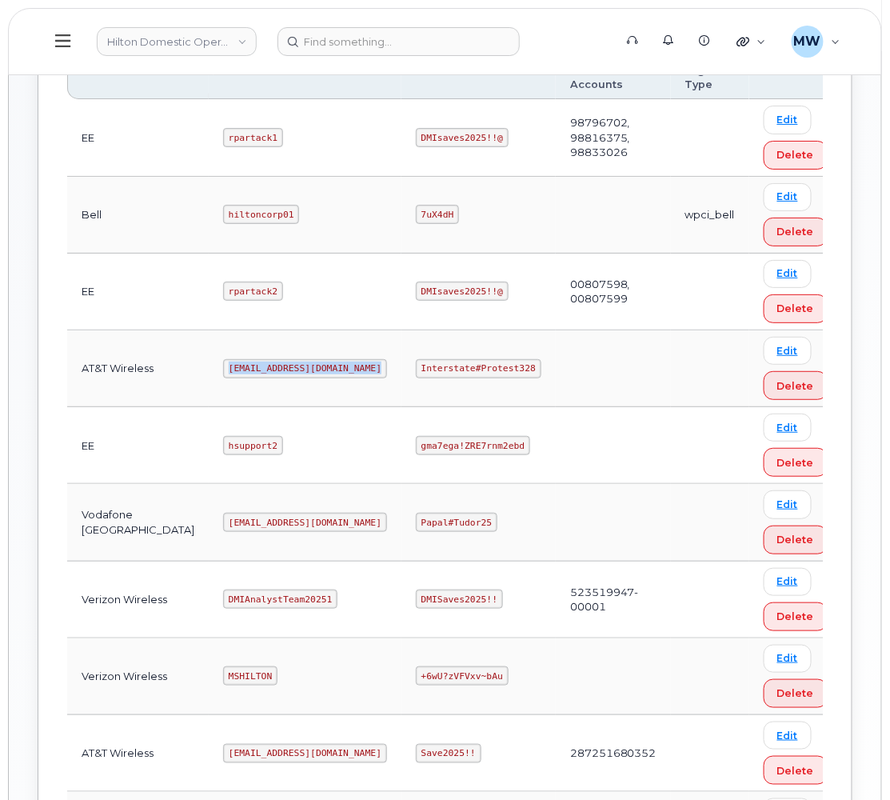
click at [227, 359] on code "[EMAIL_ADDRESS][DOMAIN_NAME]" at bounding box center [305, 368] width 164 height 19
copy code "[EMAIL_ADDRESS][DOMAIN_NAME]"
click at [459, 359] on code "Interstate#Protest328" at bounding box center [479, 368] width 126 height 19
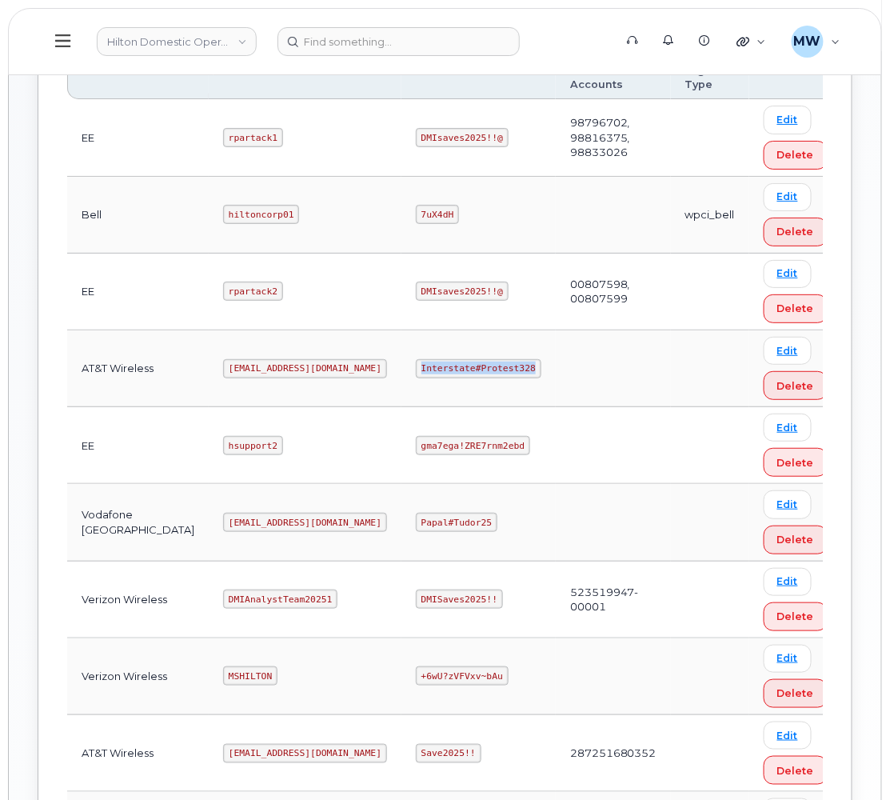
copy code "Interstate#Protest328"
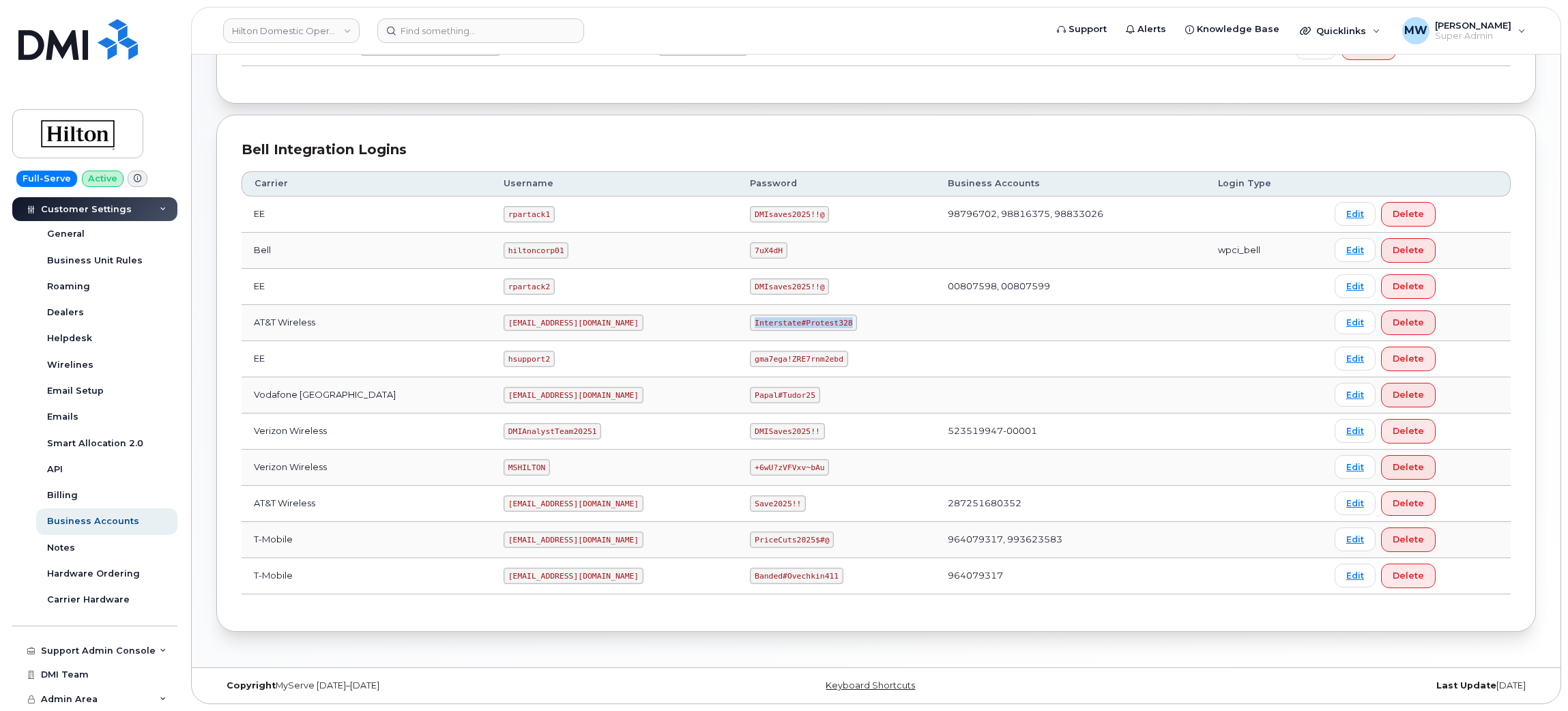
scroll to position [294, 0]
